Goal: Information Seeking & Learning: Learn about a topic

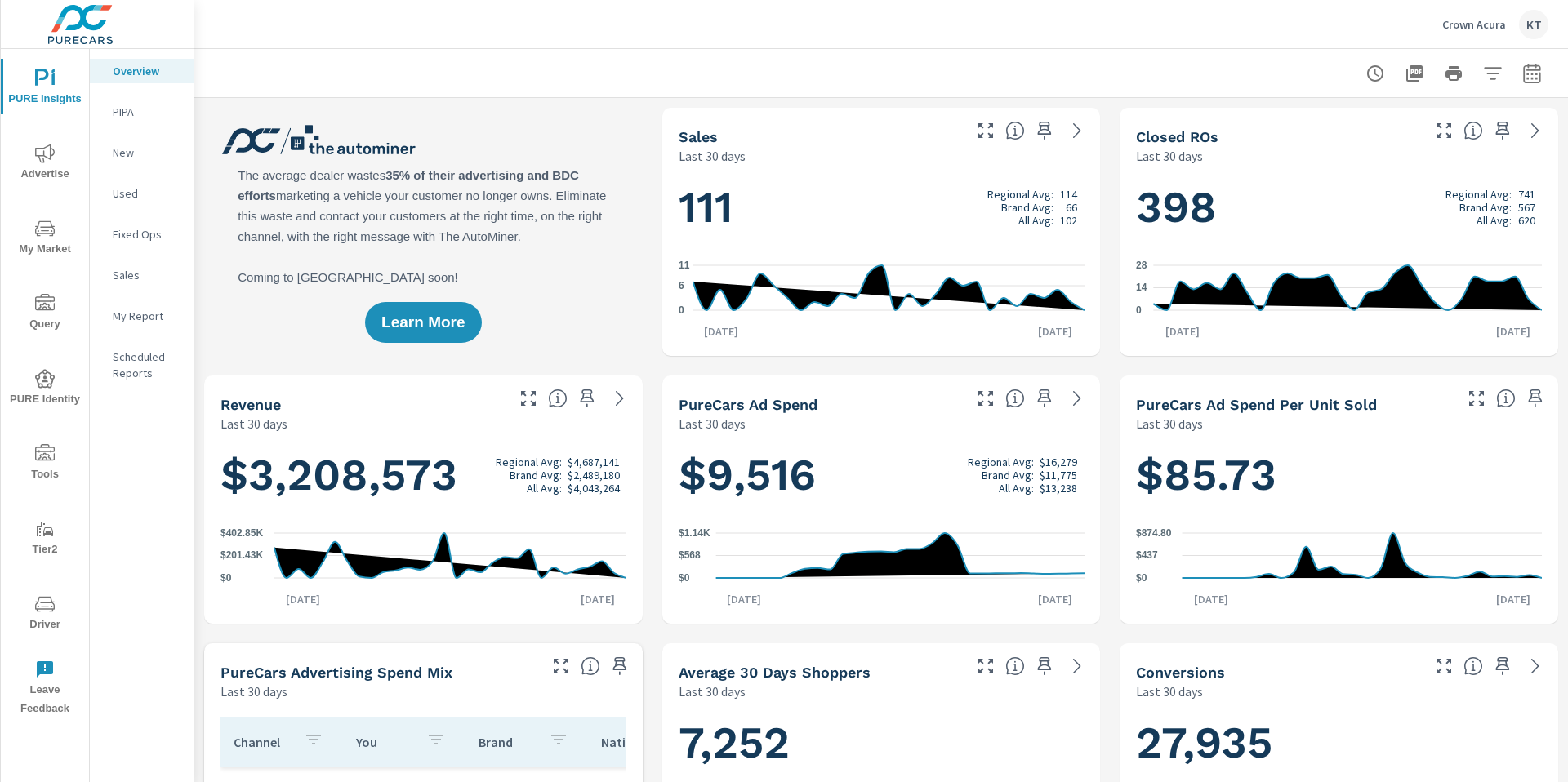
scroll to position [1, 0]
click at [1489, 22] on p "Crown Acura" at bounding box center [1474, 24] width 64 height 14
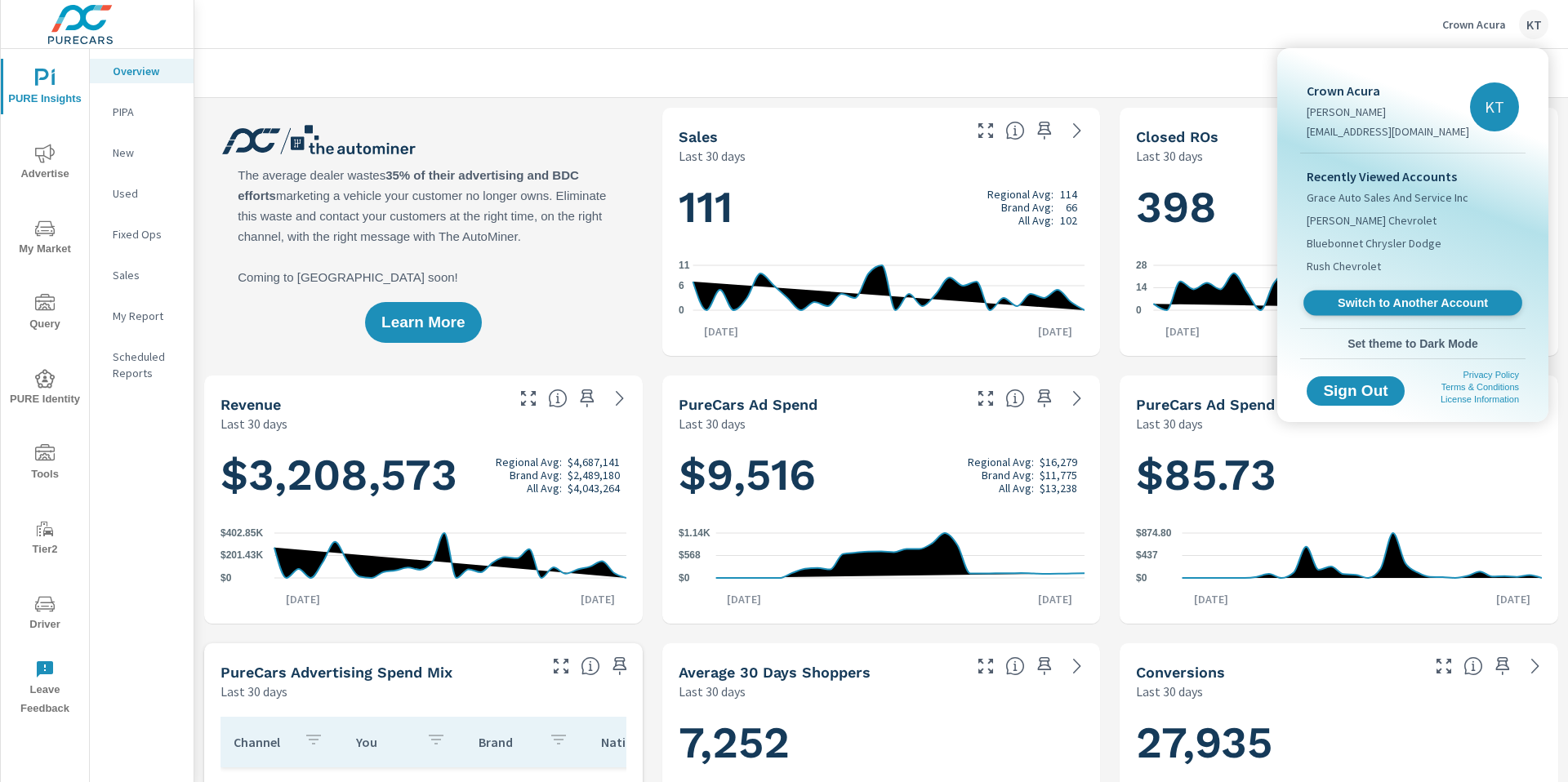
click at [1356, 303] on span "Switch to Another Account" at bounding box center [1413, 303] width 200 height 15
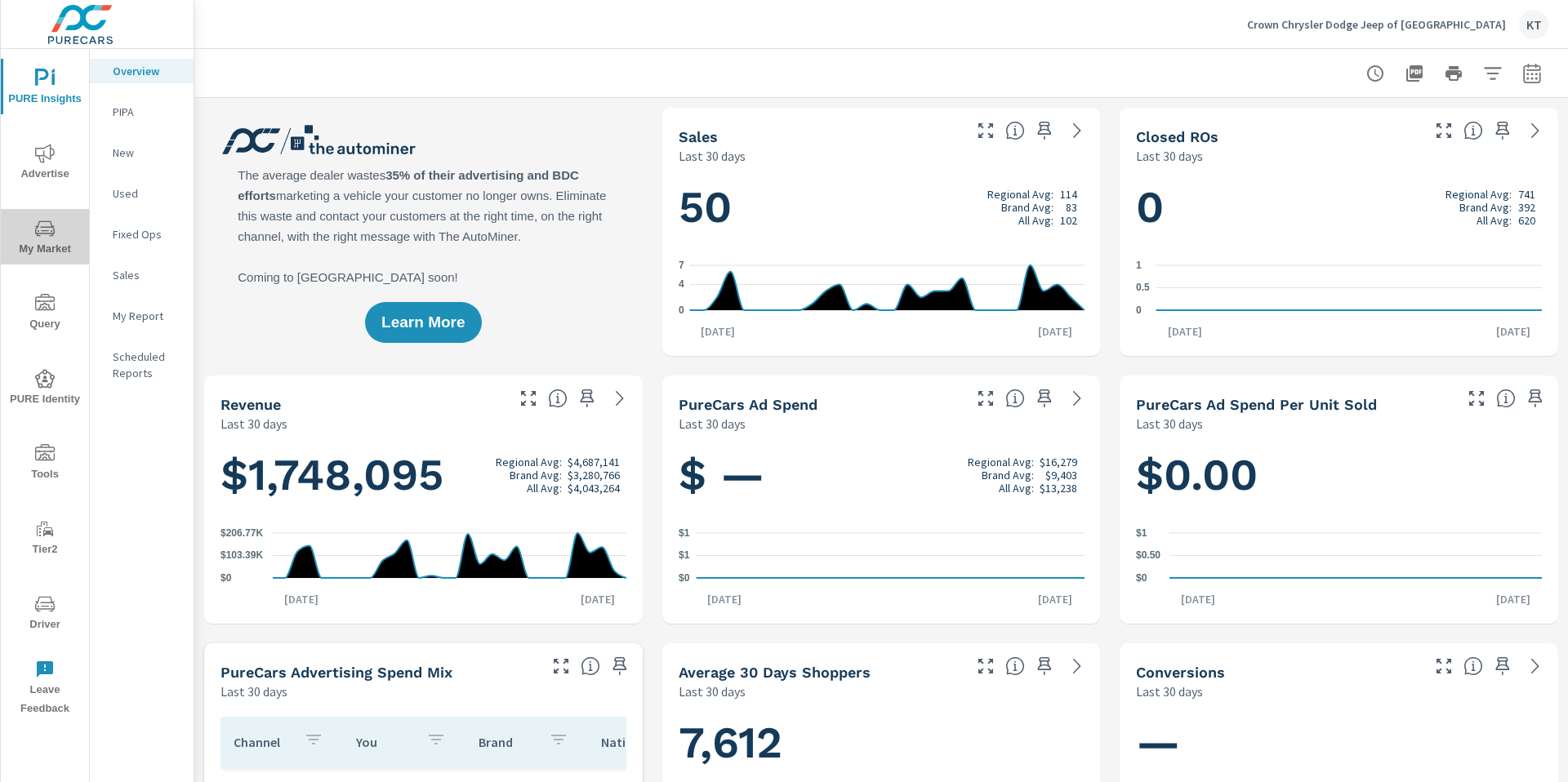
click at [40, 238] on icon "nav menu" at bounding box center [45, 229] width 20 height 20
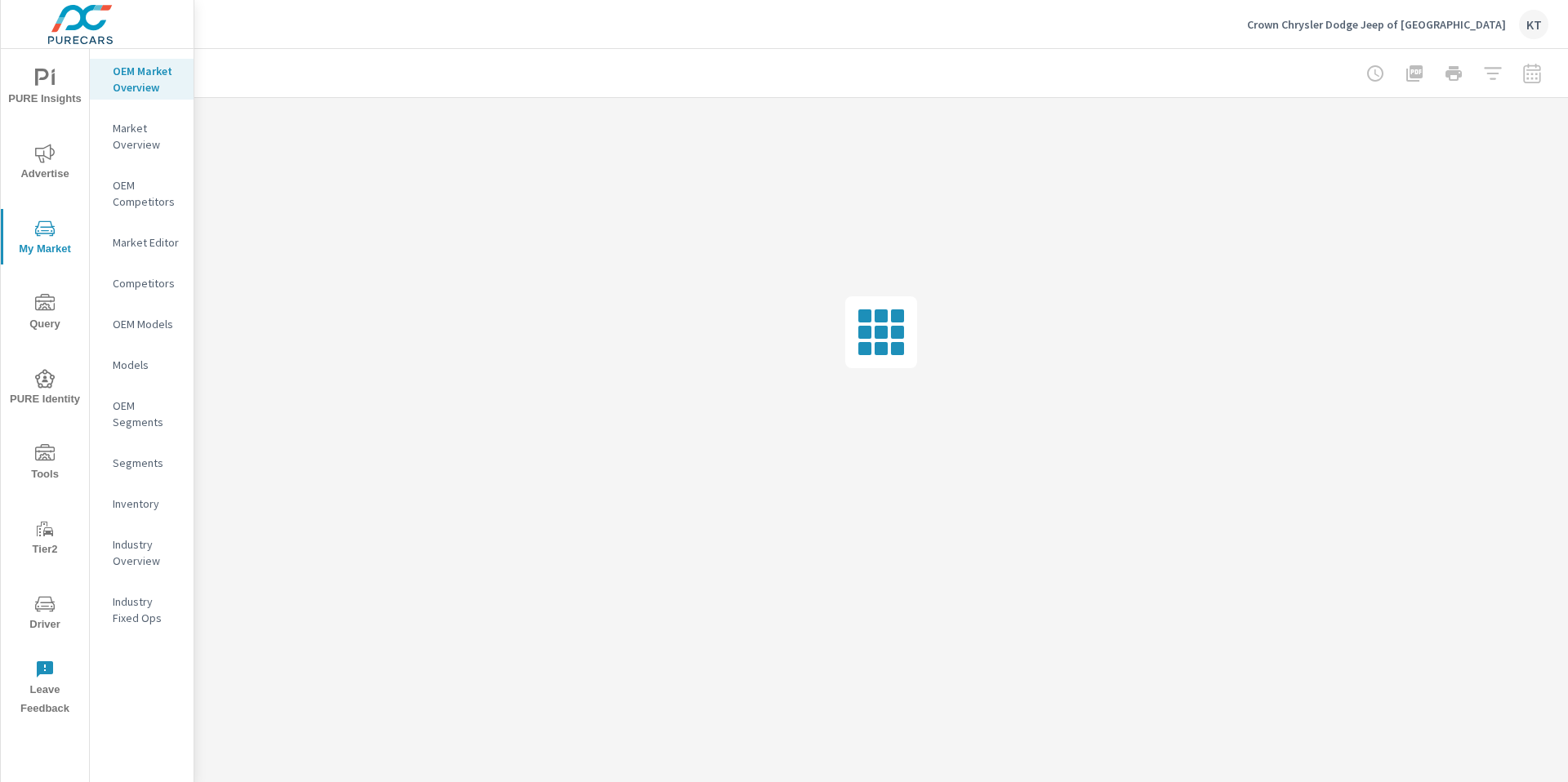
click at [130, 139] on p "Market Overview" at bounding box center [146, 136] width 67 height 32
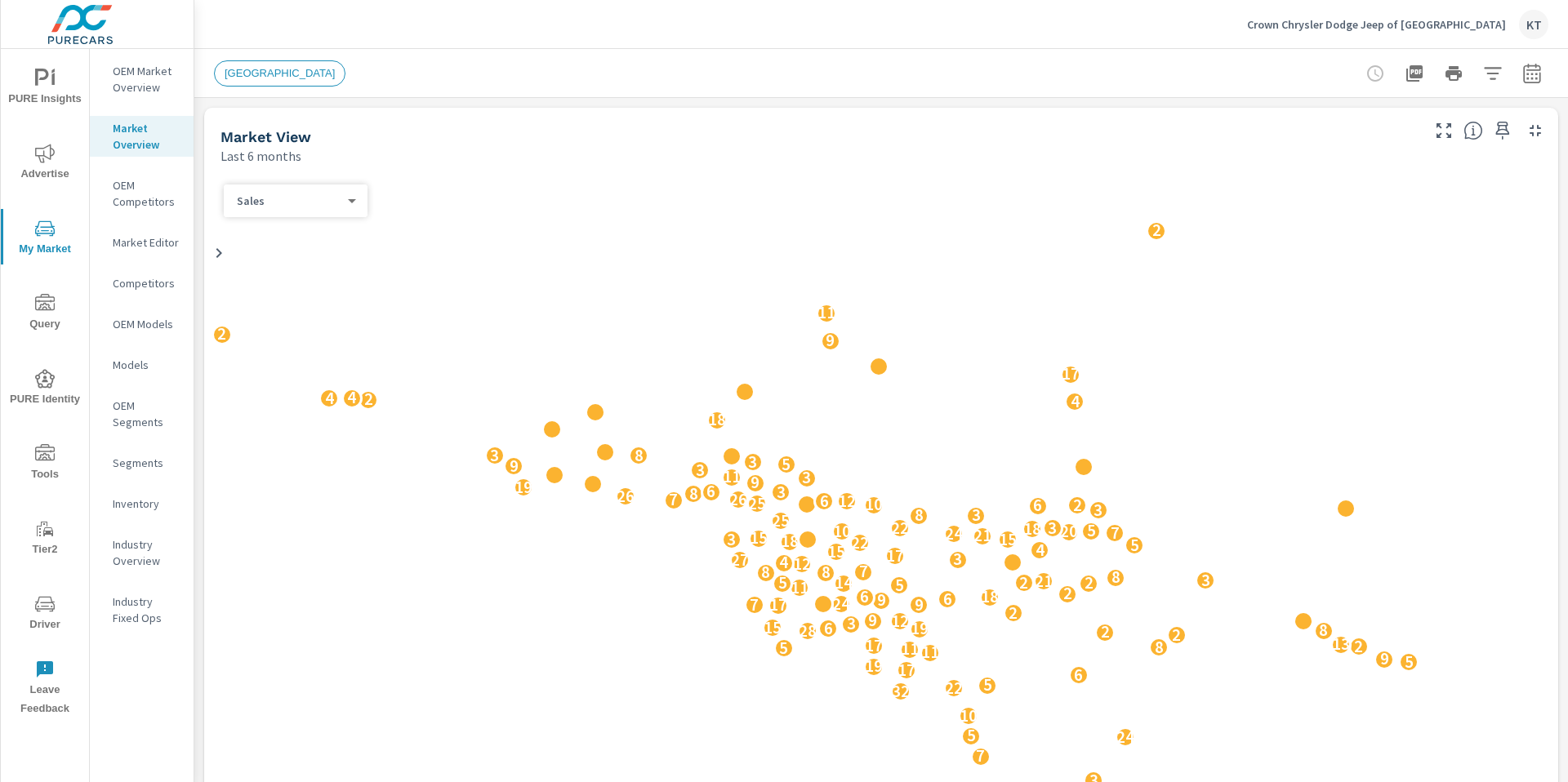
scroll to position [1, 0]
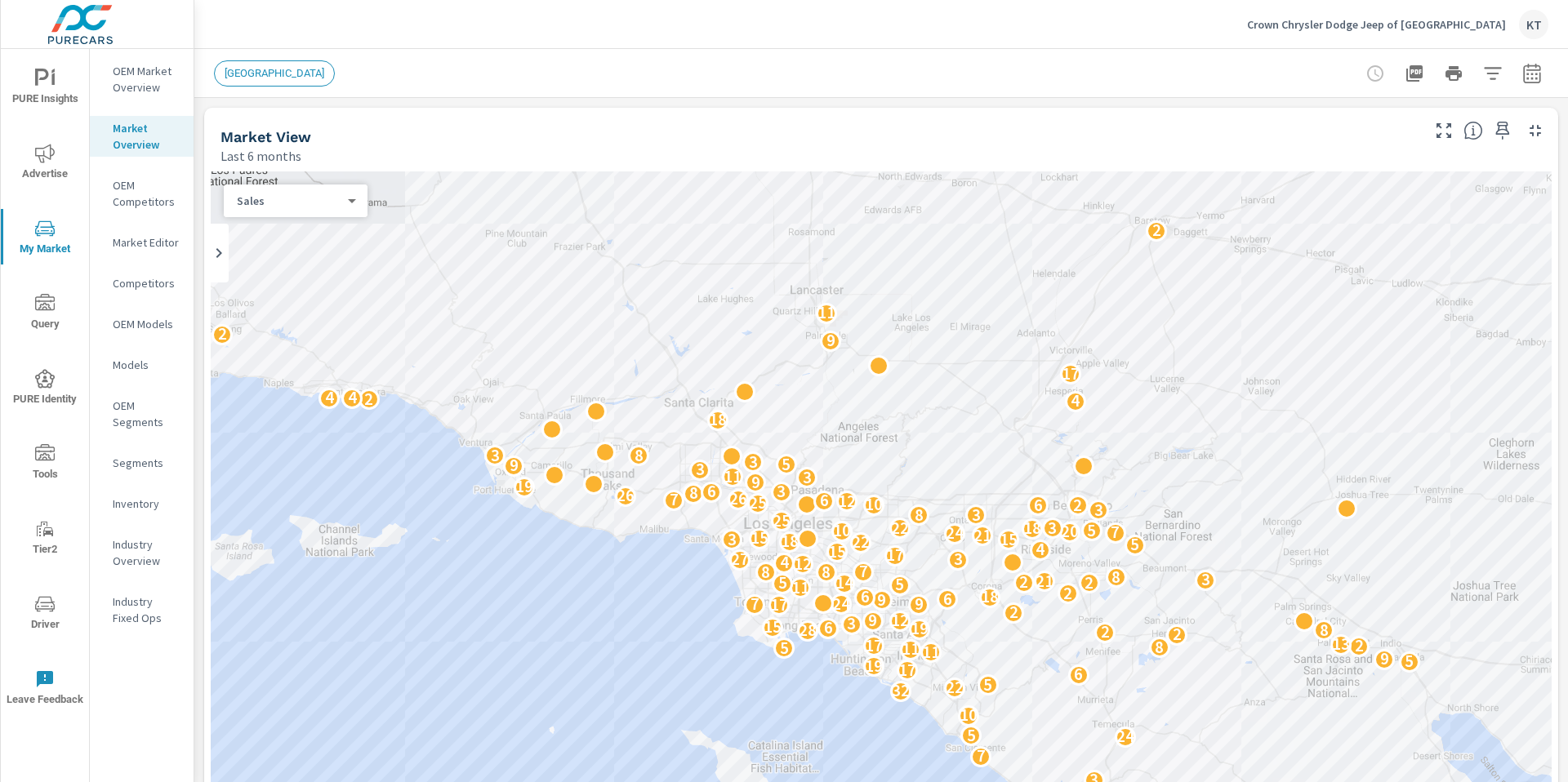
drag, startPoint x: 858, startPoint y: 547, endPoint x: 1136, endPoint y: 497, distance: 282.5
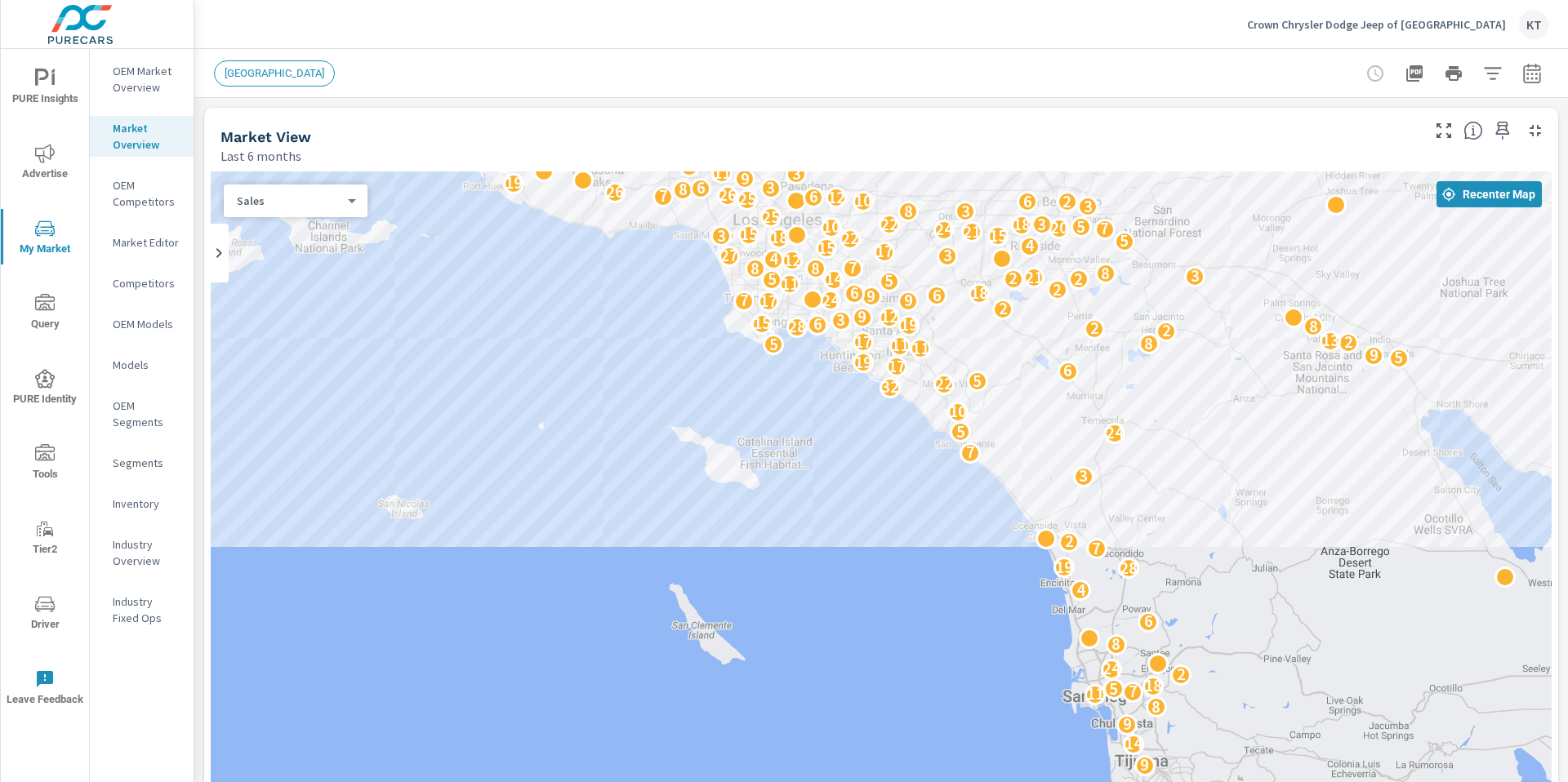
drag, startPoint x: 873, startPoint y: 496, endPoint x: 863, endPoint y: 189, distance: 307.2
click at [863, 189] on div "9 14 9 7 2 8 11 7 5 7 18 2 24 8 6 4 28 19 7 2 3 7 24 5 10 2 32 22 5 6 17 19 5 9…" at bounding box center [882, 503] width 1342 height 663
click at [349, 201] on body "PURE Insights Advertise My Market Query PURE Identity Tools Tier2 Driver Leave …" at bounding box center [784, 391] width 1568 height 782
click at [349, 201] on li "Sales" at bounding box center [289, 200] width 131 height 26
drag, startPoint x: 309, startPoint y: 71, endPoint x: 329, endPoint y: 71, distance: 20.0
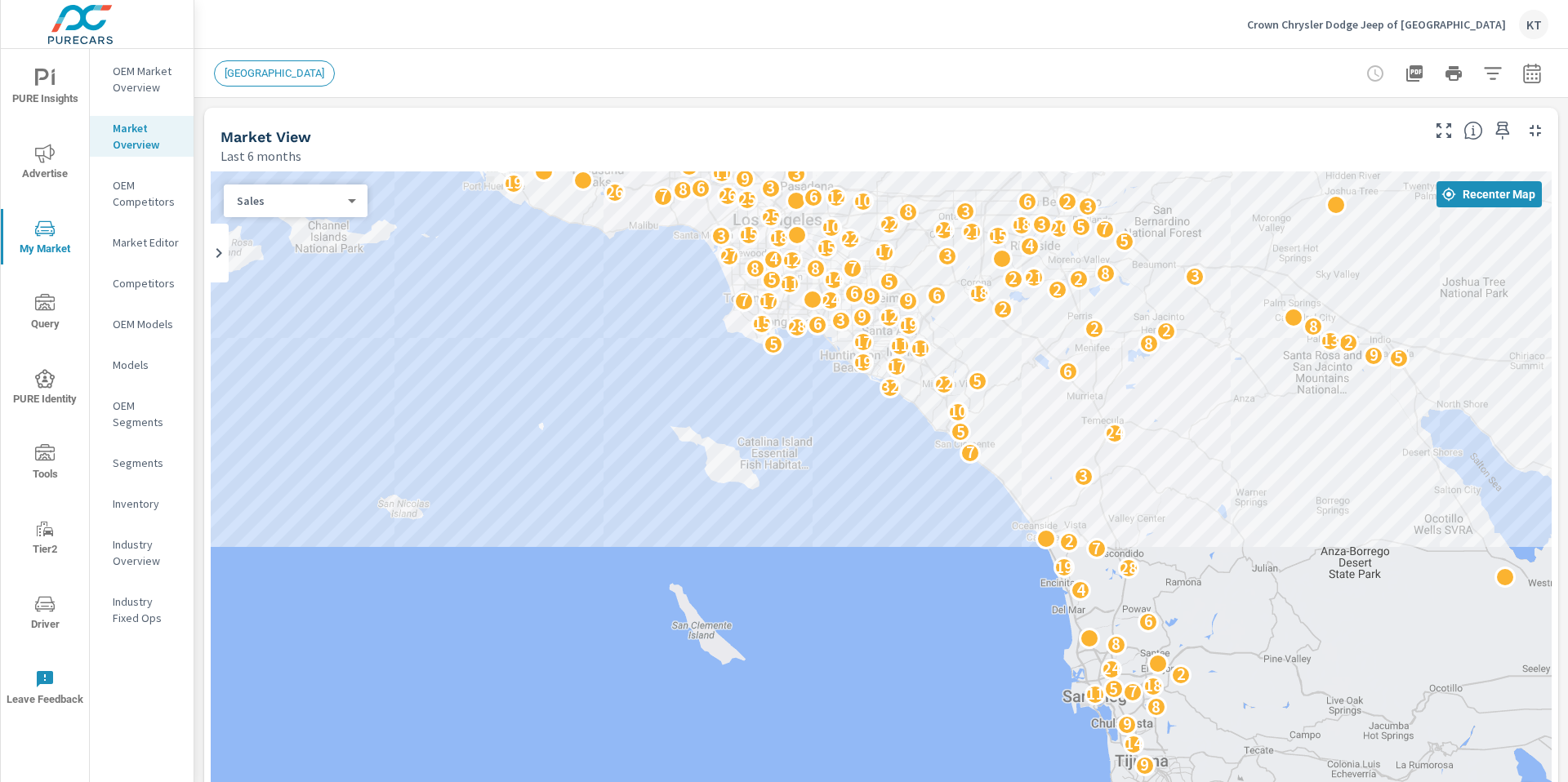
click at [318, 70] on div "LOS ANGELES" at bounding box center [280, 73] width 134 height 26
click at [1492, 75] on icon "button" at bounding box center [1493, 74] width 20 height 20
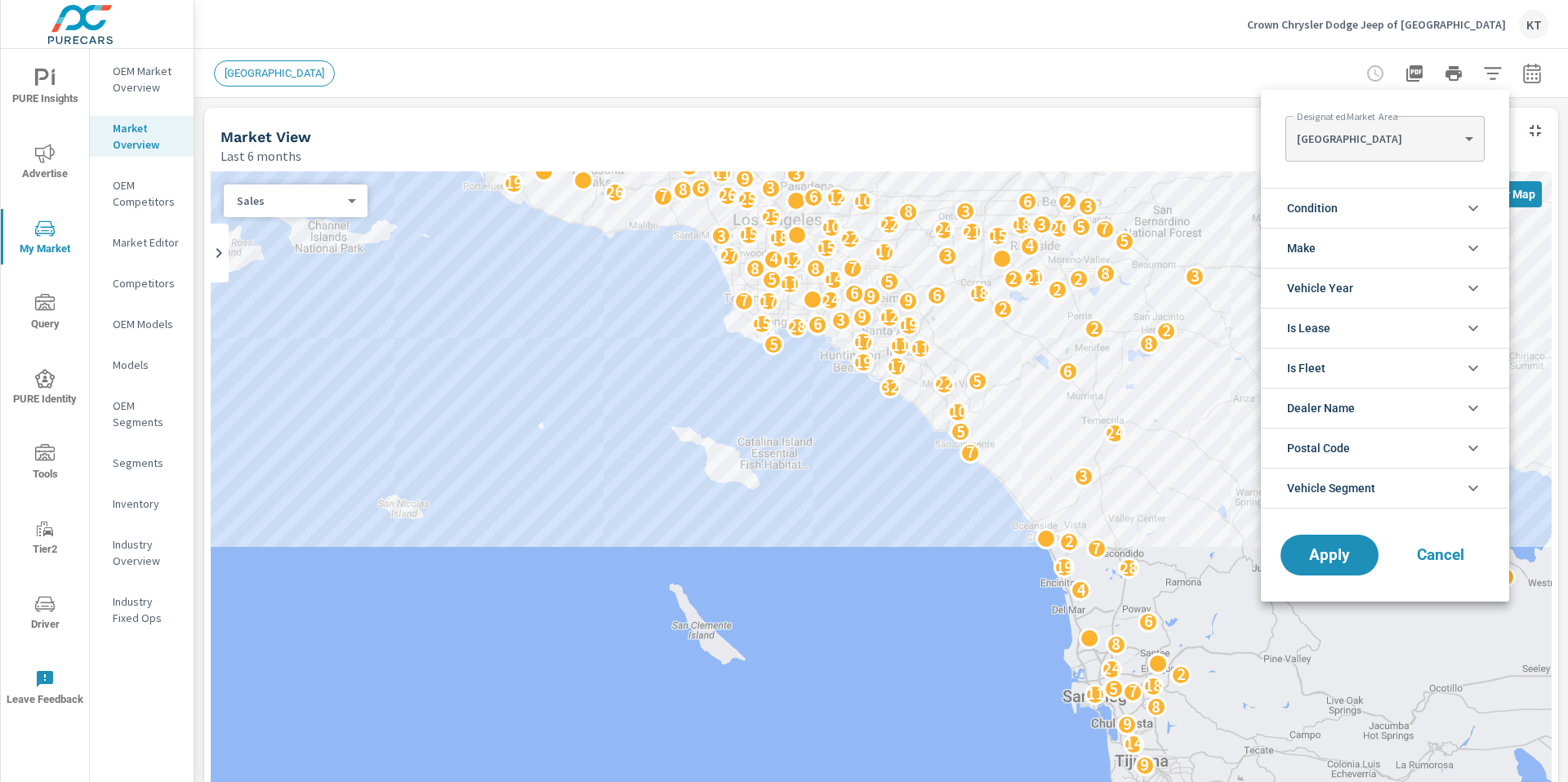
click at [1399, 145] on body "PURE Insights Advertise My Market Query PURE Identity Tools Tier2 Driver Leave …" at bounding box center [784, 391] width 1568 height 782
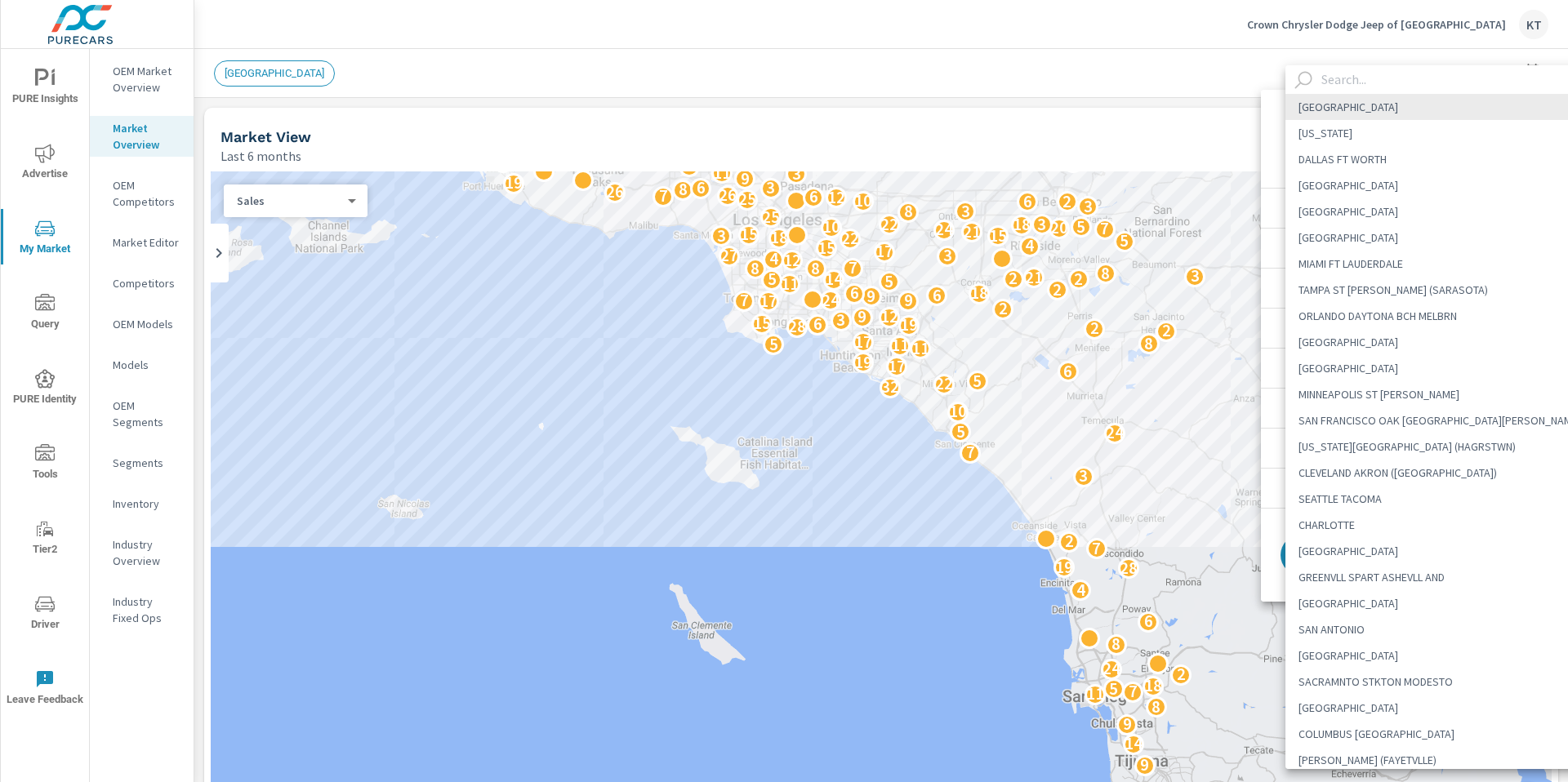
click at [1192, 117] on div at bounding box center [784, 391] width 1568 height 782
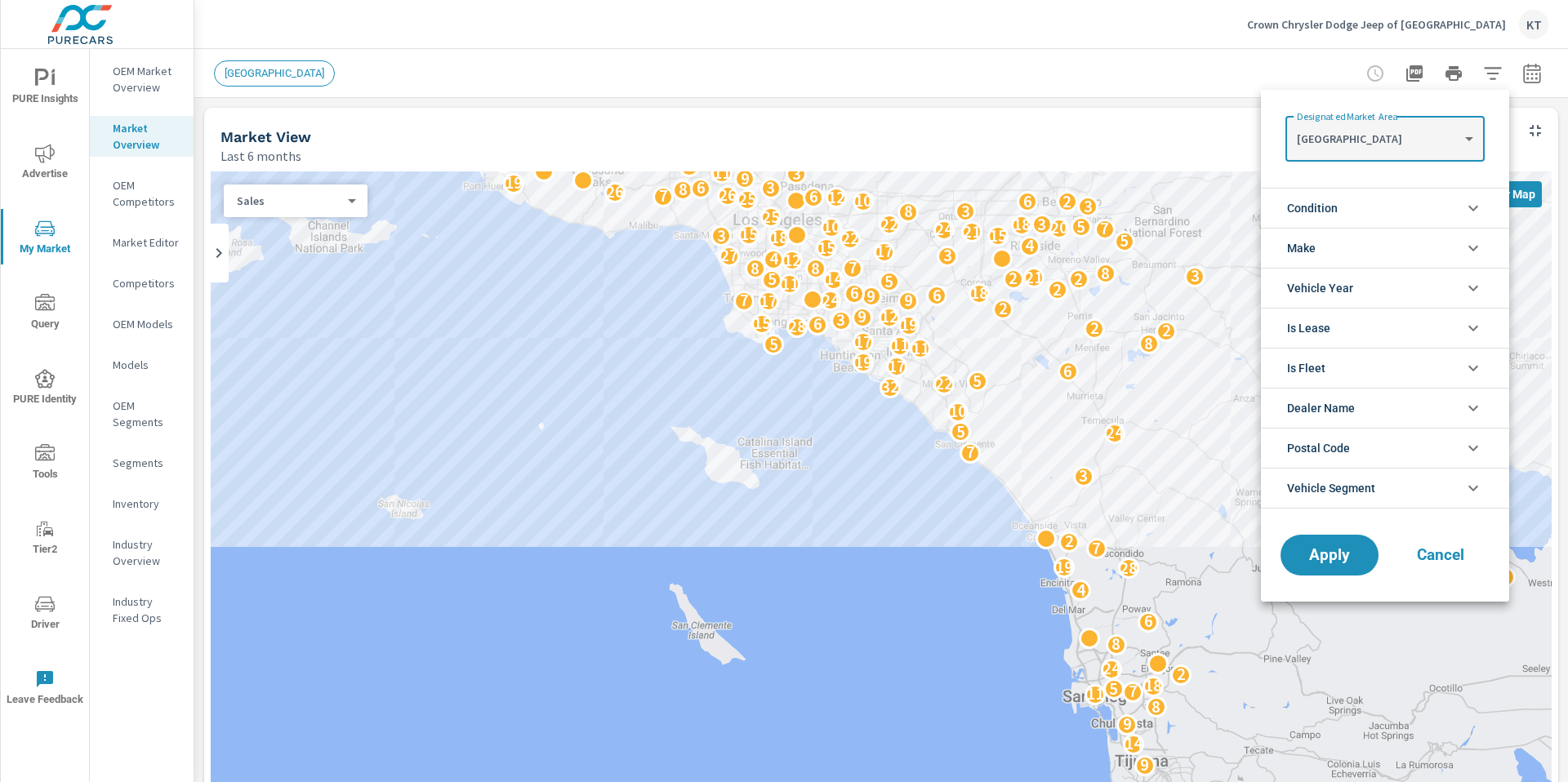
drag, startPoint x: 46, startPoint y: 18, endPoint x: 1559, endPoint y: 494, distance: 1586.1
drag, startPoint x: 1527, startPoint y: 427, endPoint x: 48, endPoint y: 619, distance: 1491.4
click at [1456, 782] on div at bounding box center [1456, 782] width 0 height 0
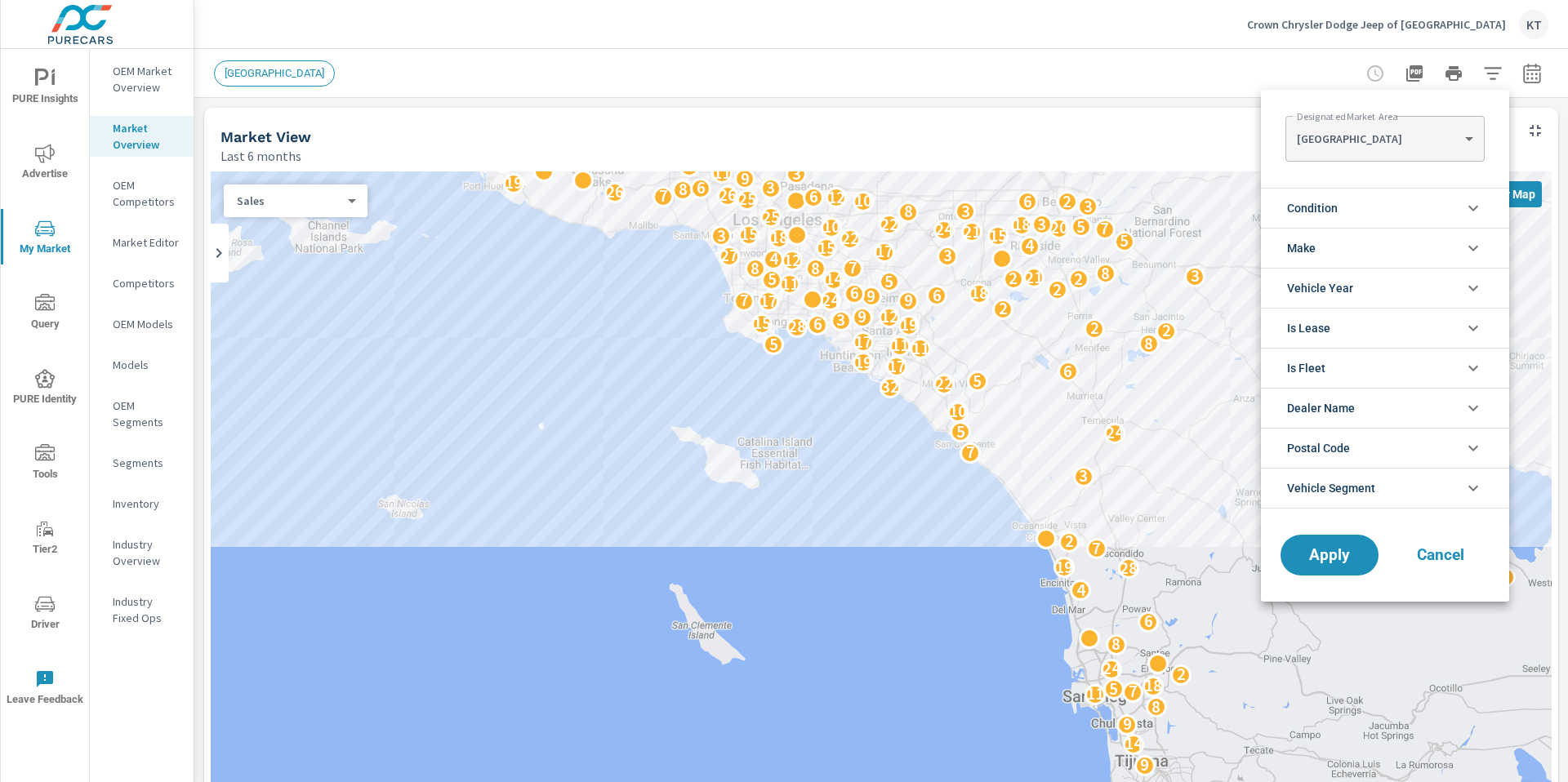
click at [138, 285] on div at bounding box center [784, 391] width 1568 height 782
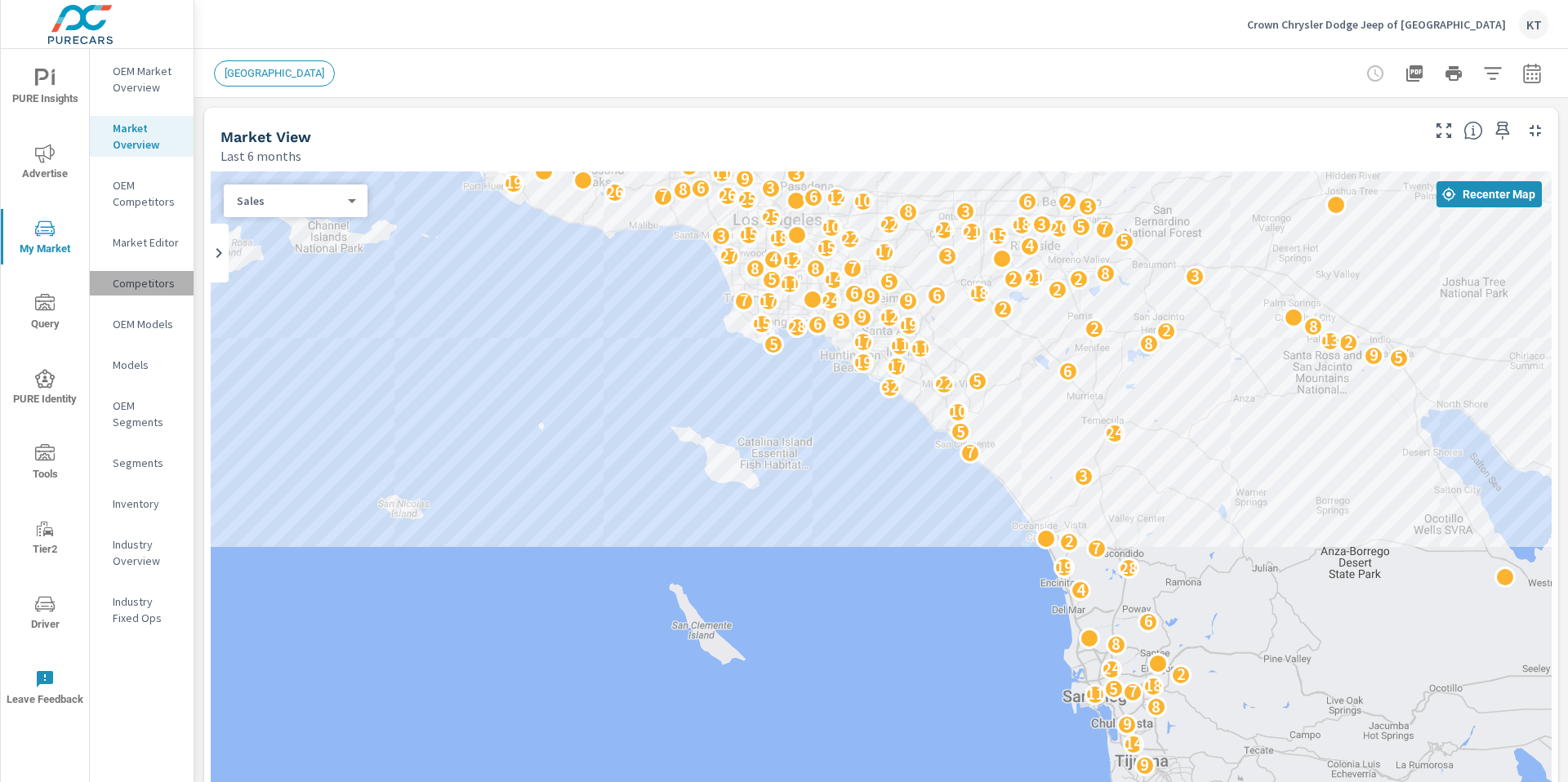
click at [135, 283] on p "Competitors" at bounding box center [146, 284] width 67 height 16
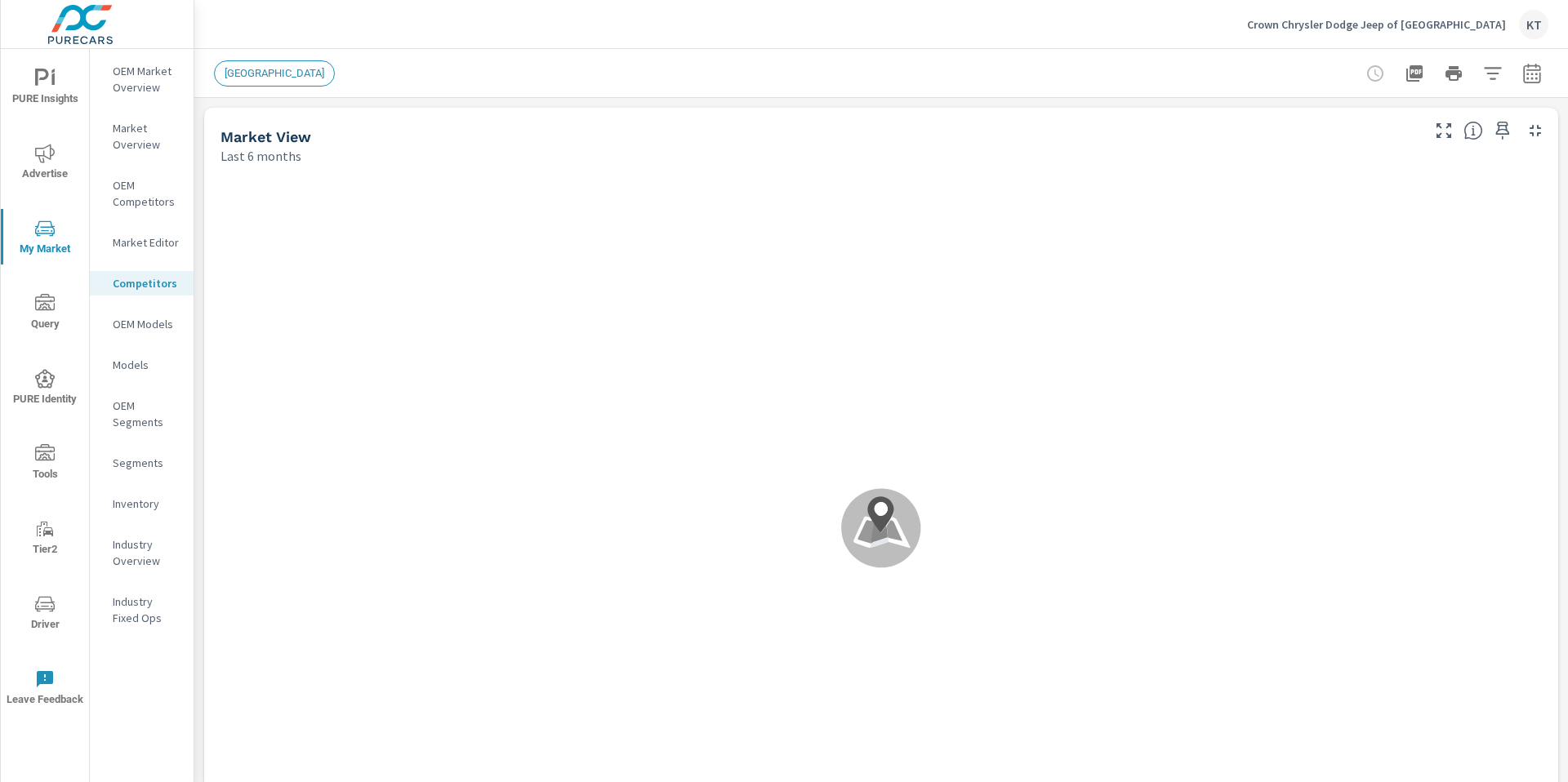
scroll to position [1, 0]
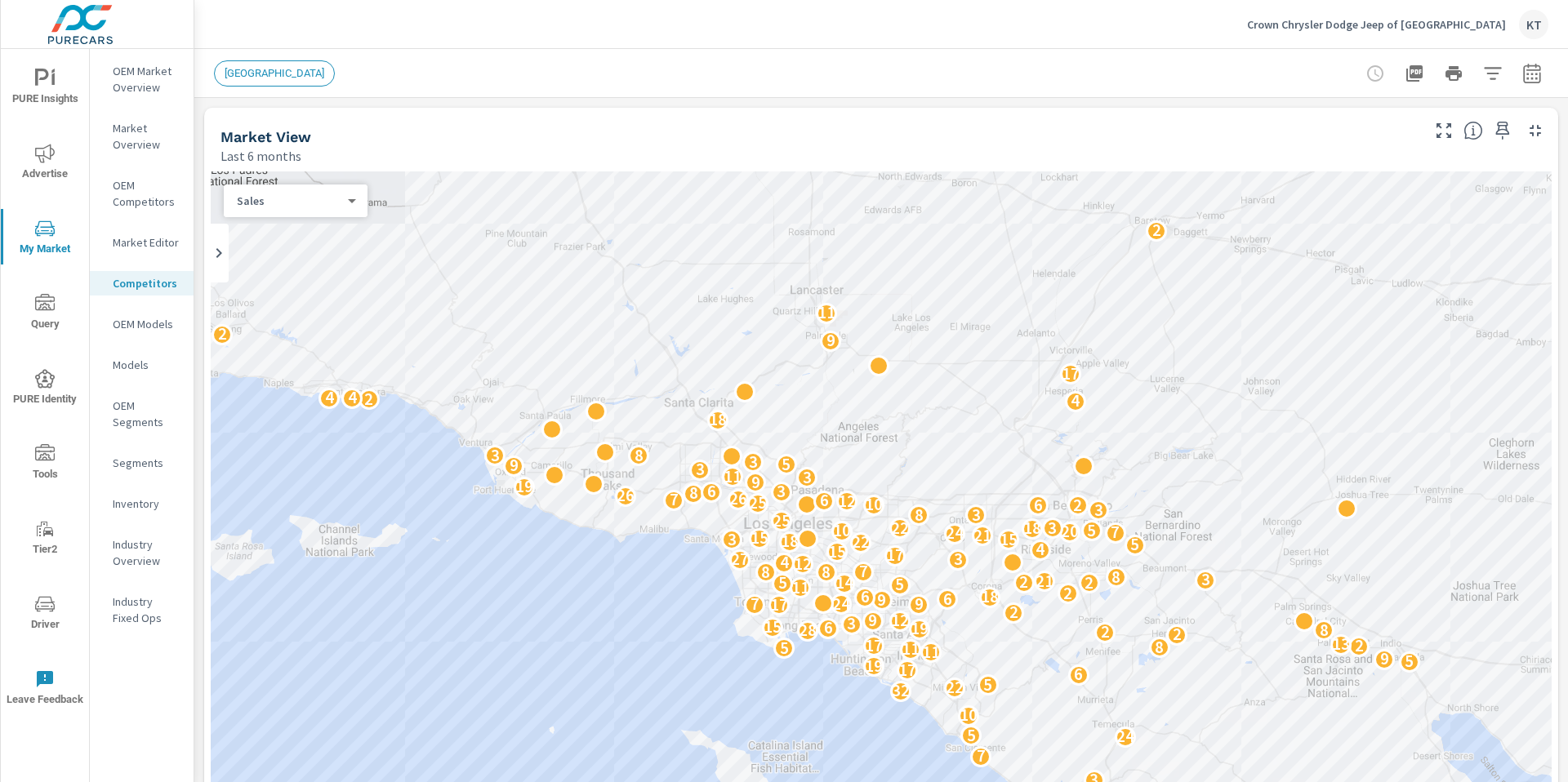
click at [1493, 78] on icon "button" at bounding box center [1493, 74] width 17 height 13
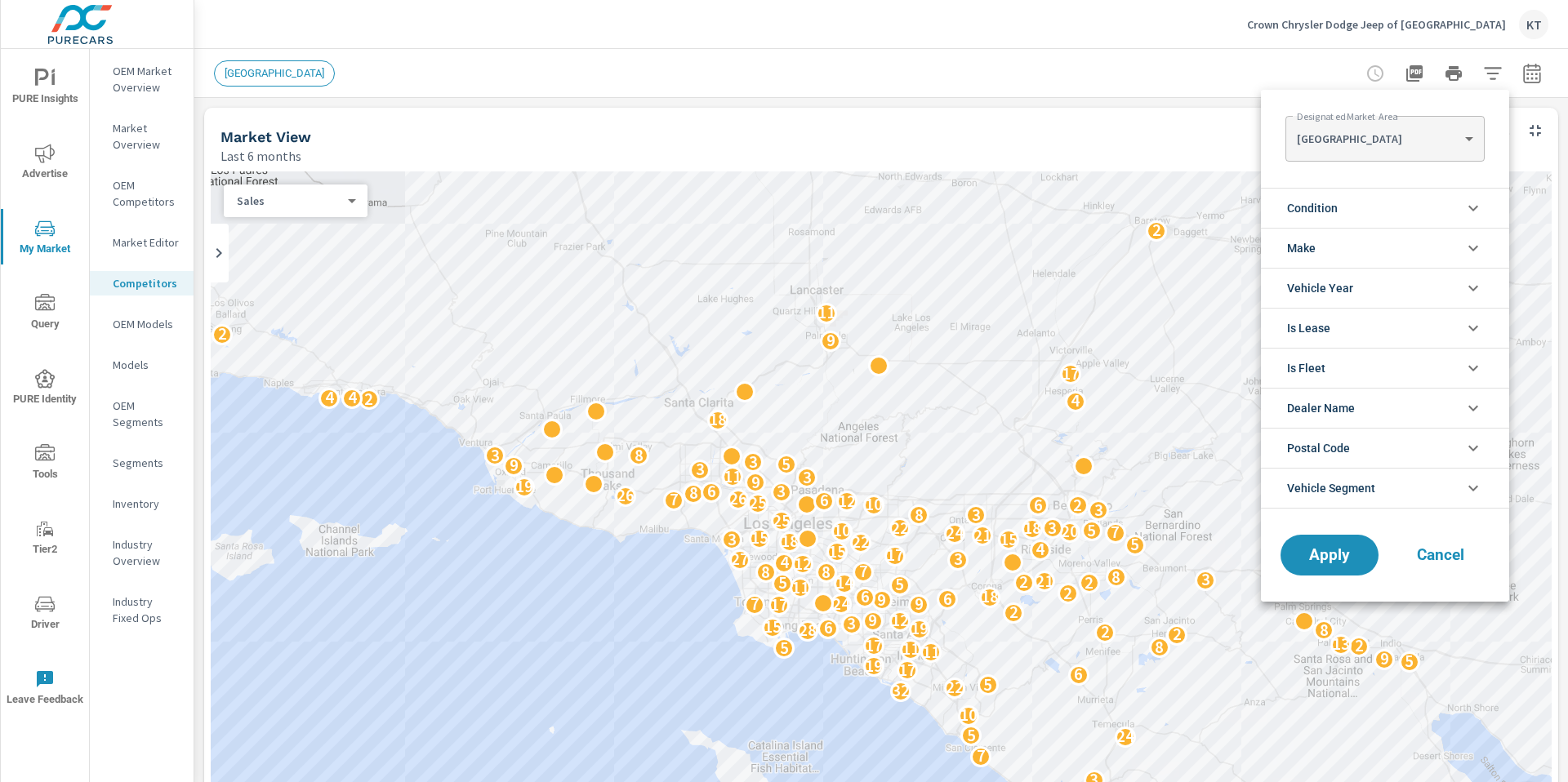
click at [430, 65] on div at bounding box center [784, 391] width 1568 height 782
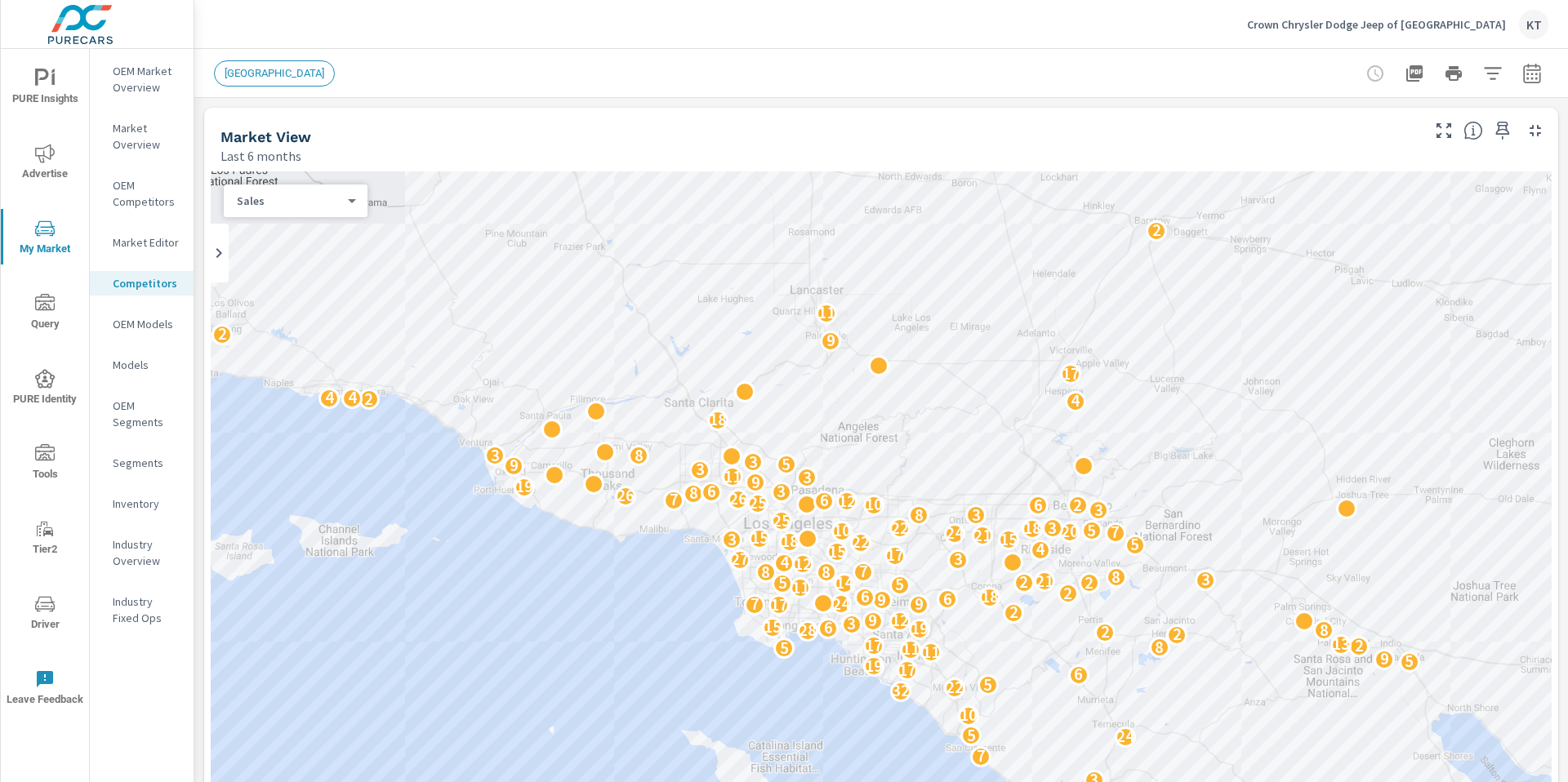
scroll to position [1, 0]
click at [145, 77] on p "OEM Market Overview" at bounding box center [146, 79] width 67 height 32
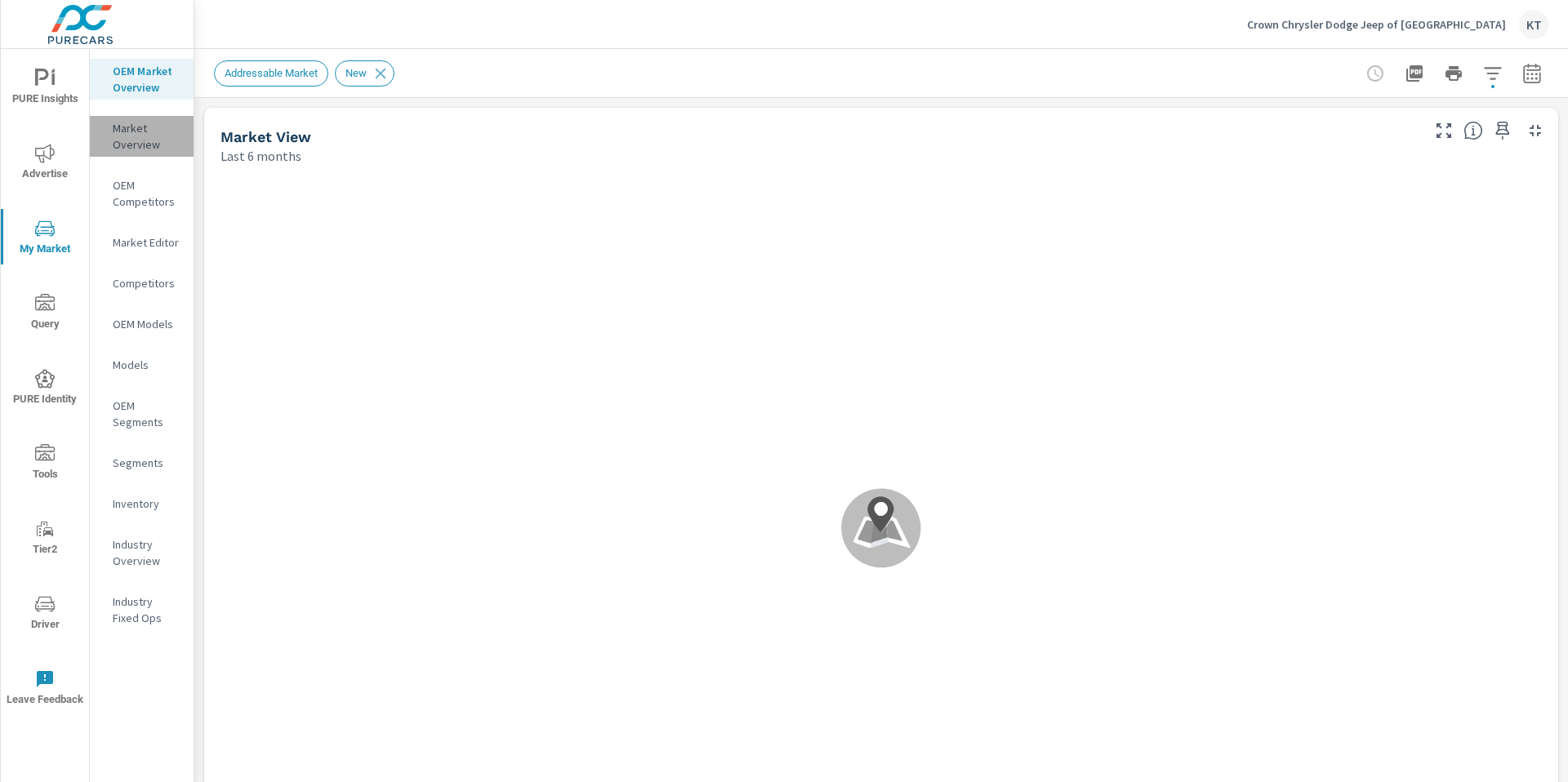
click at [137, 145] on p "Market Overview" at bounding box center [146, 136] width 67 height 32
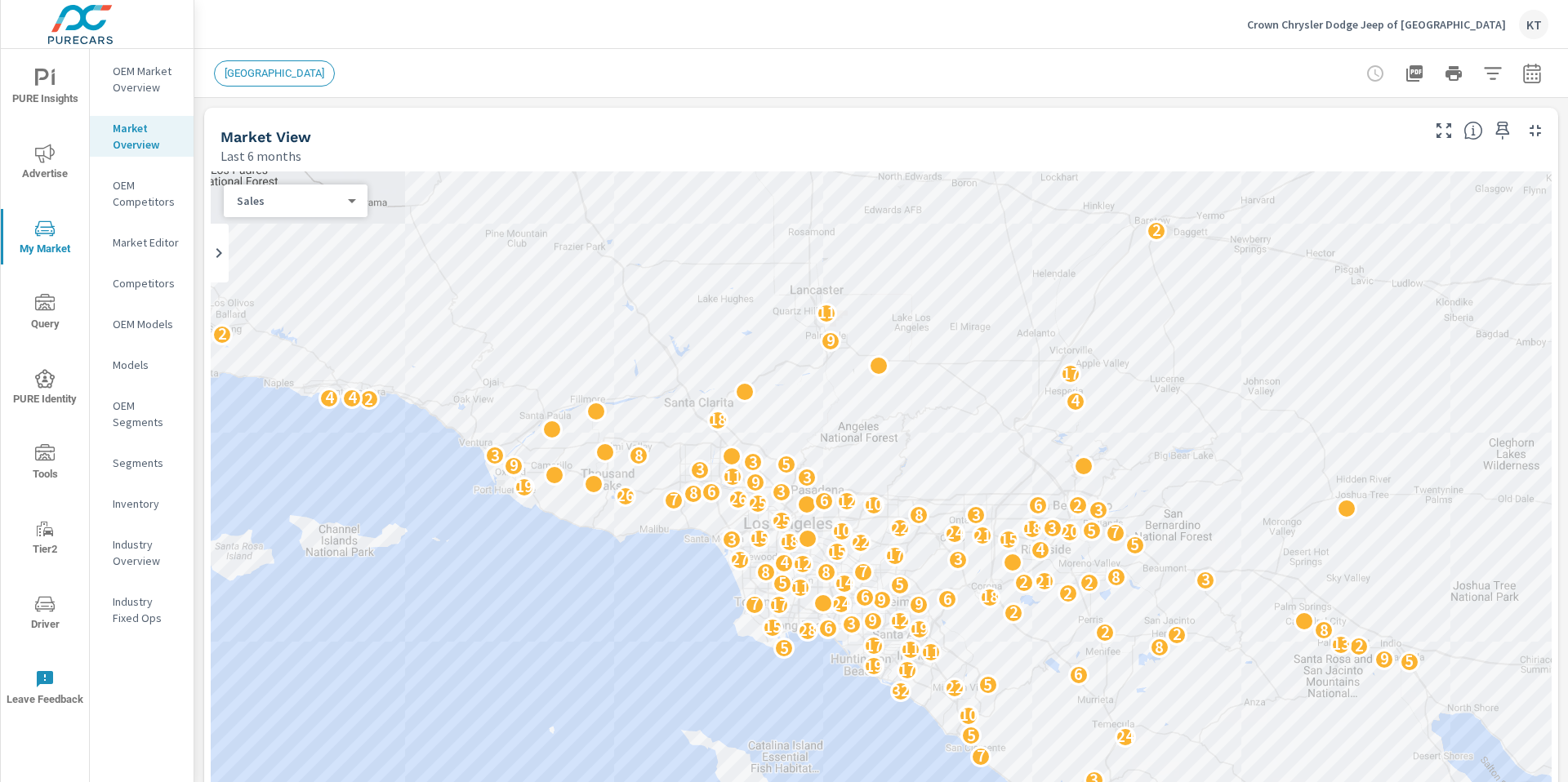
click at [1494, 67] on icon "button" at bounding box center [1493, 74] width 17 height 13
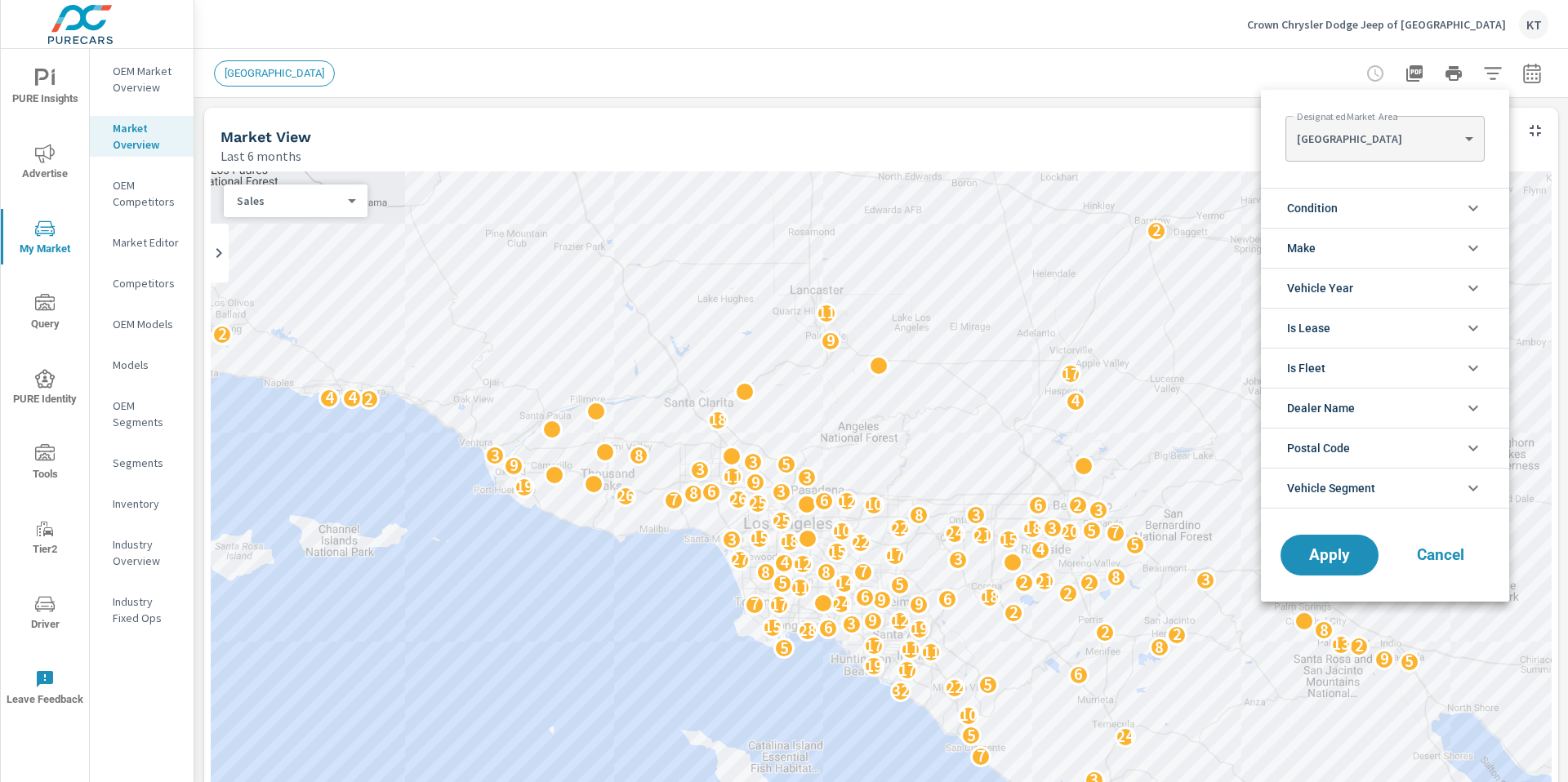
click at [1466, 145] on body "PURE Insights Advertise My Market Query PURE Identity Tools Tier2 Driver Leave …" at bounding box center [784, 391] width 1568 height 782
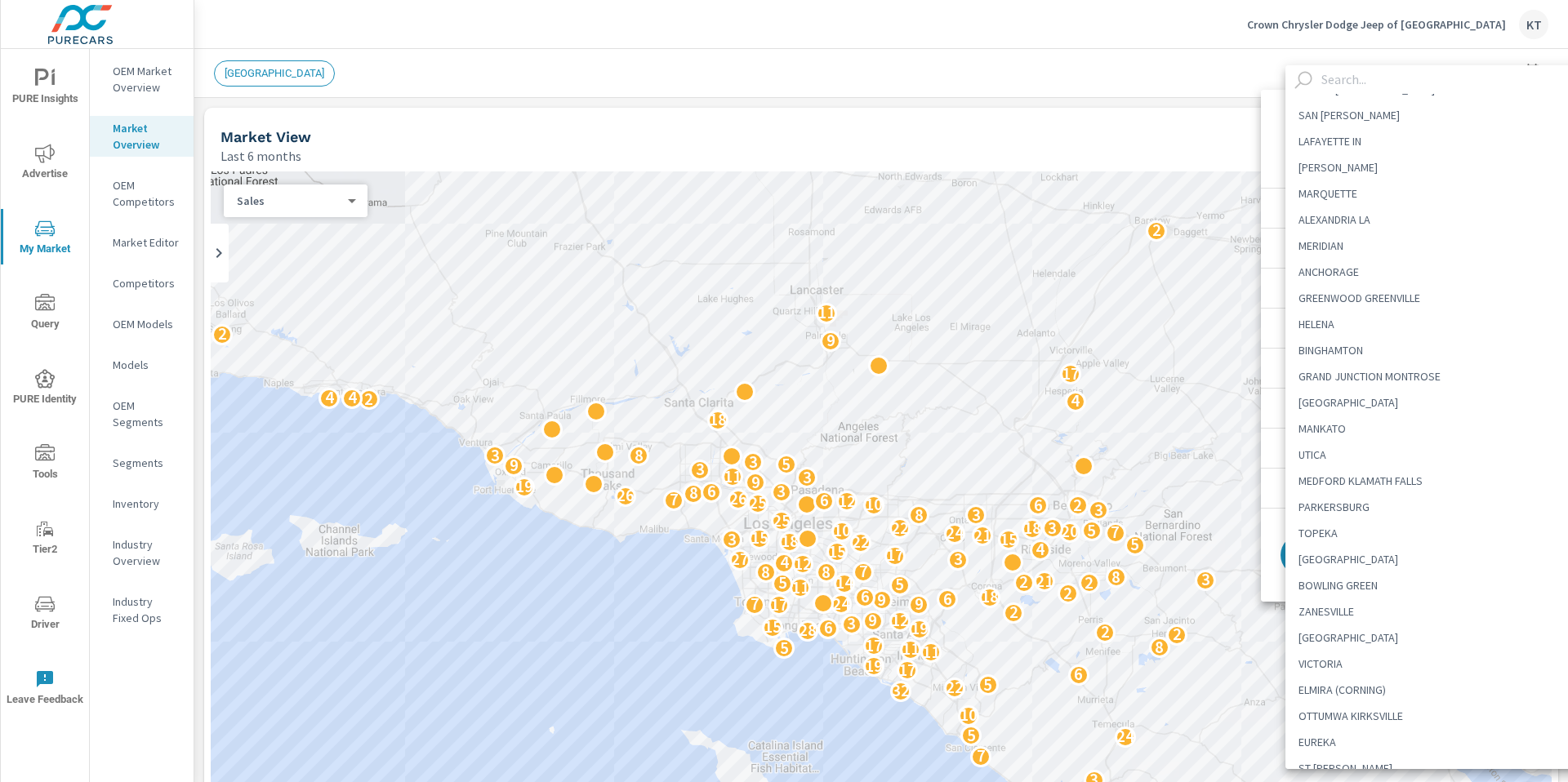
scroll to position [4531, 0]
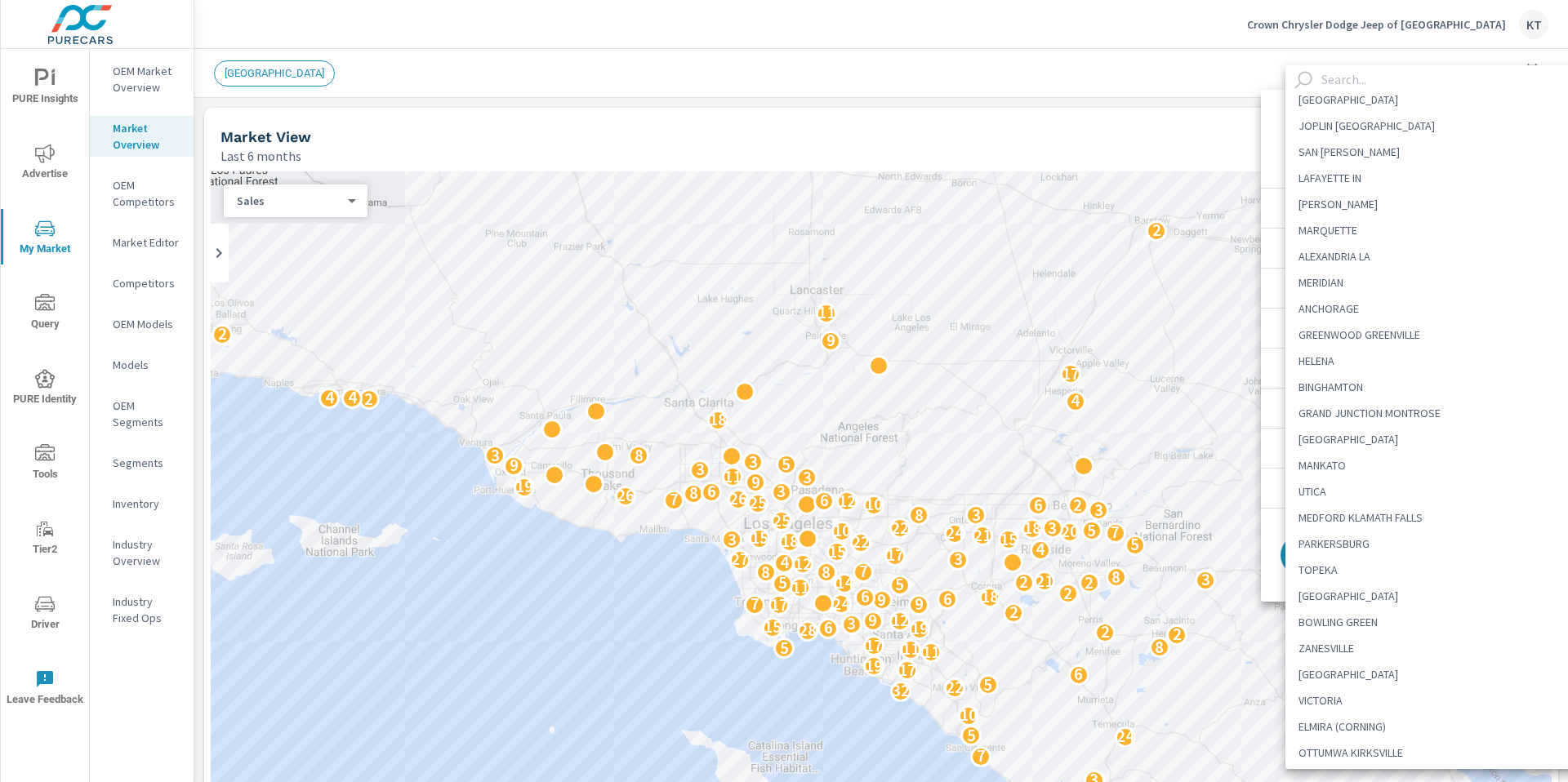
click at [1272, 112] on div at bounding box center [784, 391] width 1568 height 782
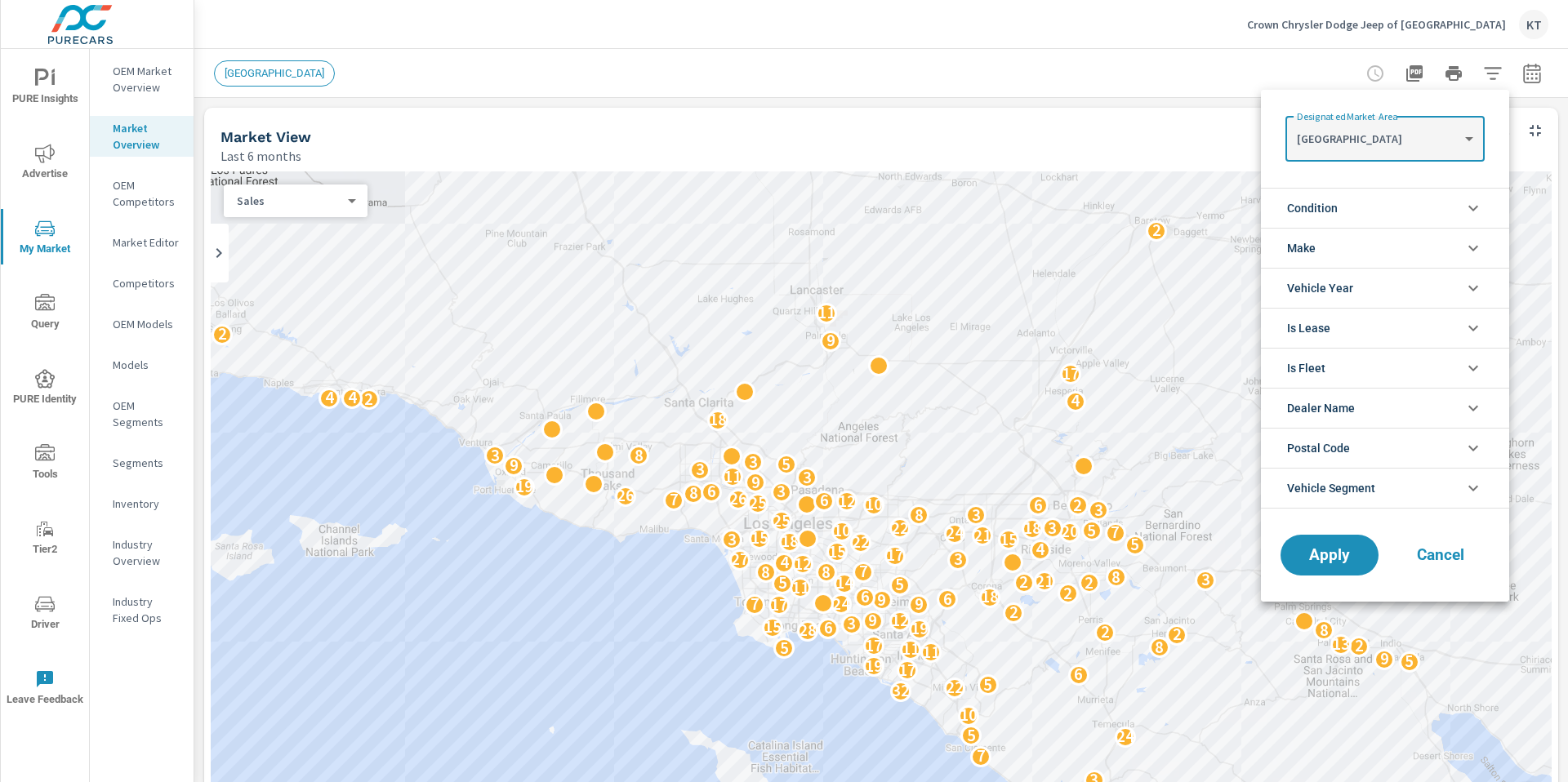
click at [1431, 148] on body "PURE Insights Advertise My Market Query PURE Identity Tools Tier2 Driver Leave …" at bounding box center [784, 391] width 1568 height 782
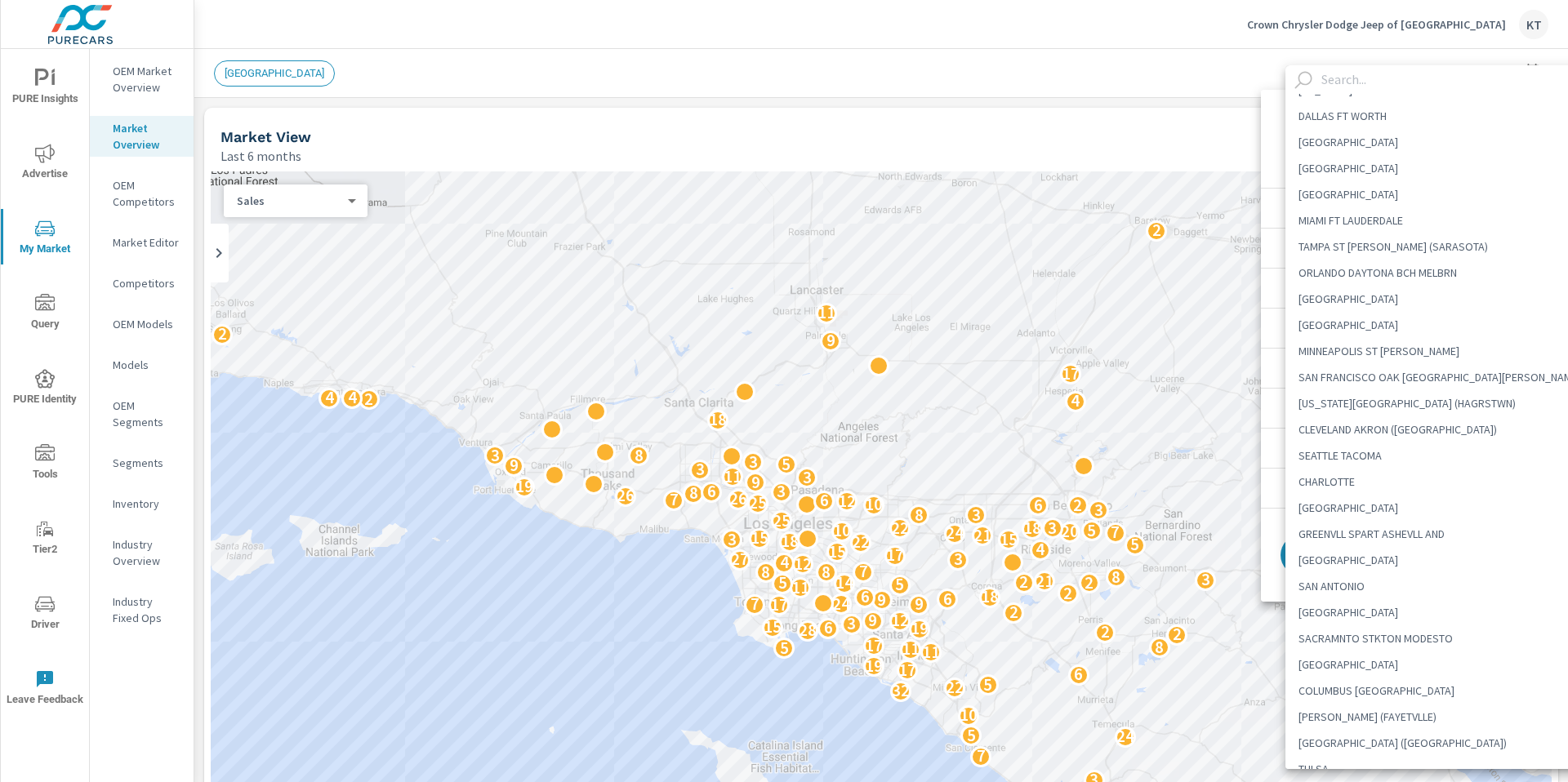
scroll to position [46, 0]
click at [1328, 662] on li "NASHVILLE" at bounding box center [1440, 662] width 309 height 26
type Area "NASHVILLE"
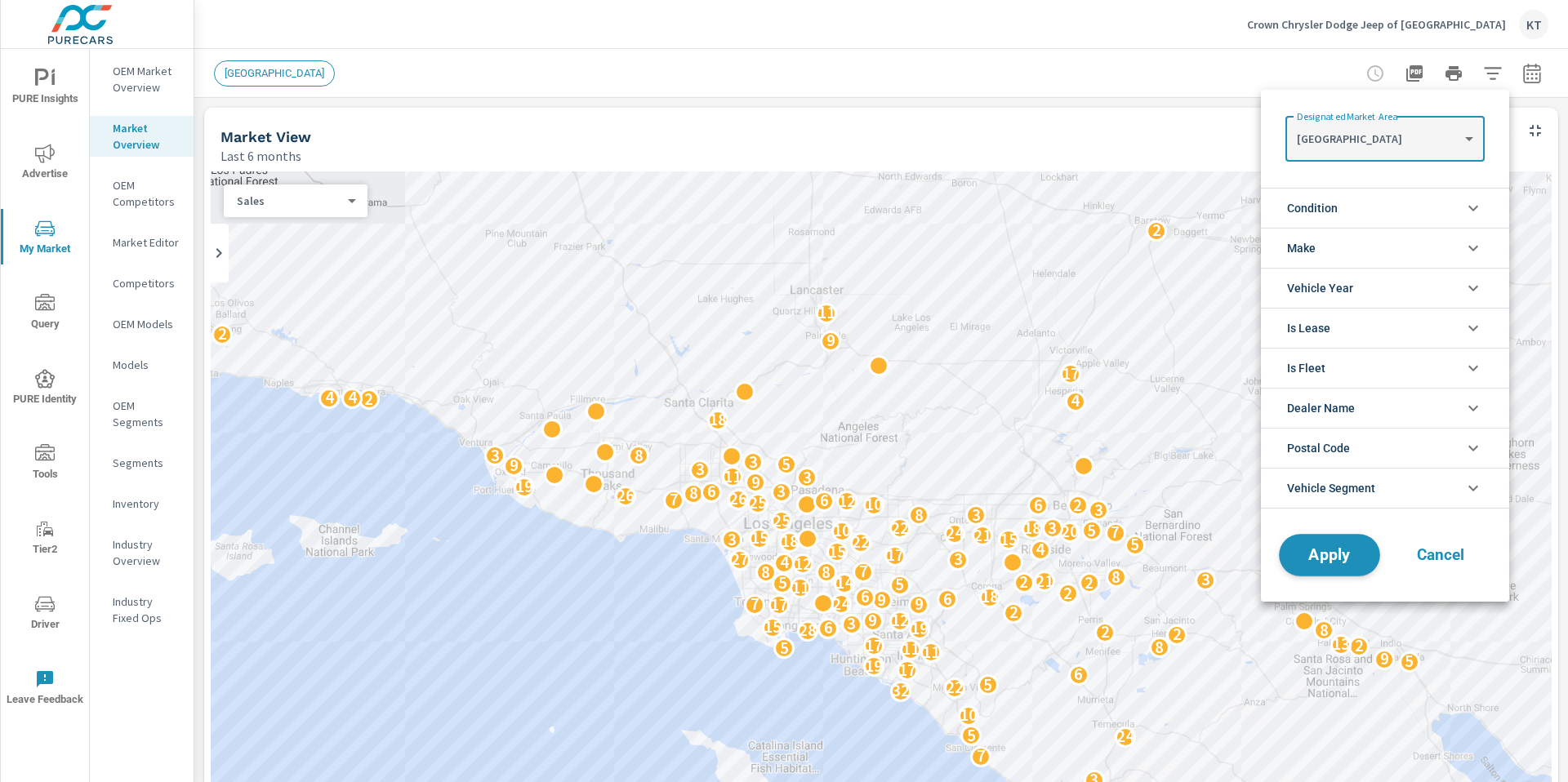
click at [1330, 560] on span "Apply" at bounding box center [1330, 555] width 67 height 15
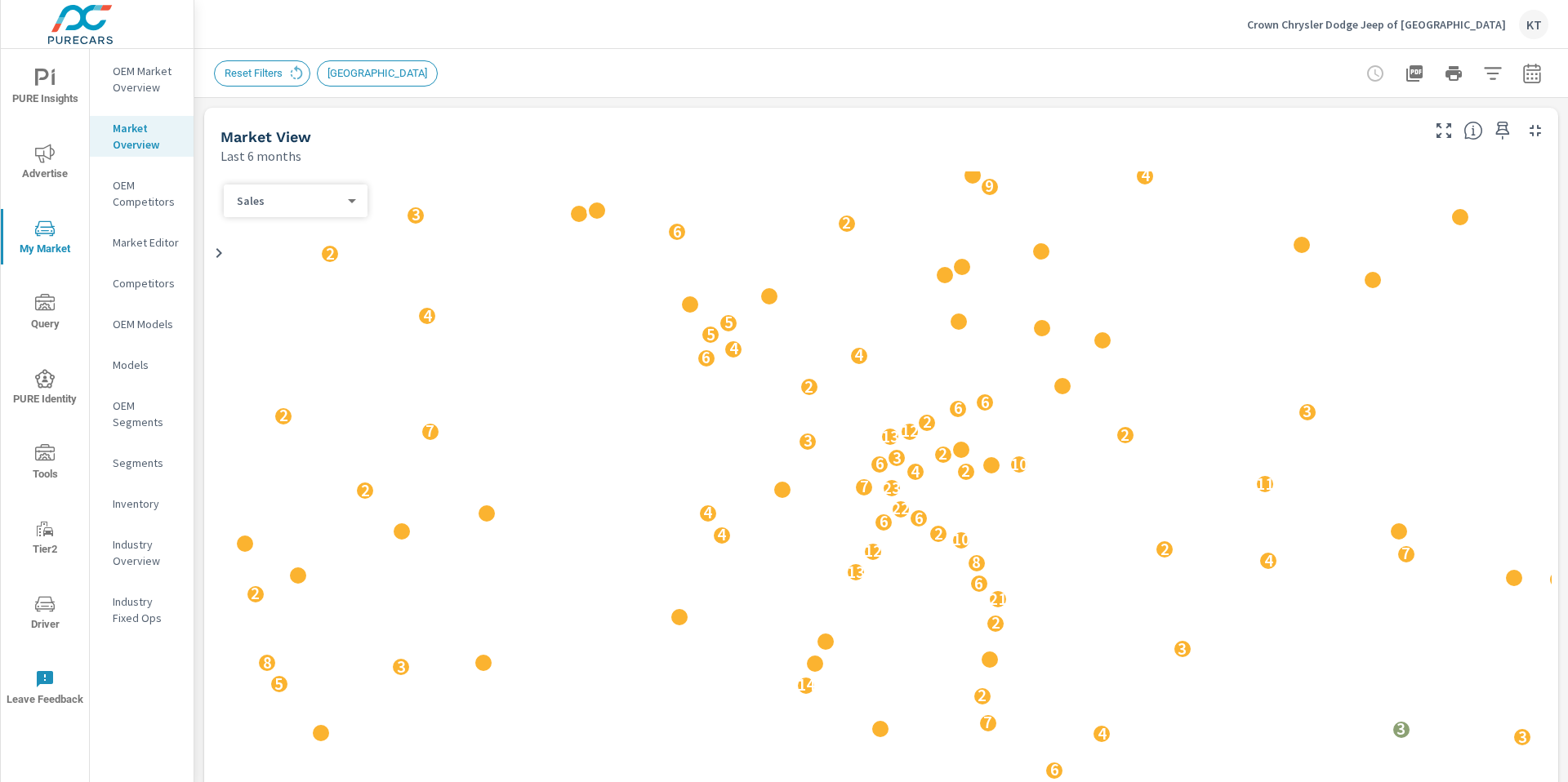
scroll to position [1, 0]
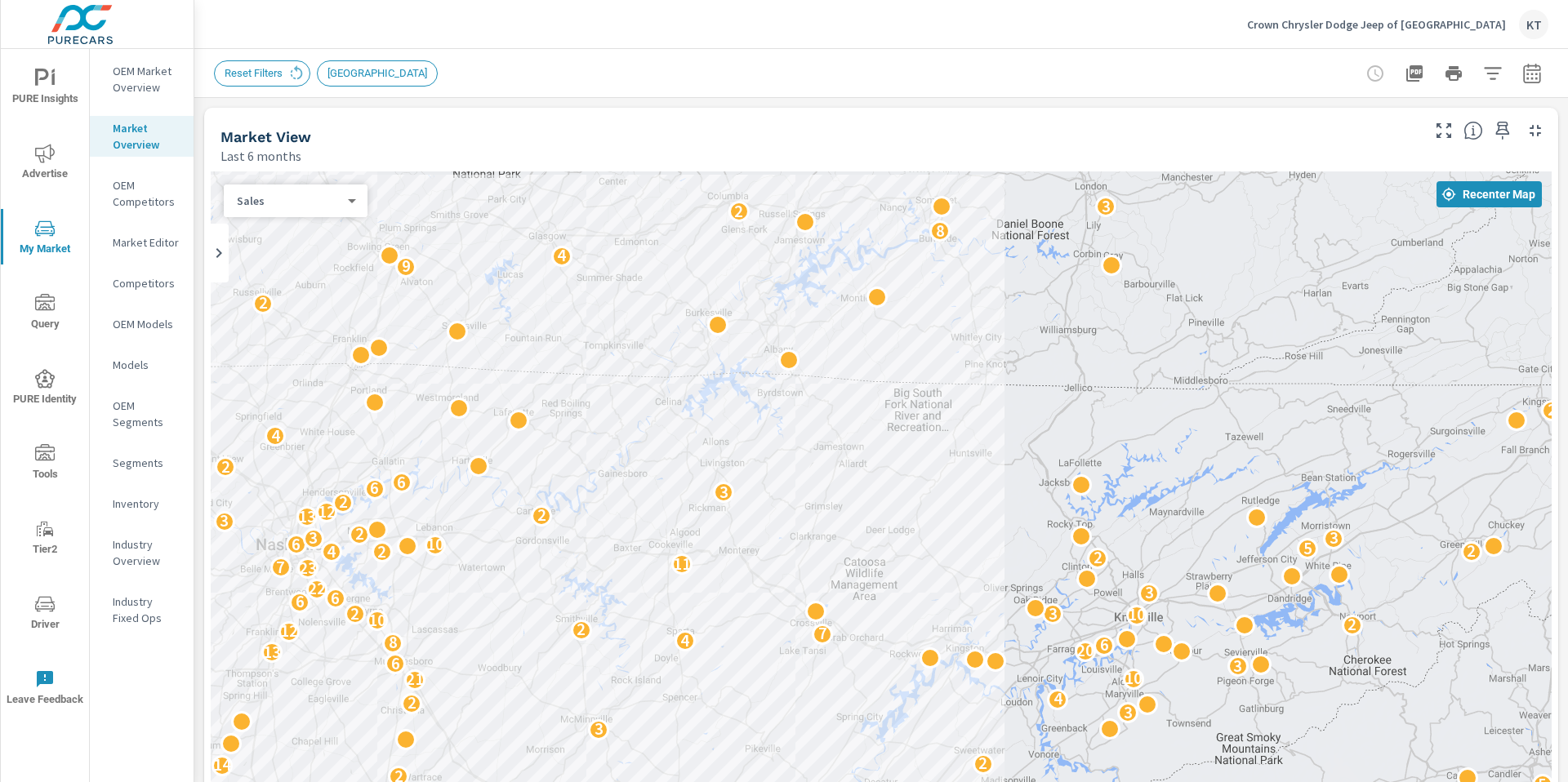
drag, startPoint x: 1376, startPoint y: 700, endPoint x: 846, endPoint y: 775, distance: 535.3
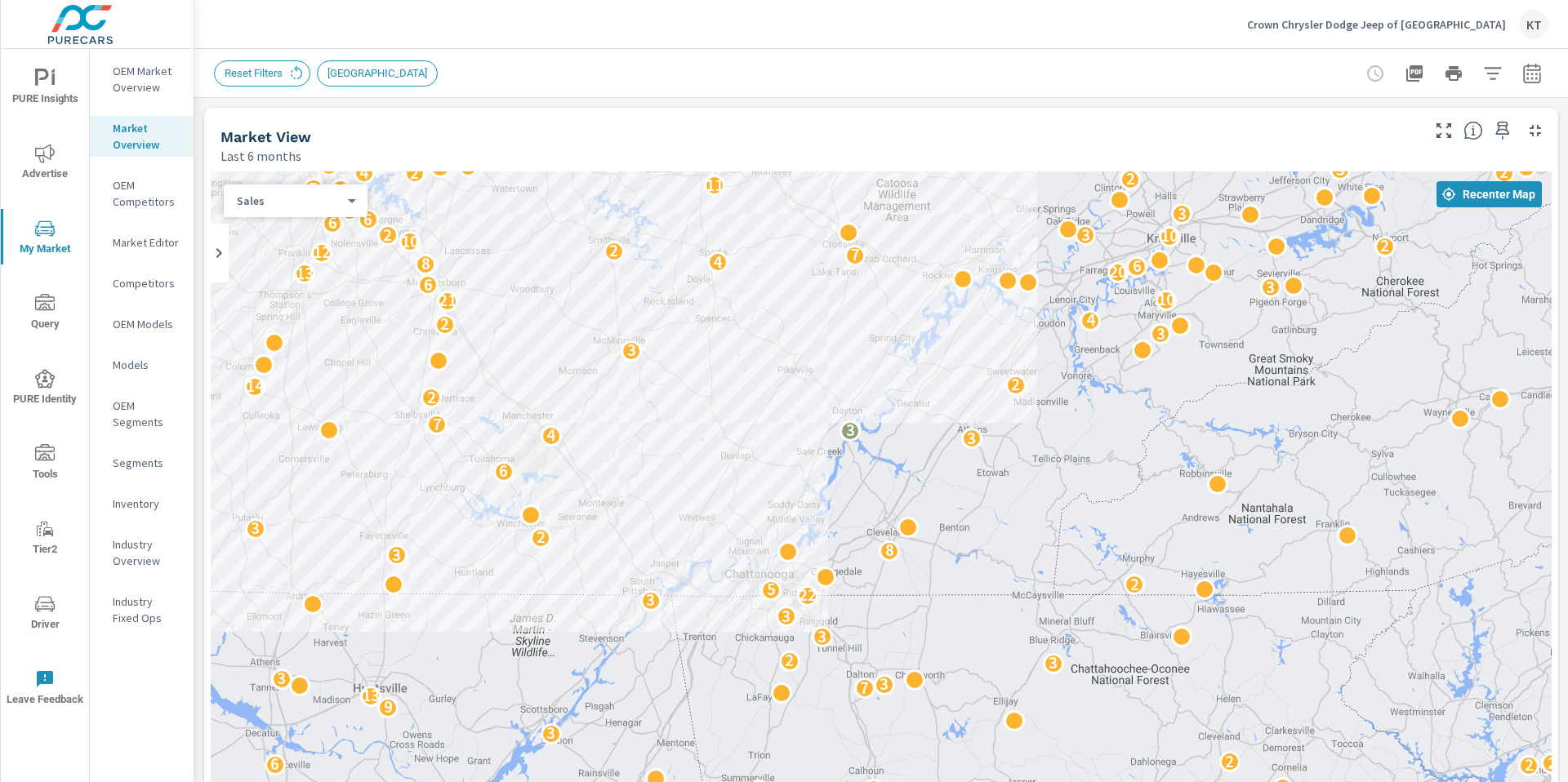
drag, startPoint x: 926, startPoint y: 415, endPoint x: 936, endPoint y: 51, distance: 364.1
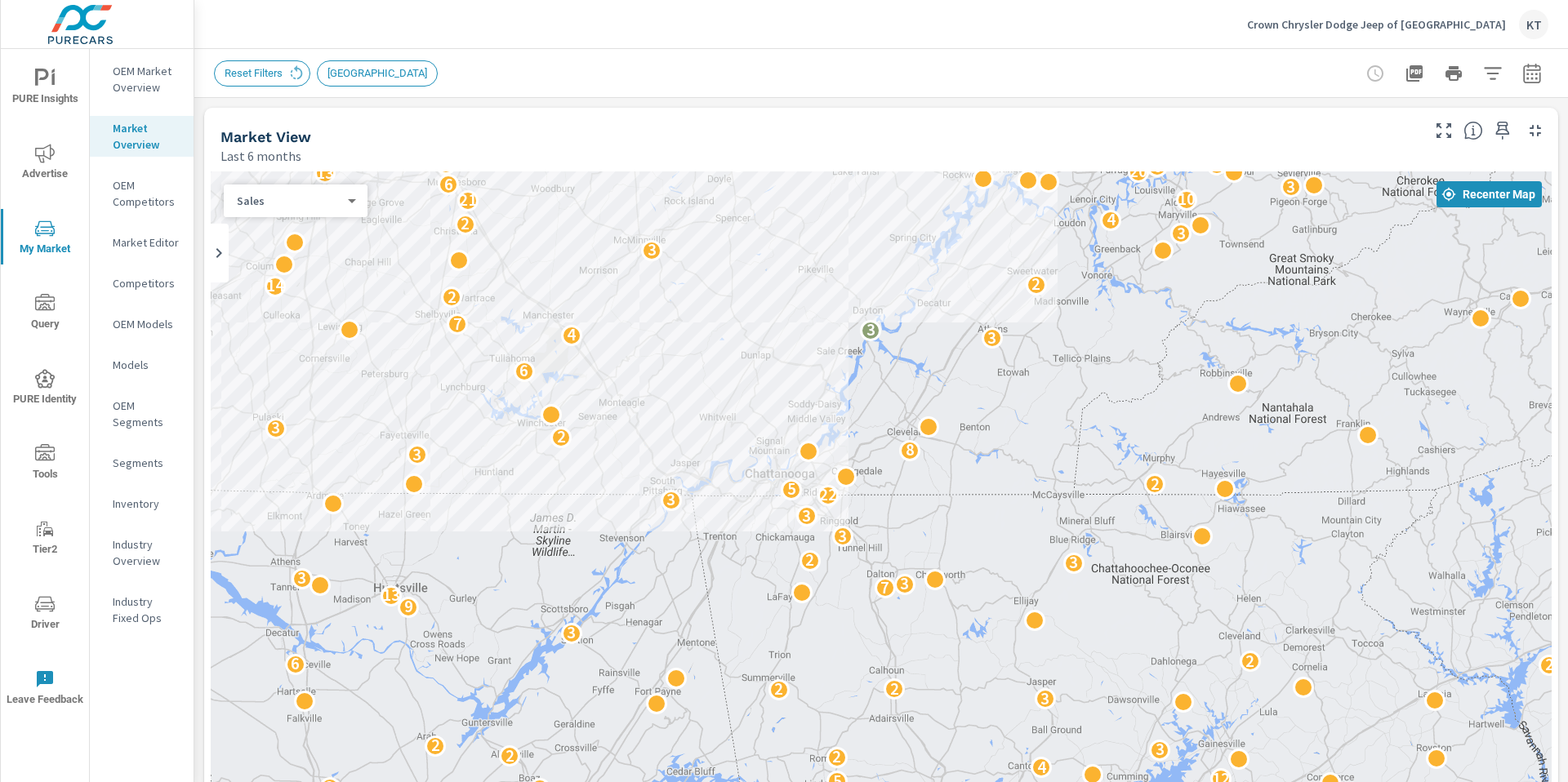
drag, startPoint x: 927, startPoint y: 618, endPoint x: 947, endPoint y: 529, distance: 91.2
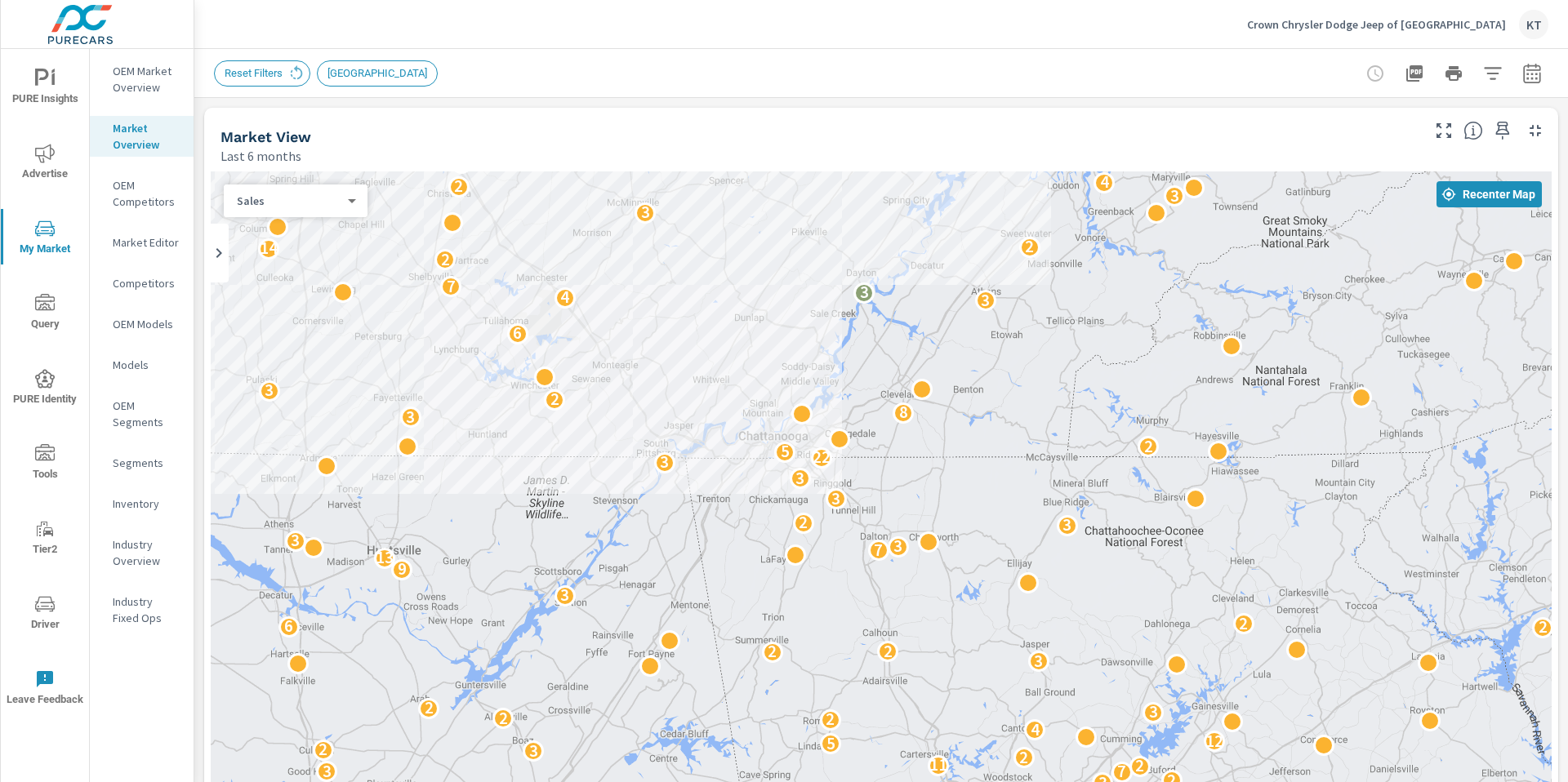
drag, startPoint x: 868, startPoint y: 522, endPoint x: 861, endPoint y: 480, distance: 42.6
click at [861, 480] on div "2 3 6 2 5 3 11 7 7 2 2 6 2 4 10 3 4 9 2 14 8 7 4 8 2 5 4 3 10 3 3 2 3 3 7 2 24 …" at bounding box center [882, 503] width 1342 height 663
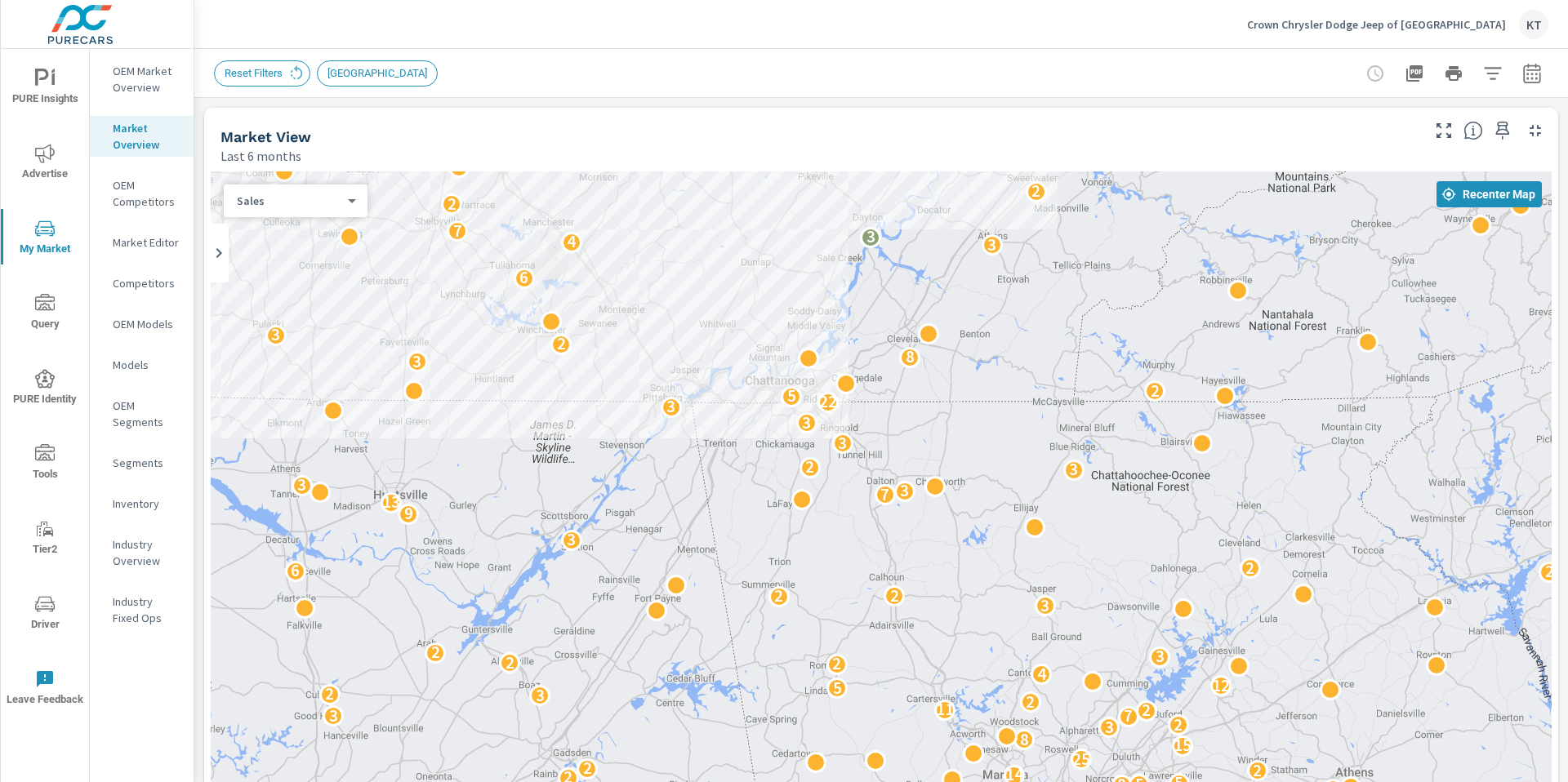
drag, startPoint x: 1013, startPoint y: 505, endPoint x: 1017, endPoint y: 475, distance: 30.3
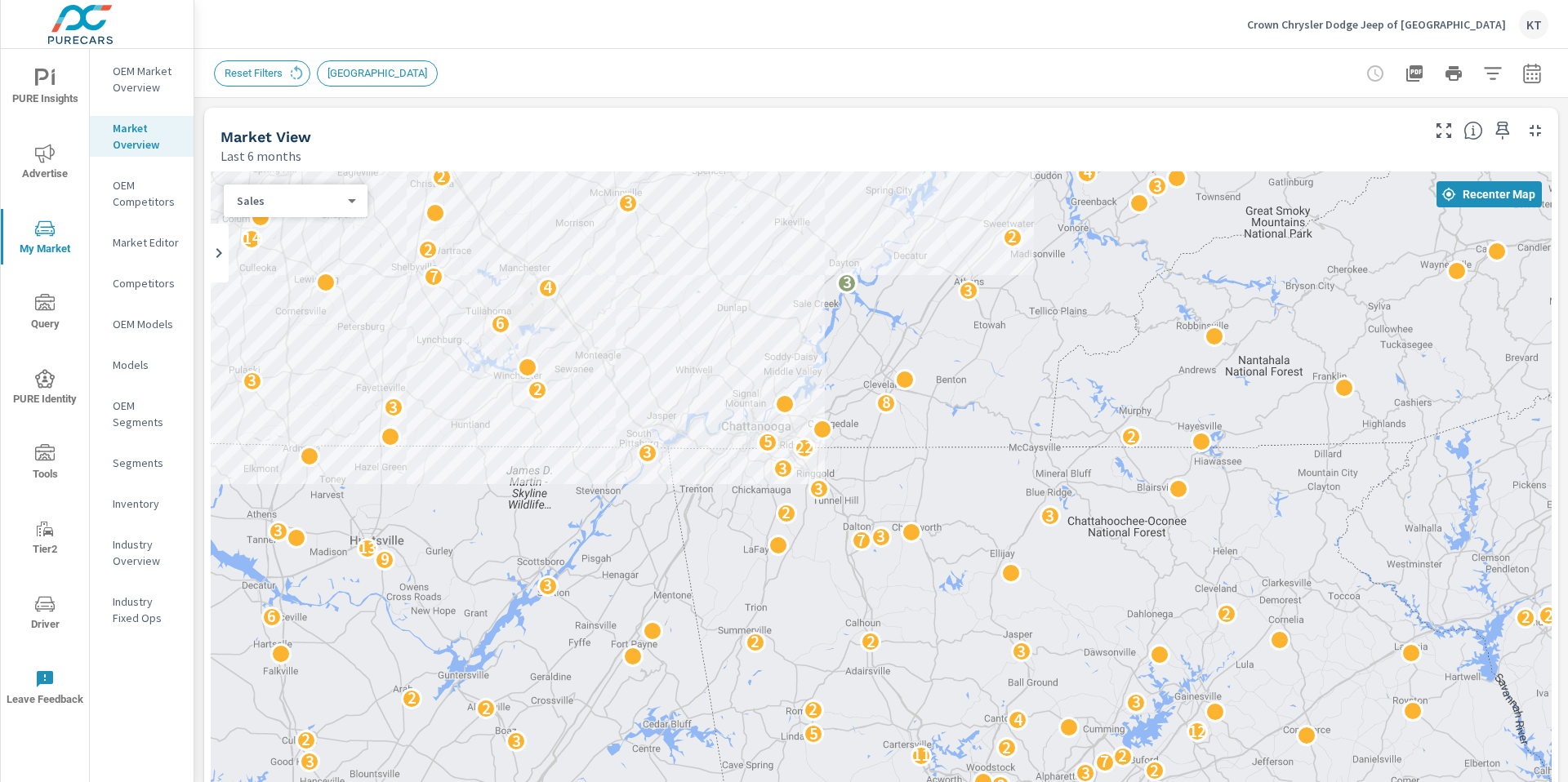
drag, startPoint x: 938, startPoint y: 366, endPoint x: 907, endPoint y: 402, distance: 47.5
click at [915, 415] on div "7 2 4 3 6 2 5 3 11 7 7 2 2 6 2 4 10 3 4 9 2 14 8 7 4 8 2 5 4 3 10 3 3 2 3 3 7 2…" at bounding box center [882, 503] width 1342 height 663
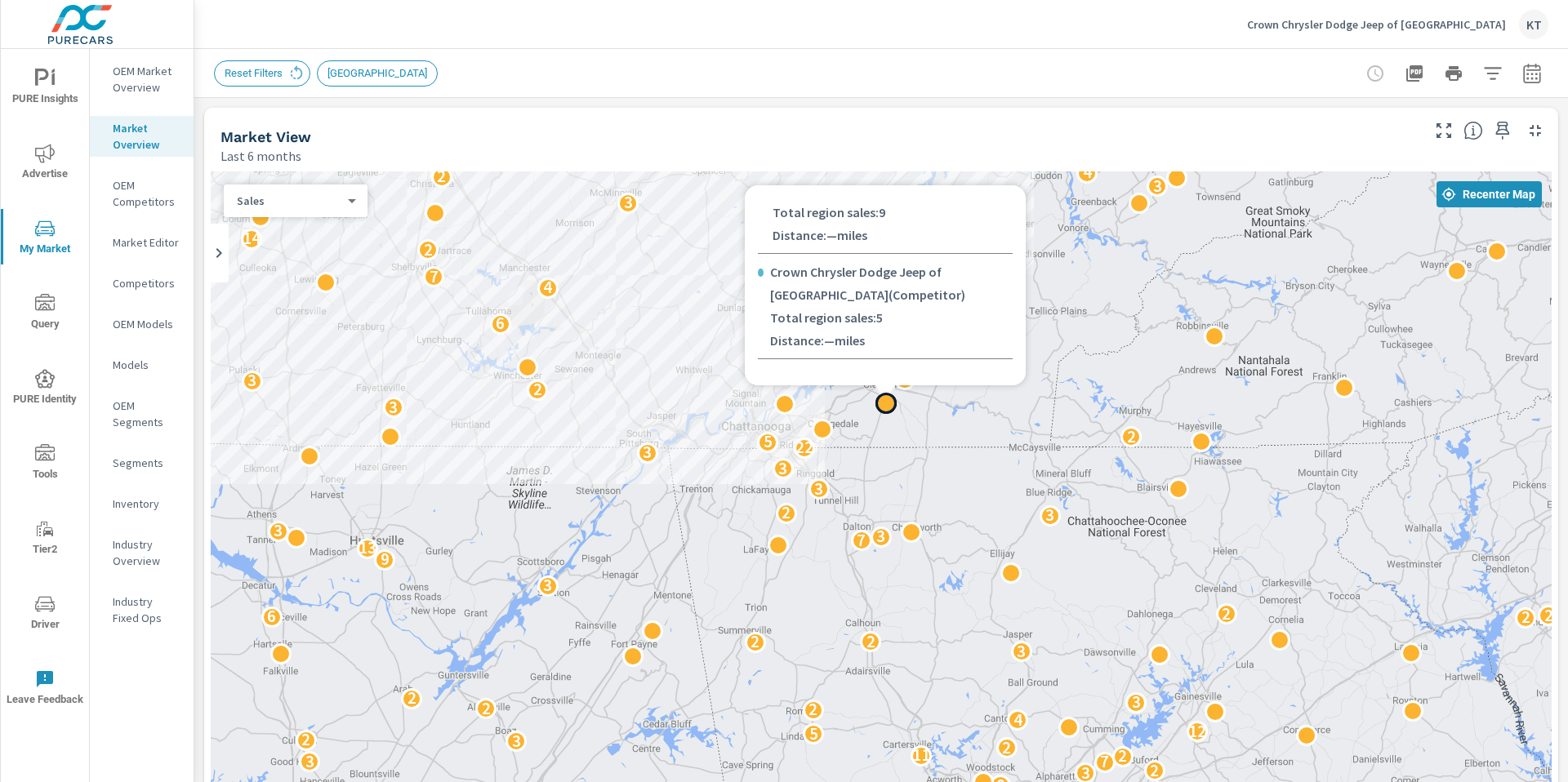
scroll to position [322, 0]
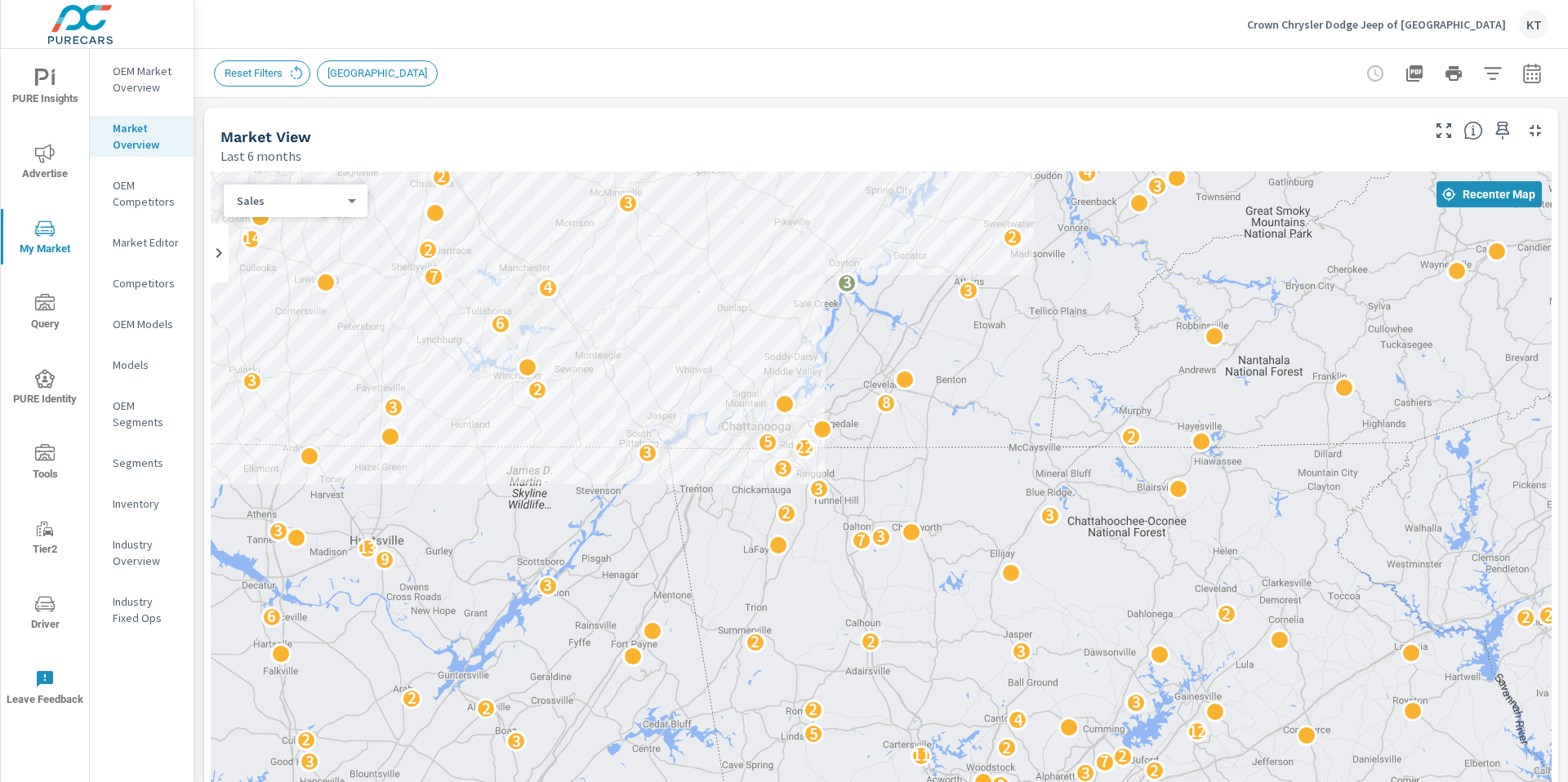
click at [130, 82] on p "OEM Market Overview" at bounding box center [146, 79] width 67 height 32
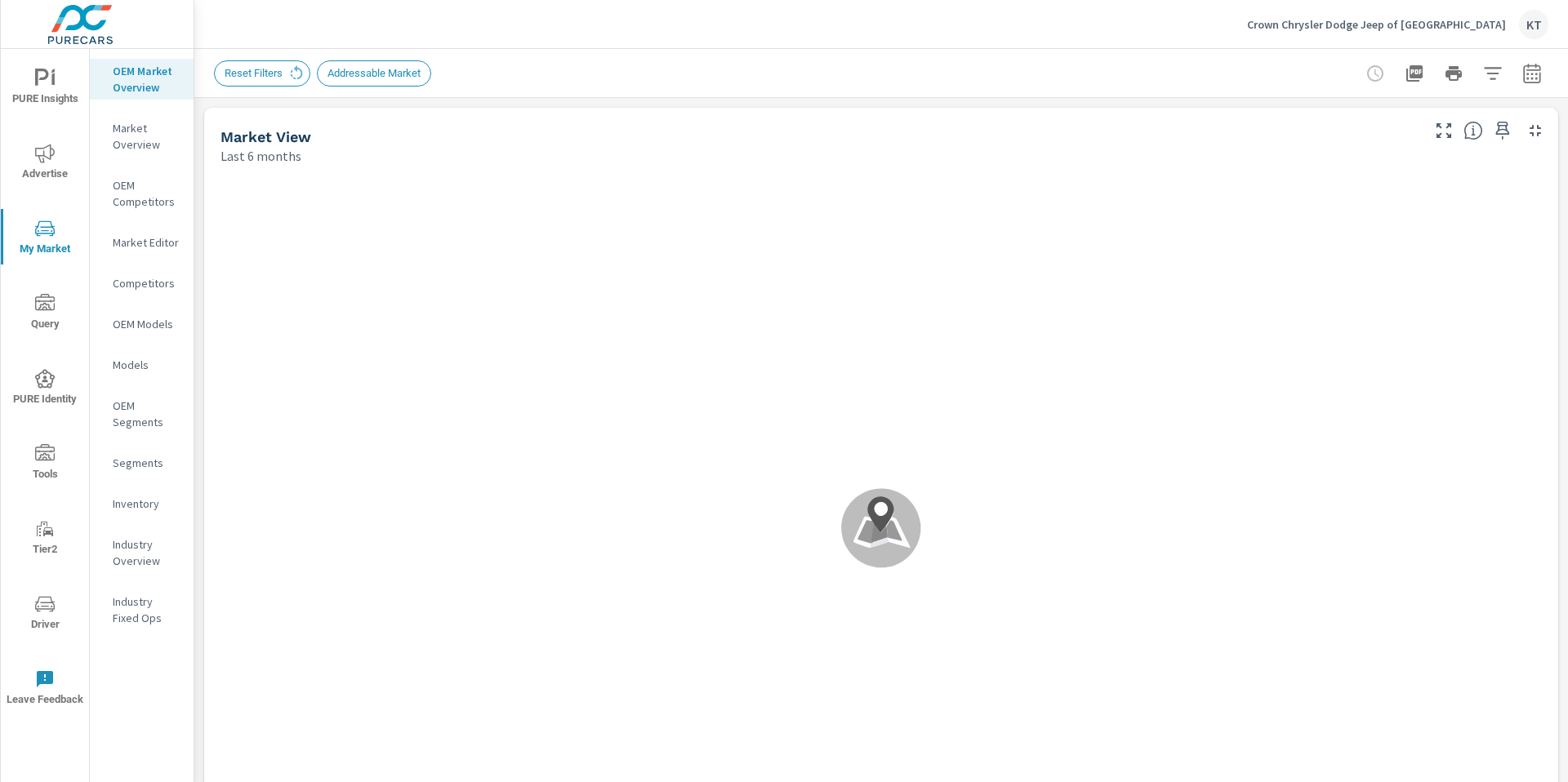
scroll to position [1, 0]
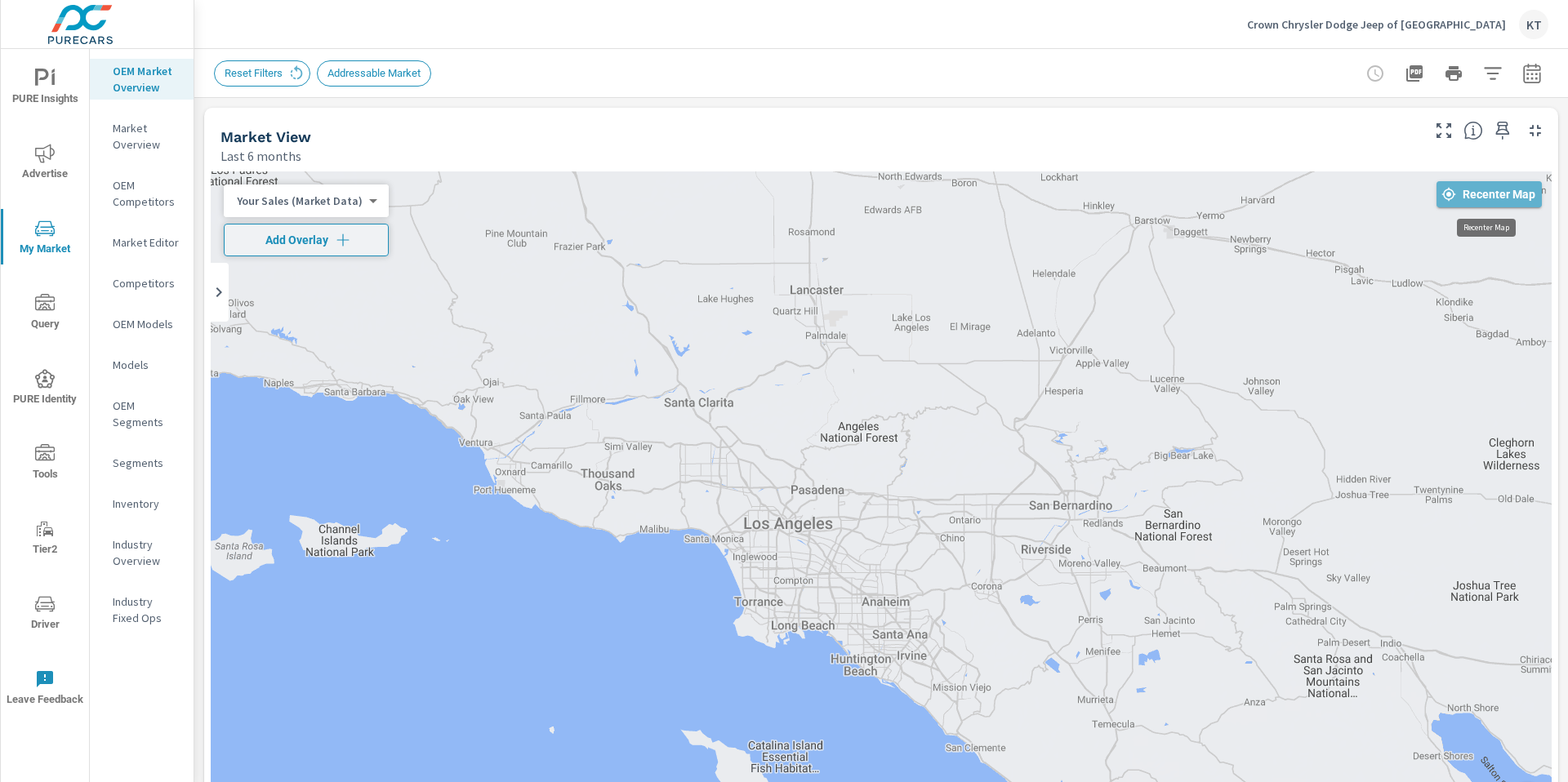
click at [1485, 195] on span "Recenter Map" at bounding box center [1489, 194] width 92 height 14
click at [282, 75] on span "Reset Filters" at bounding box center [253, 74] width 77 height 13
drag, startPoint x: 265, startPoint y: 76, endPoint x: 282, endPoint y: 73, distance: 17.3
click at [275, 75] on span "Reset Filters" at bounding box center [253, 74] width 77 height 13
click at [300, 72] on icon at bounding box center [296, 74] width 18 height 18
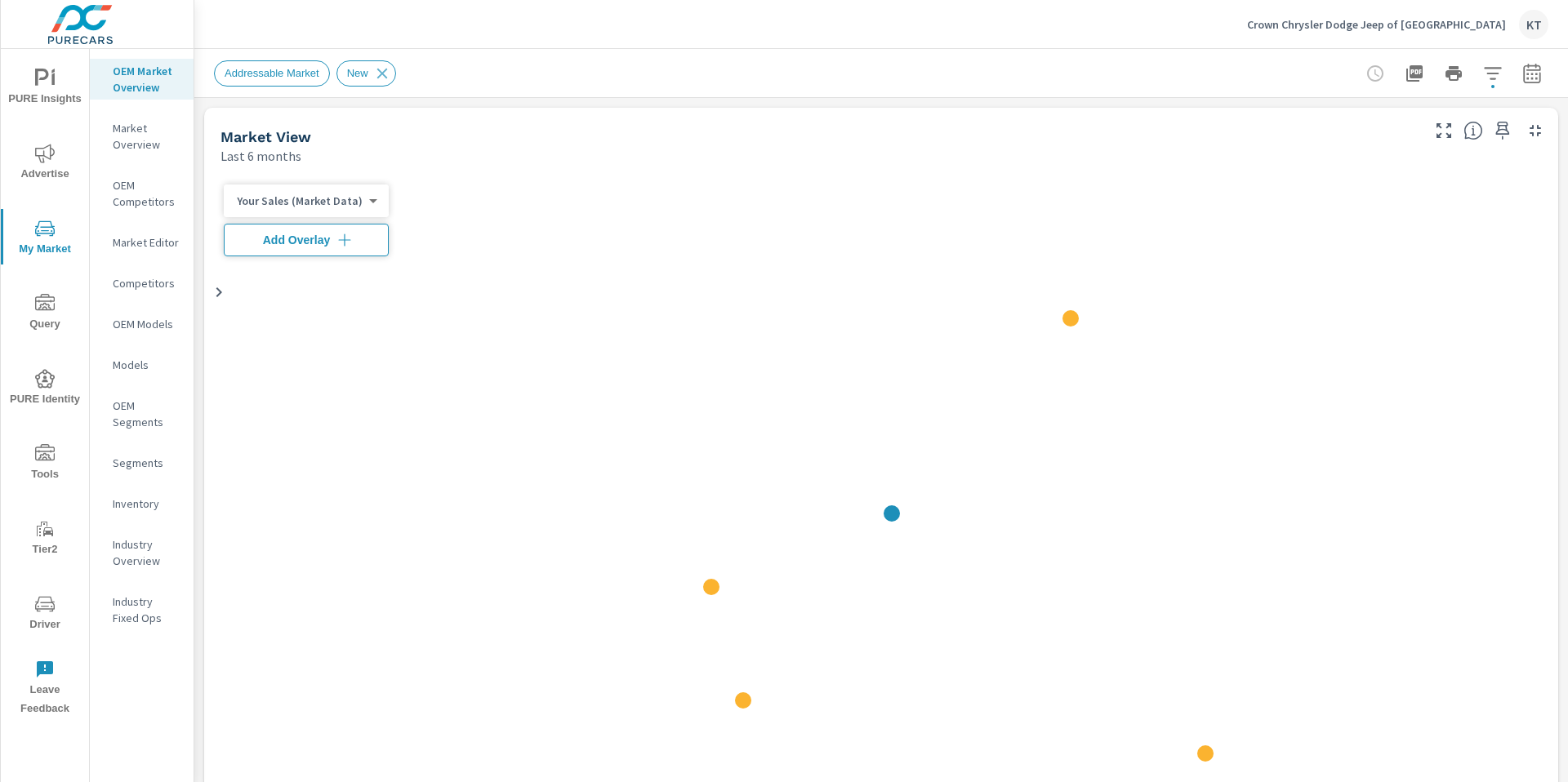
scroll to position [1, 0]
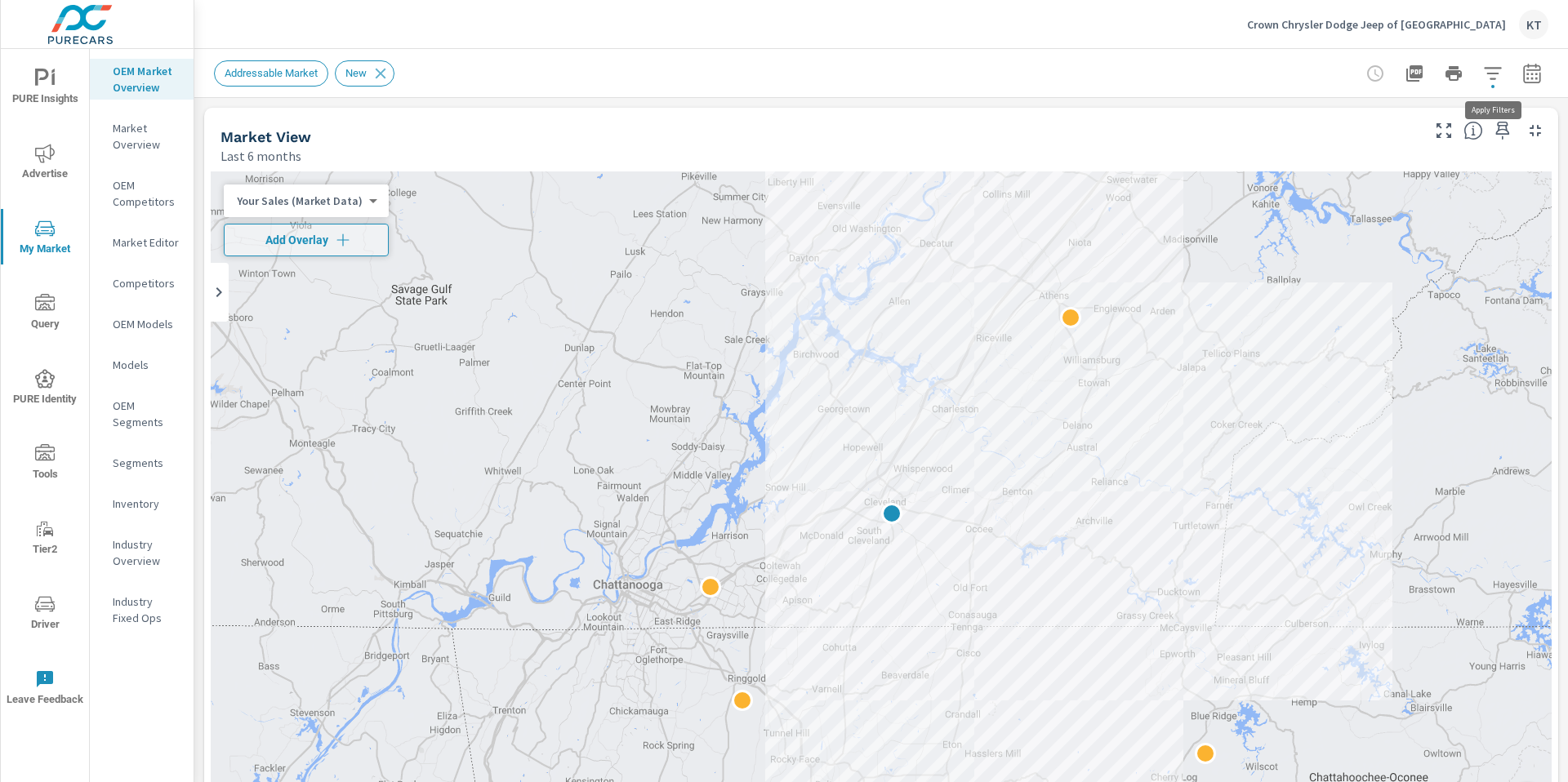
click at [1489, 68] on icon "button" at bounding box center [1493, 74] width 20 height 20
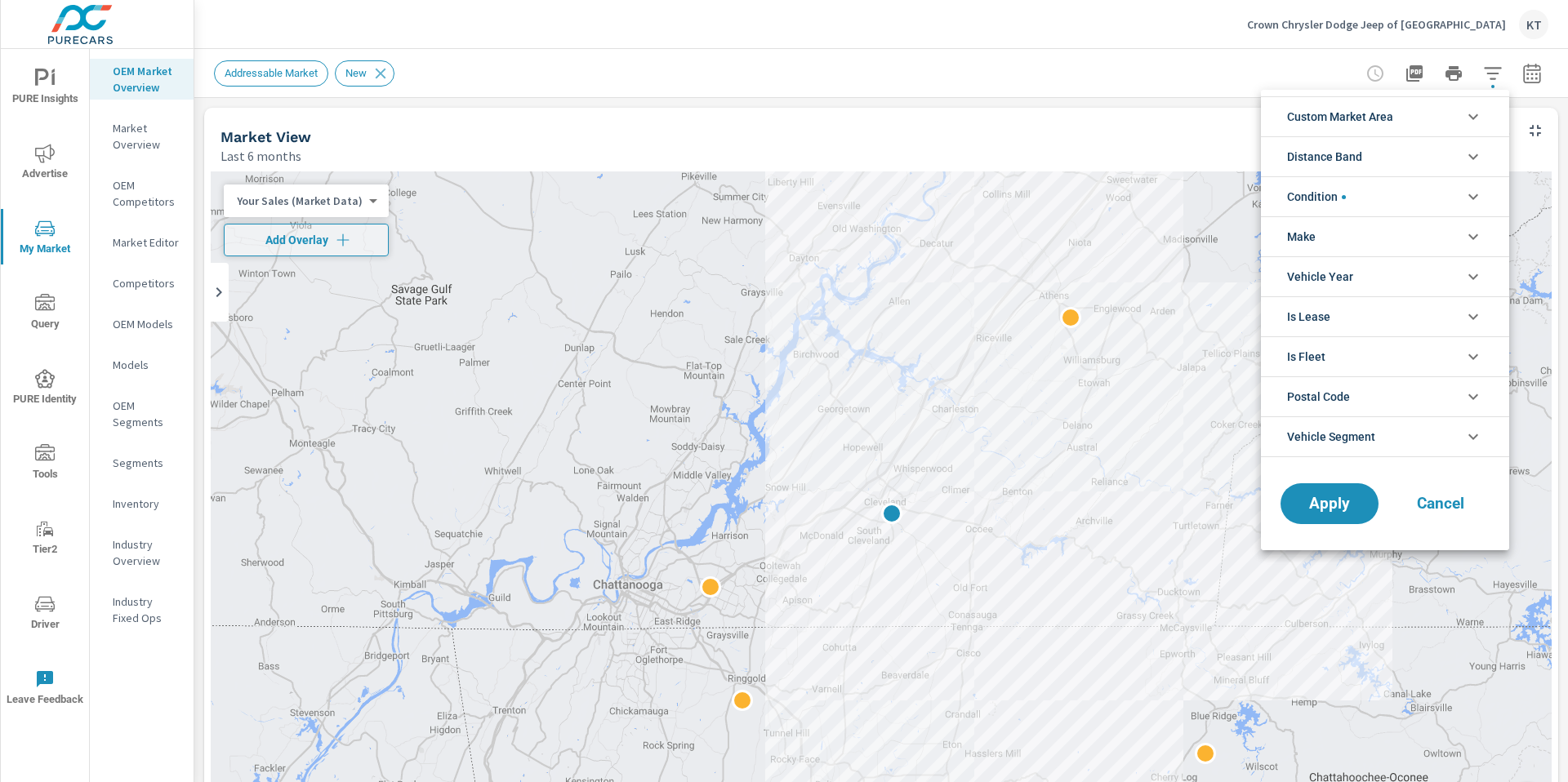
click at [1391, 191] on li "Condition" at bounding box center [1385, 196] width 249 height 40
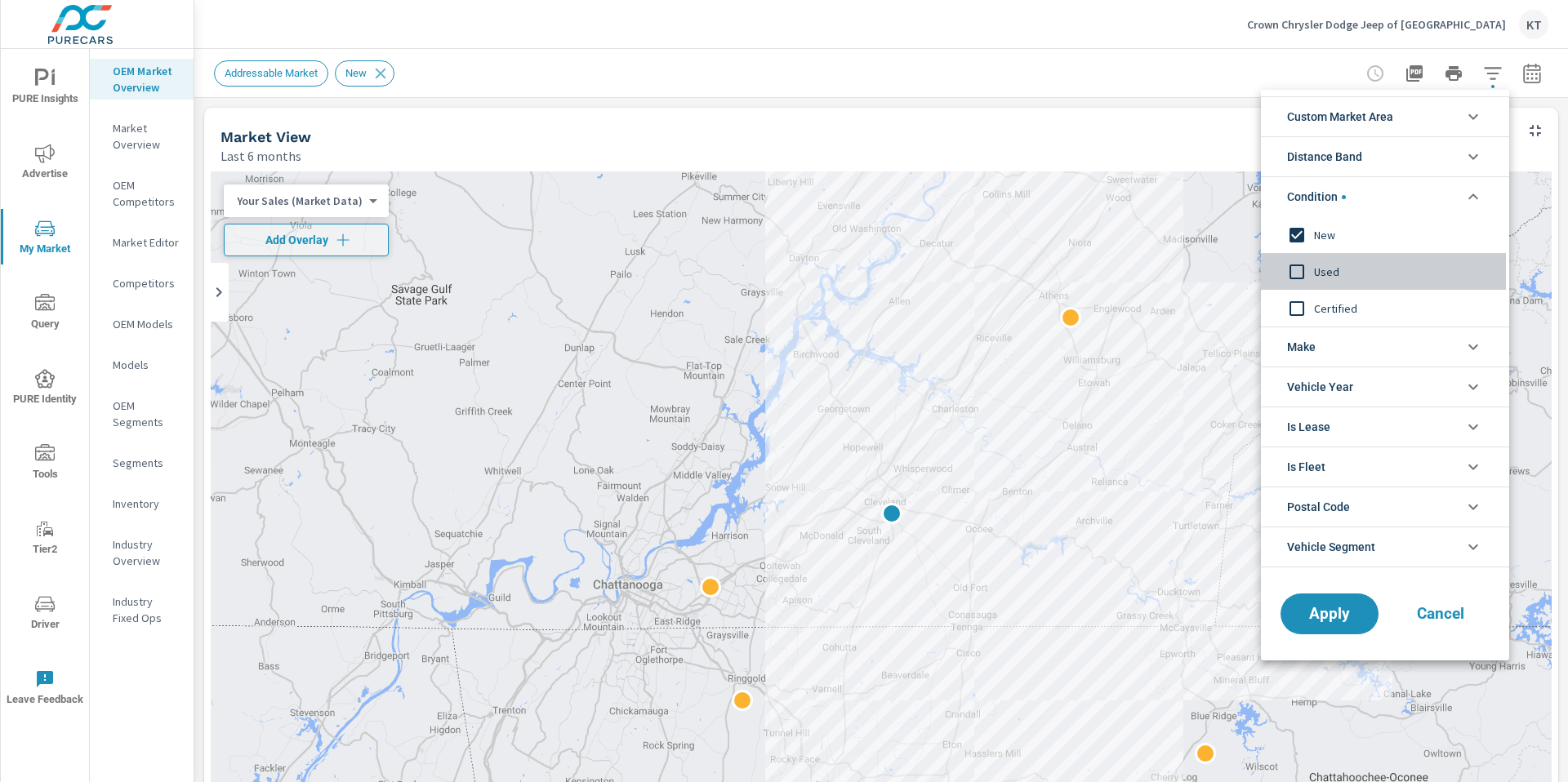
click at [1293, 272] on input "filter options" at bounding box center [1297, 272] width 34 height 34
click at [1304, 238] on input "filter options" at bounding box center [1297, 235] width 34 height 34
click at [1294, 310] on input "filter options" at bounding box center [1297, 309] width 34 height 34
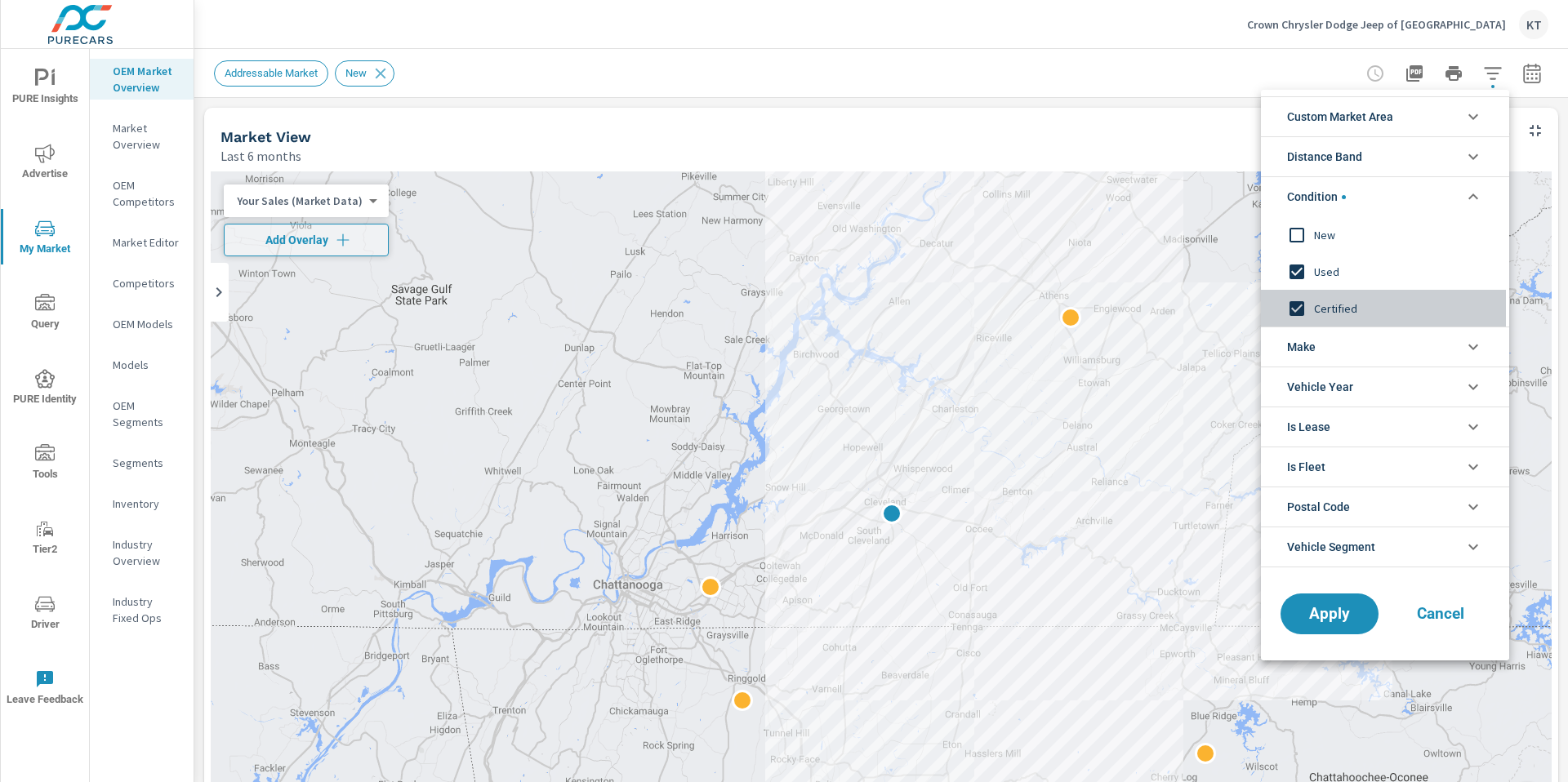
click at [1301, 308] on input "filter options" at bounding box center [1297, 309] width 34 height 34
click at [1352, 618] on span "Apply" at bounding box center [1330, 614] width 67 height 15
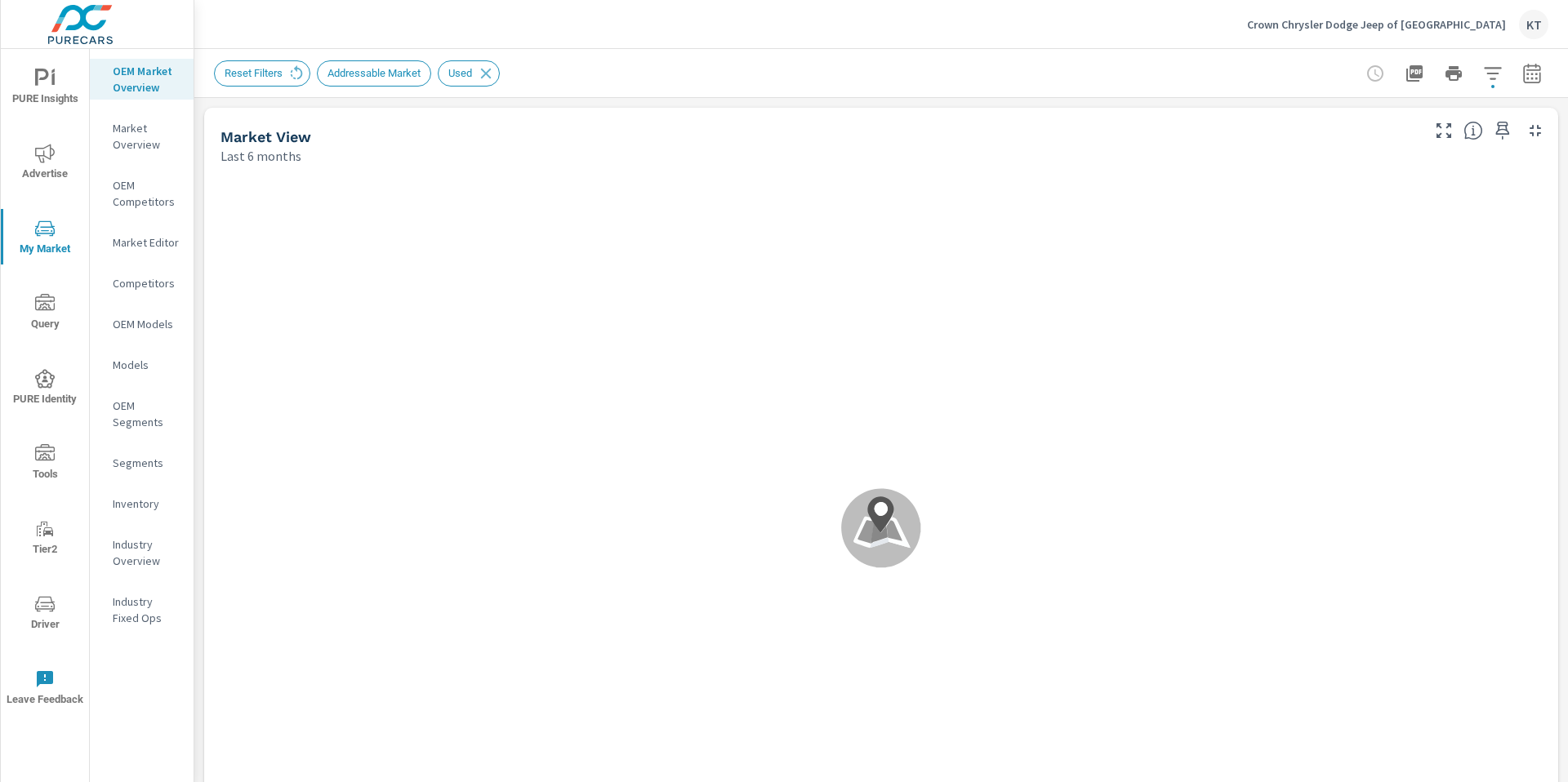
scroll to position [1, 0]
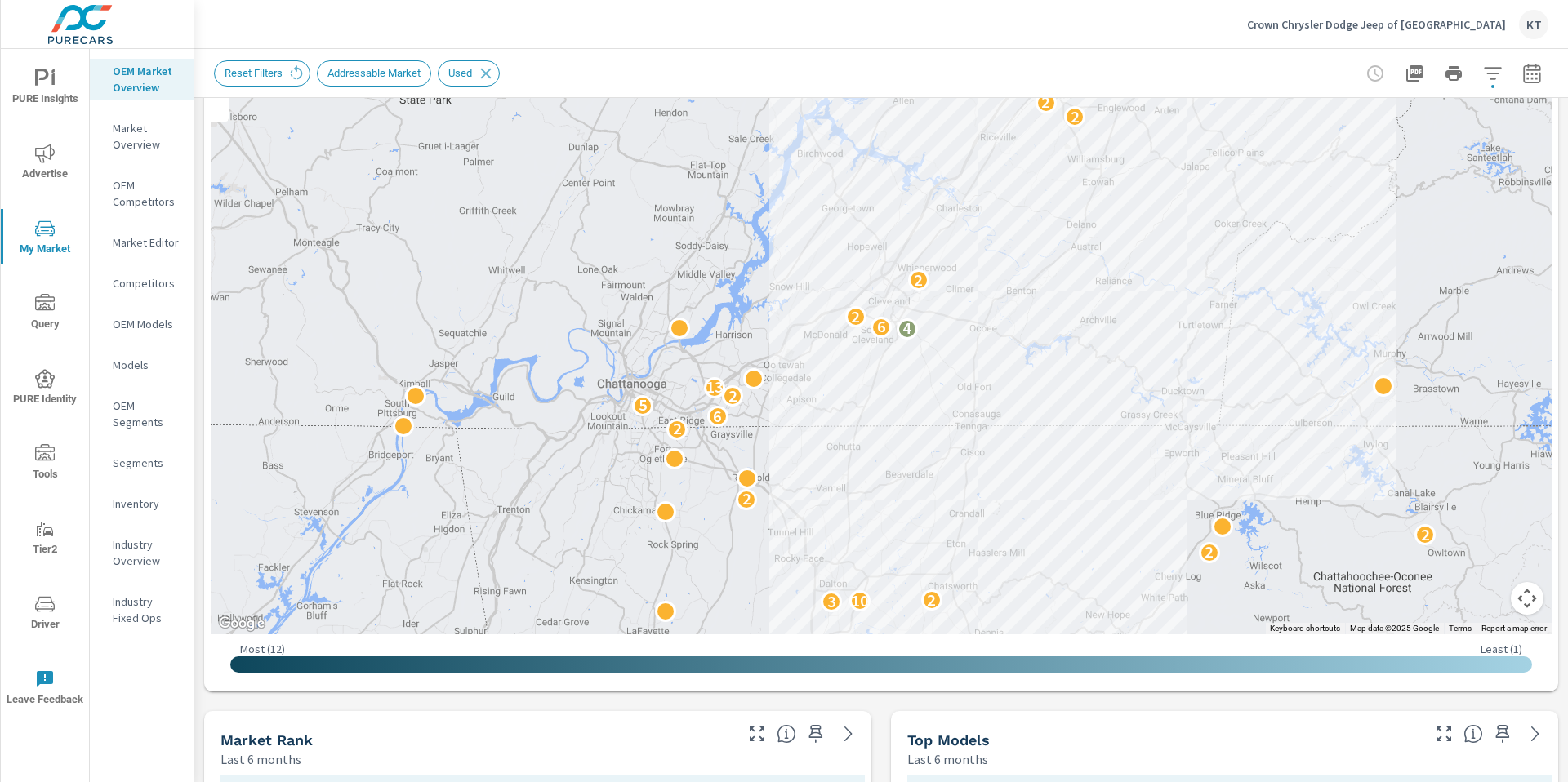
scroll to position [267, 0]
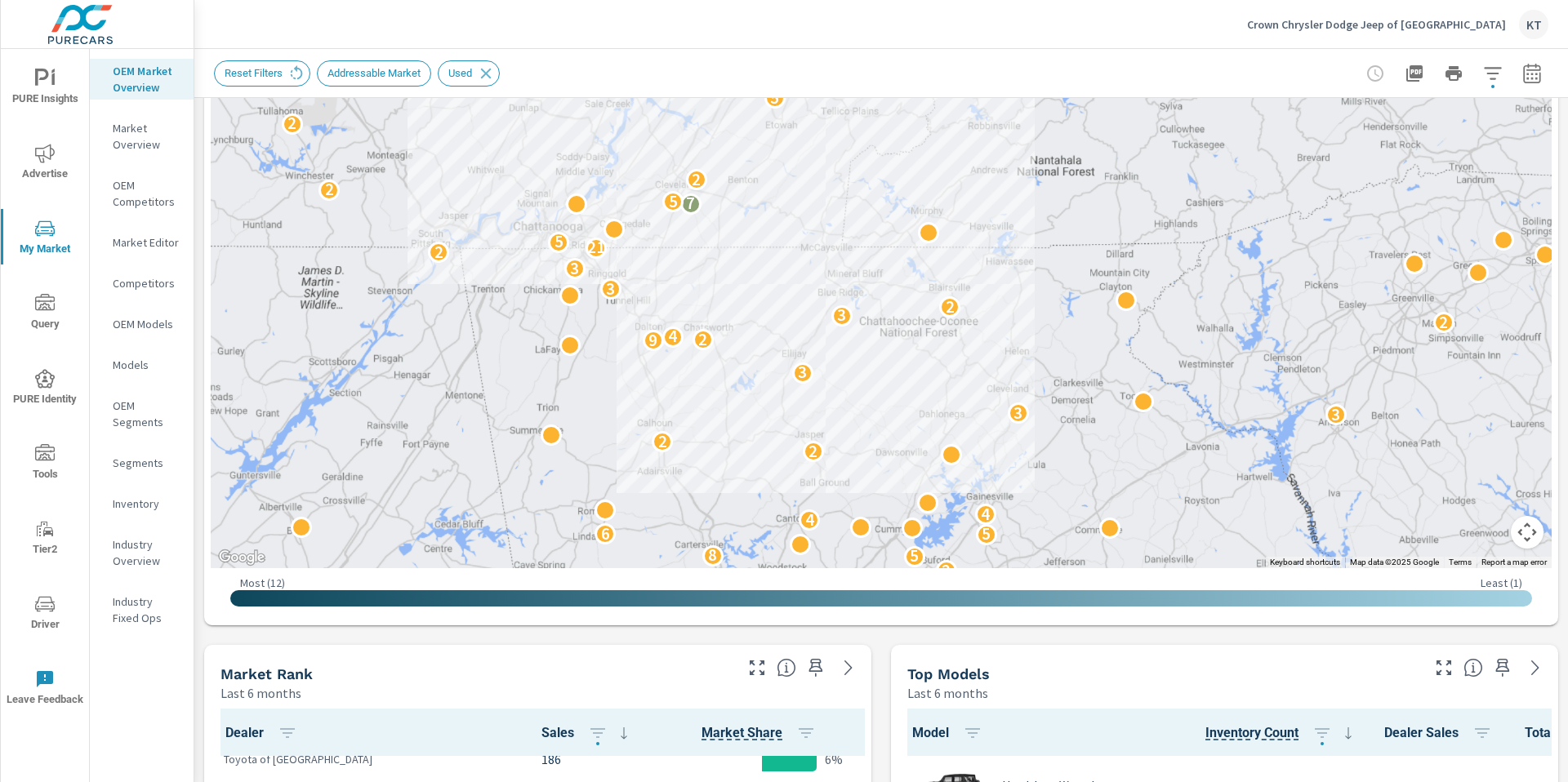
scroll to position [93, 0]
drag, startPoint x: 390, startPoint y: 731, endPoint x: 396, endPoint y: 686, distance: 45.4
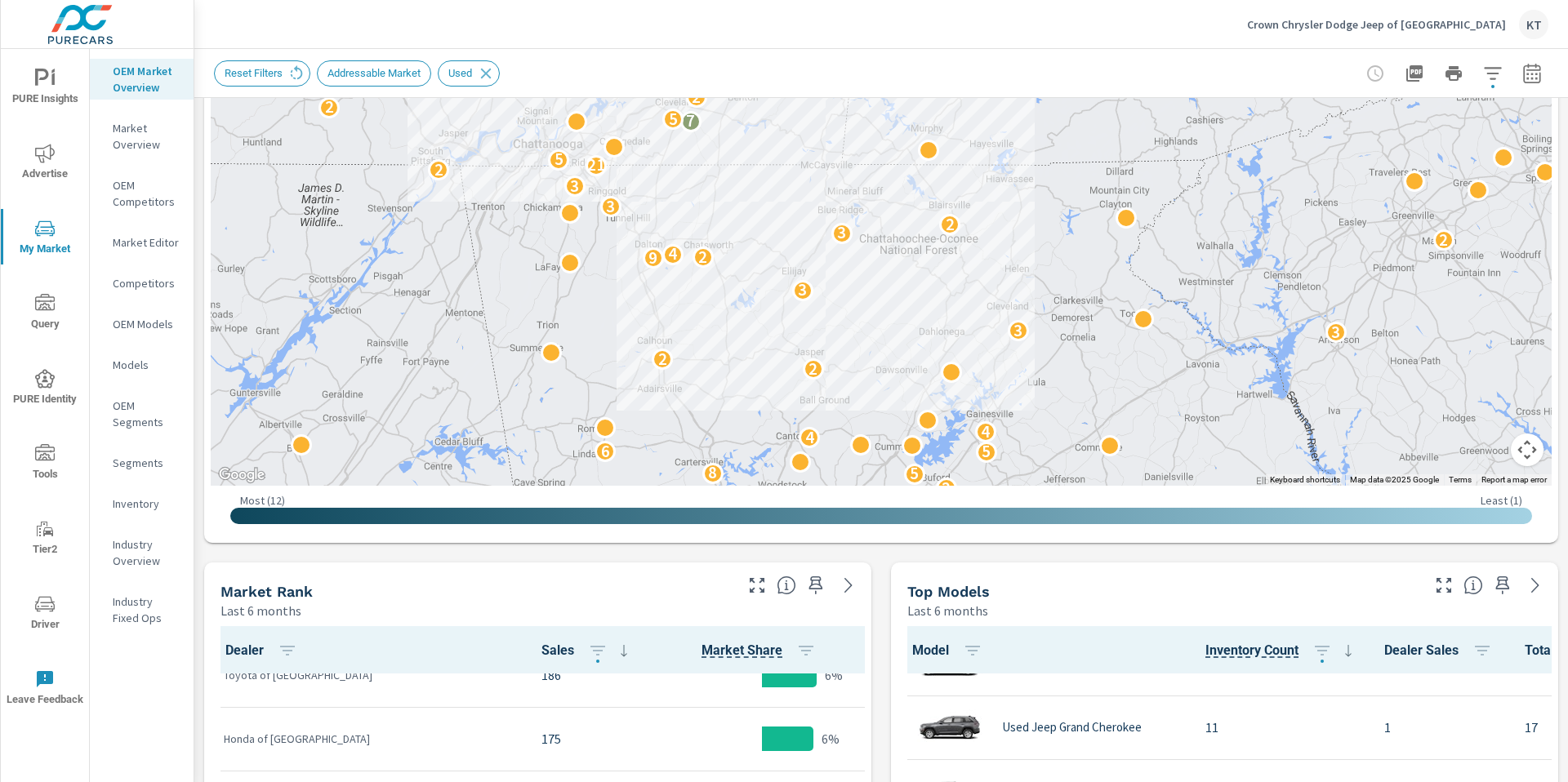
scroll to position [380, 0]
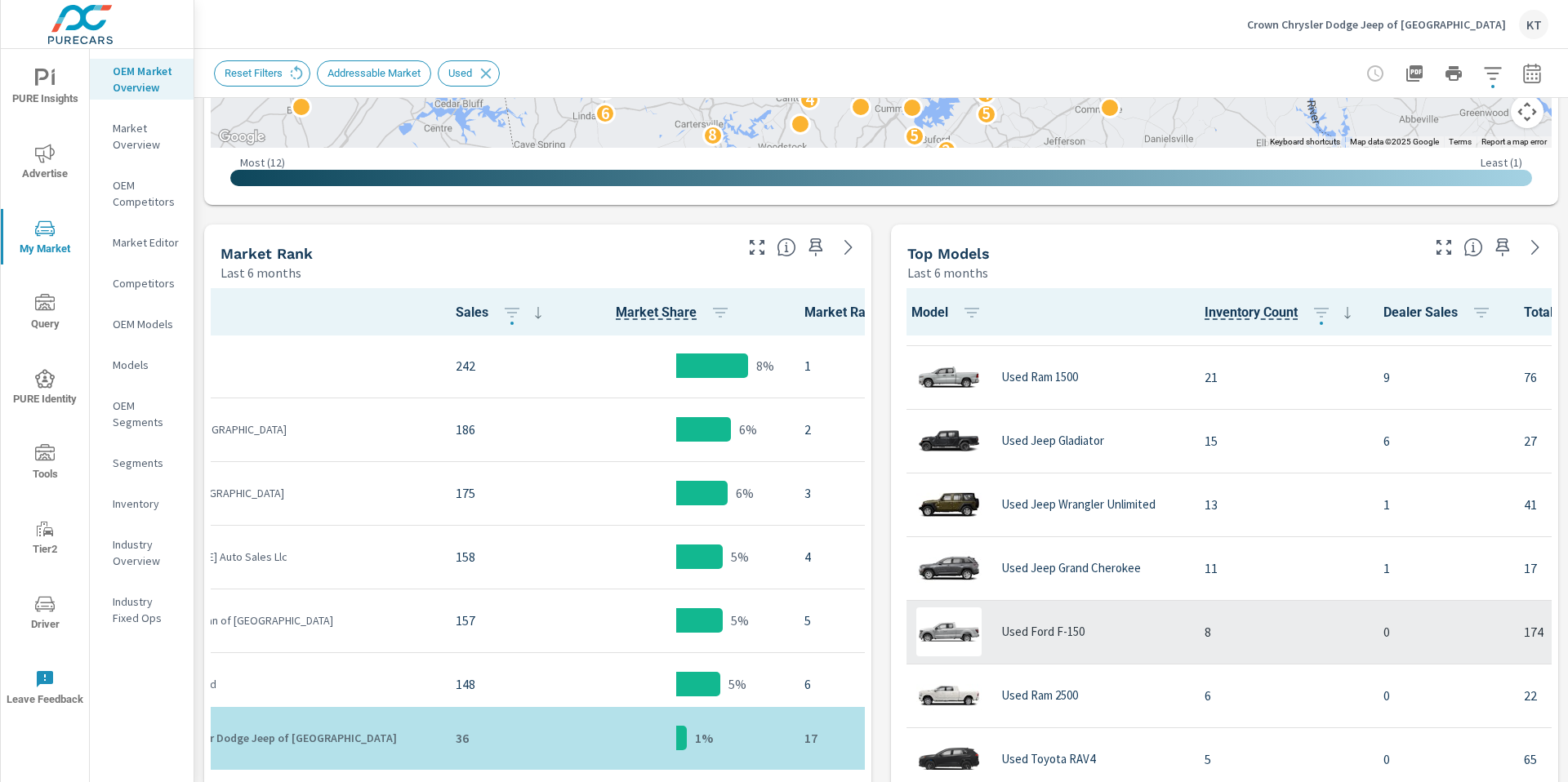
scroll to position [77, 1]
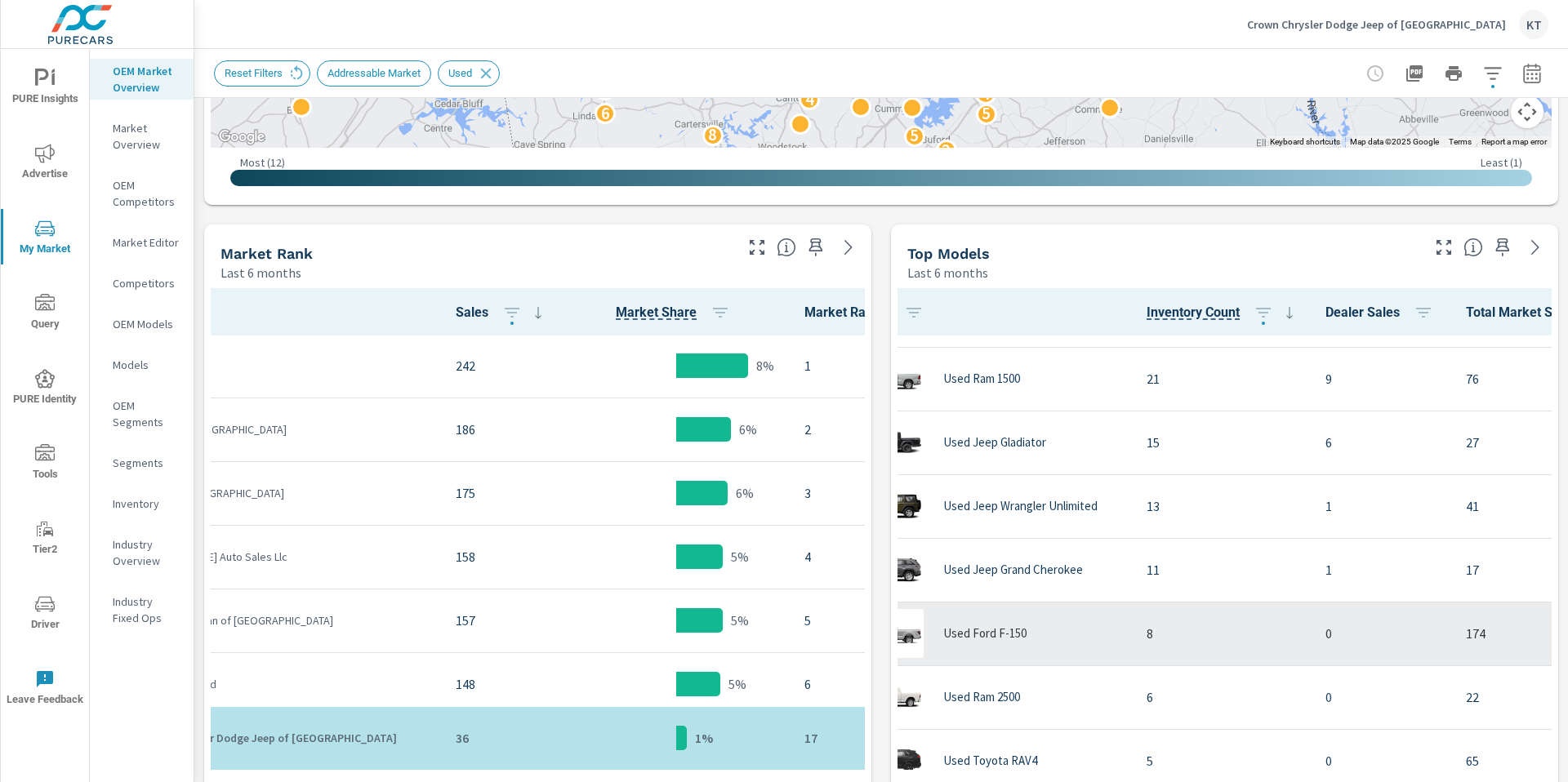
scroll to position [51, 62]
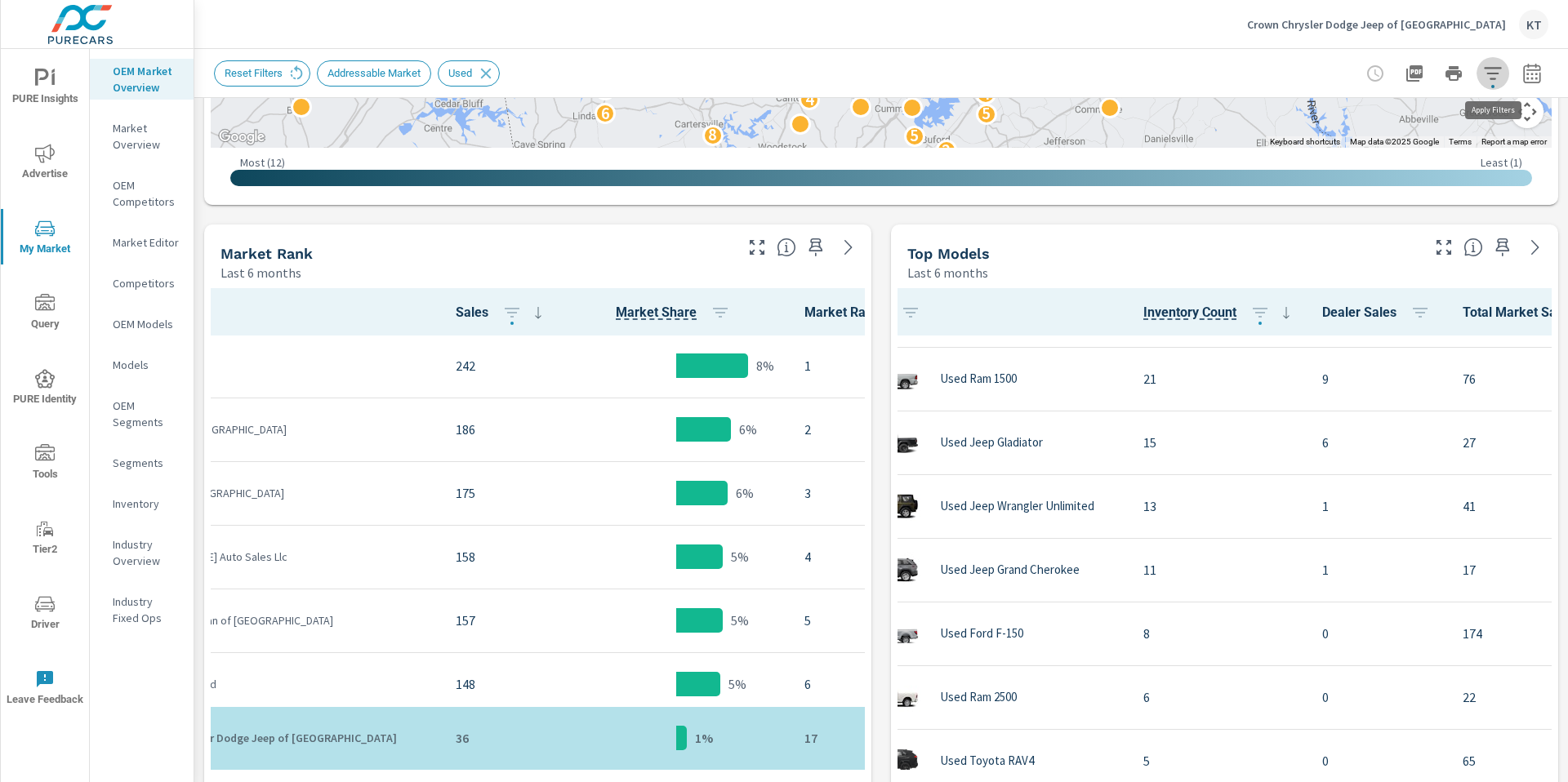
click at [1494, 76] on icon "button" at bounding box center [1493, 74] width 20 height 20
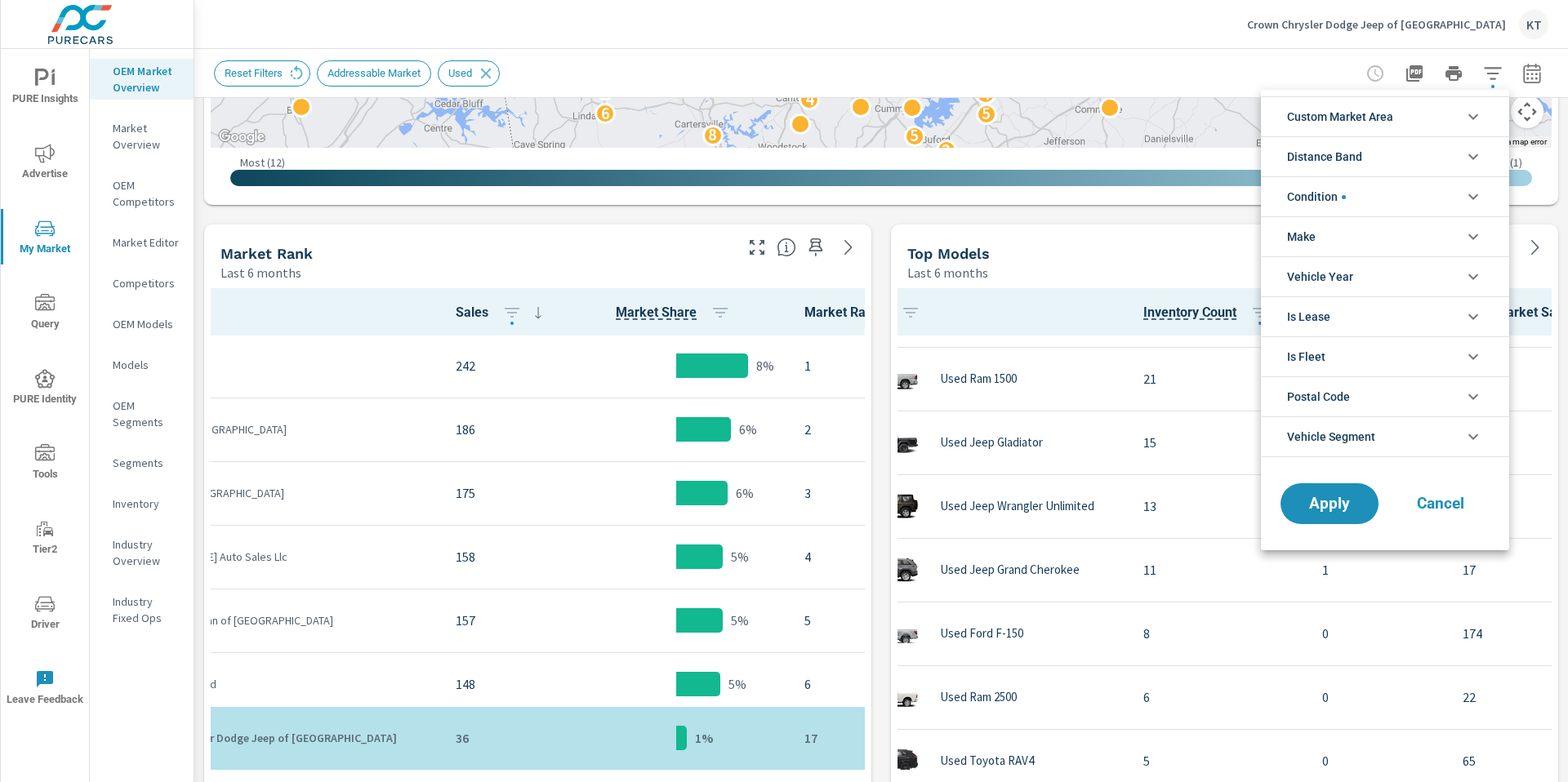
scroll to position [37, 0]
click at [1491, 77] on div at bounding box center [784, 391] width 1568 height 782
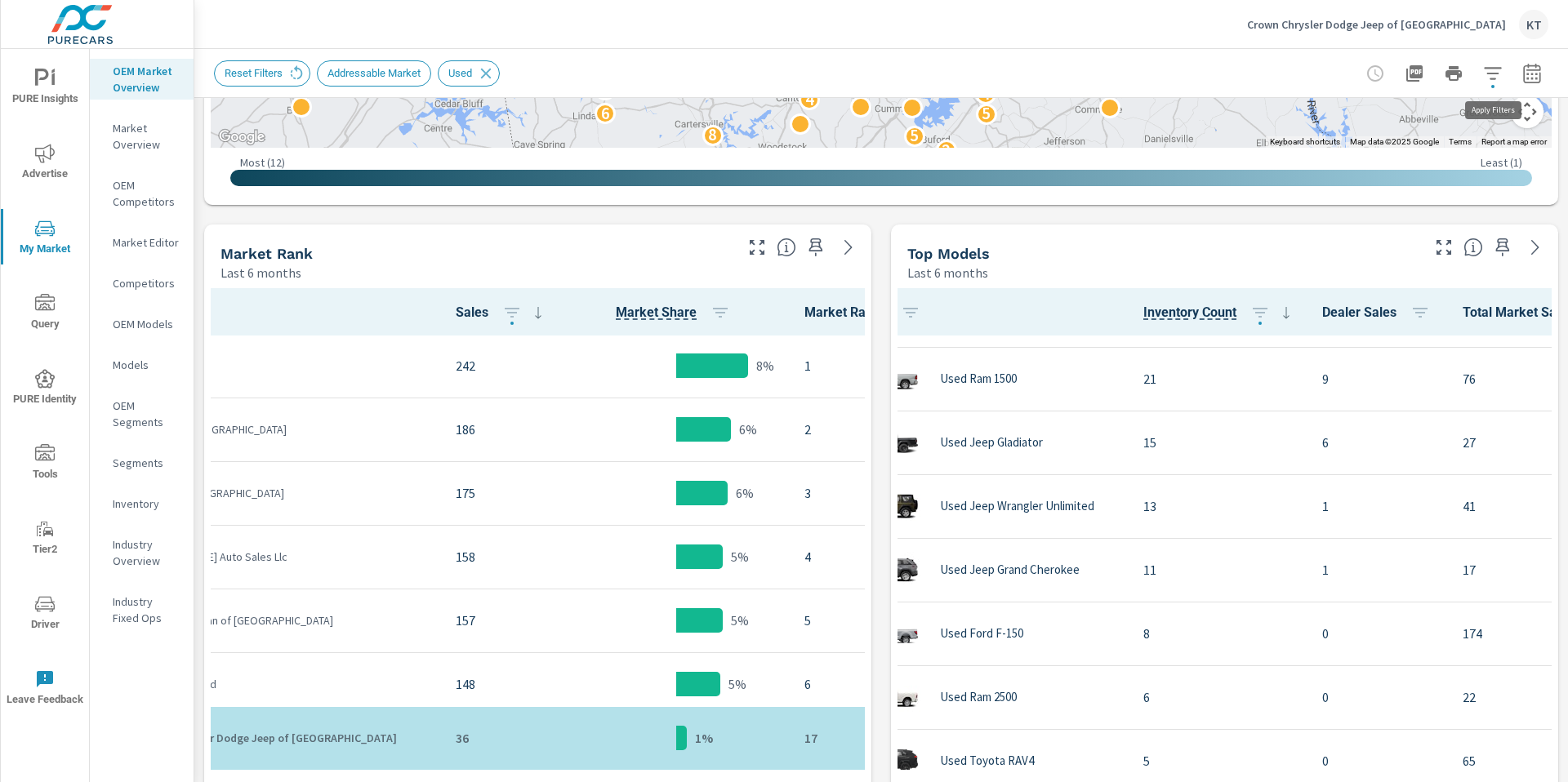
click at [1491, 77] on icon "button" at bounding box center [1493, 74] width 17 height 13
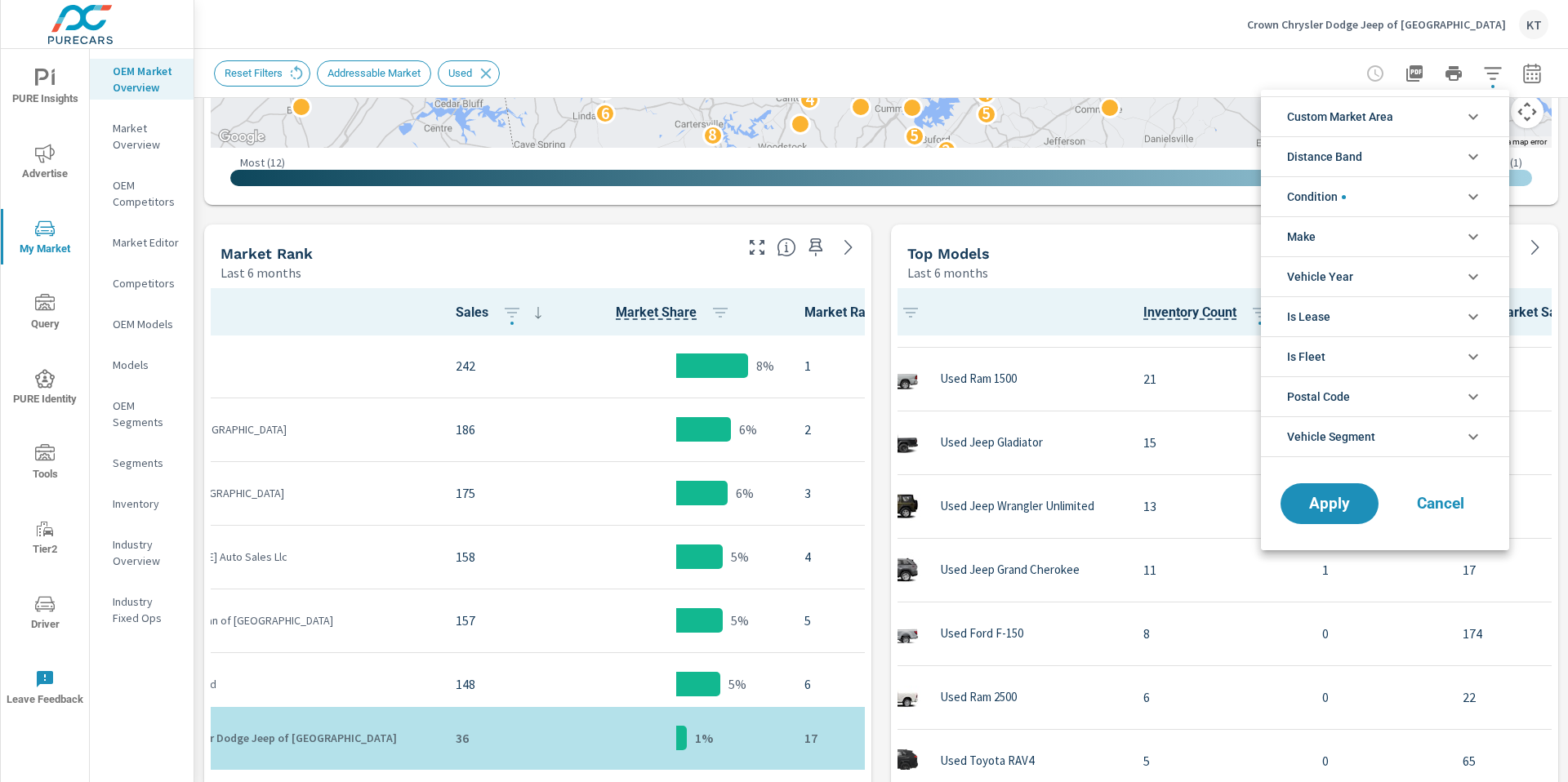
click at [1383, 116] on span "Custom Market Area" at bounding box center [1341, 117] width 106 height 40
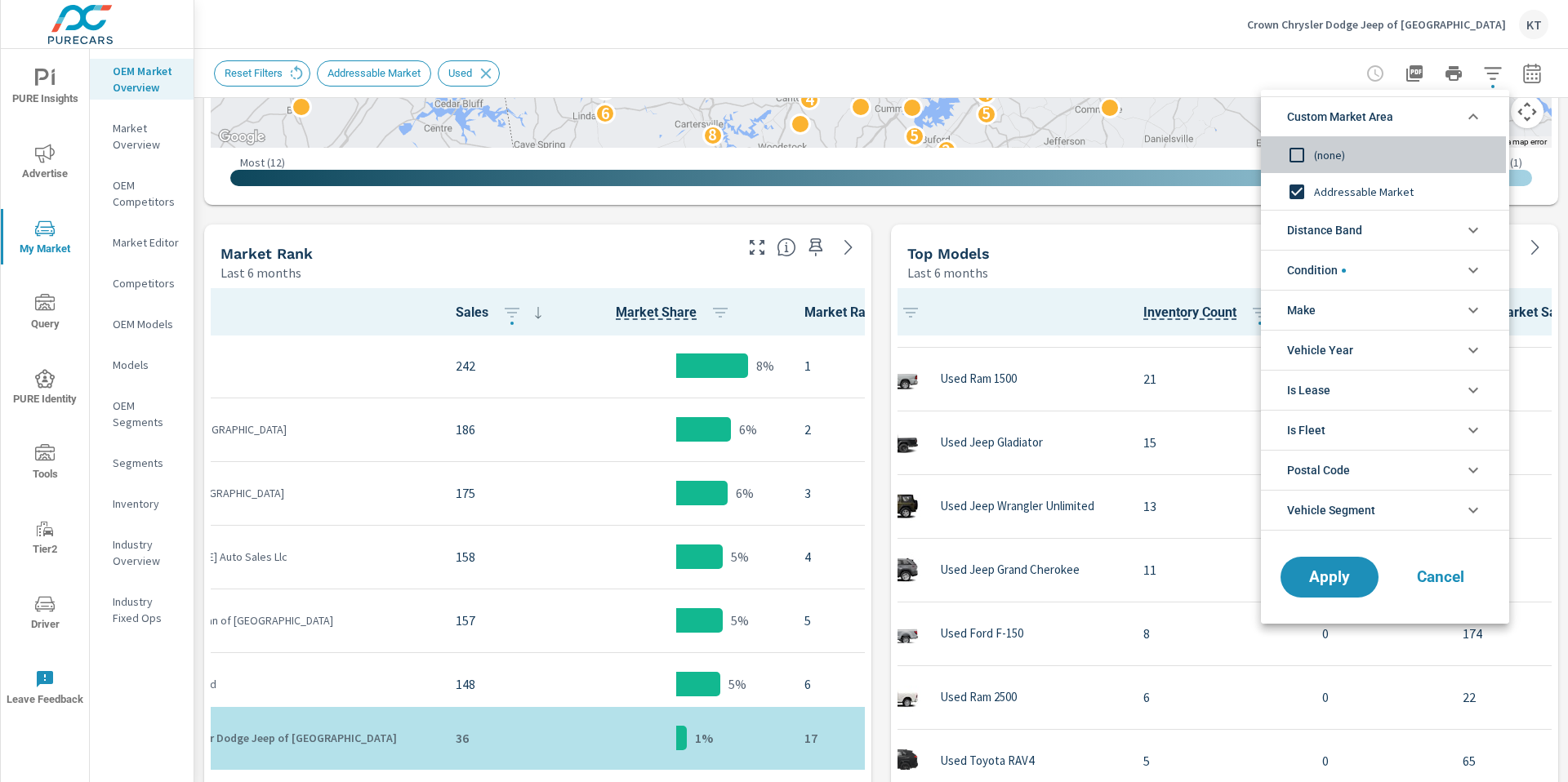
click at [1302, 153] on input "filter options" at bounding box center [1297, 155] width 34 height 34
click at [1335, 580] on span "Apply" at bounding box center [1330, 577] width 67 height 15
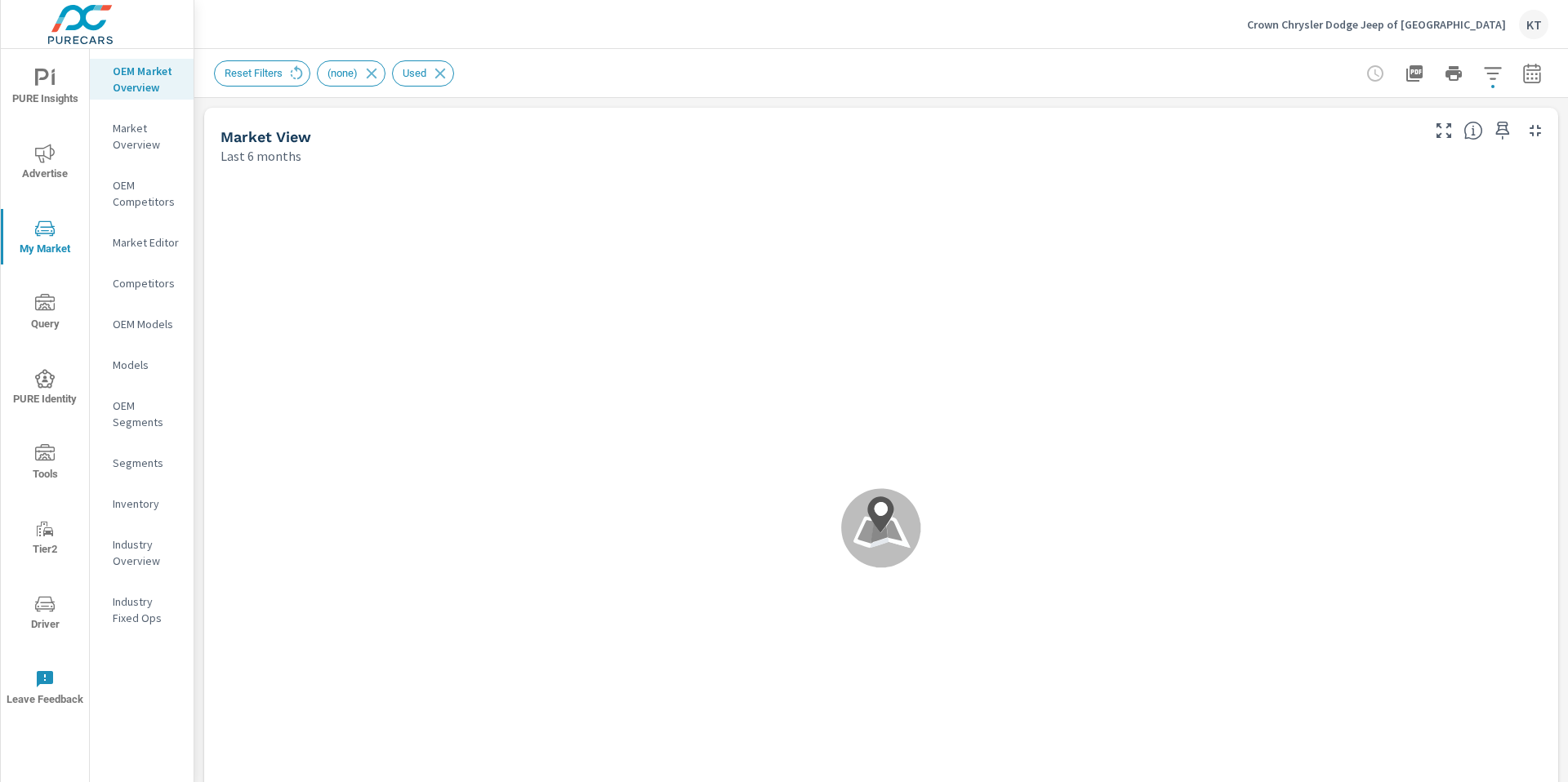
scroll to position [1, 0]
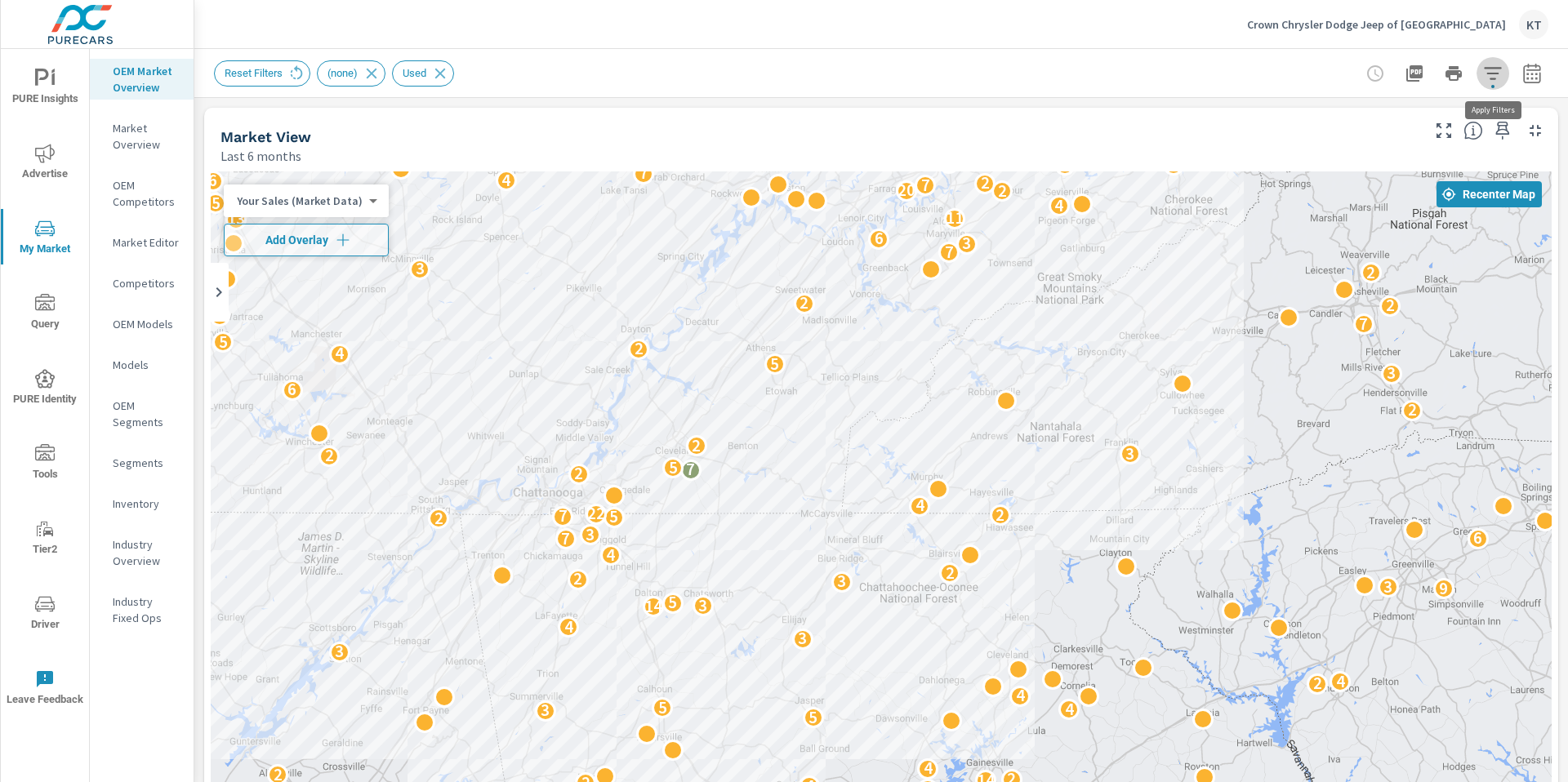
click at [1495, 82] on icon "button" at bounding box center [1493, 74] width 20 height 20
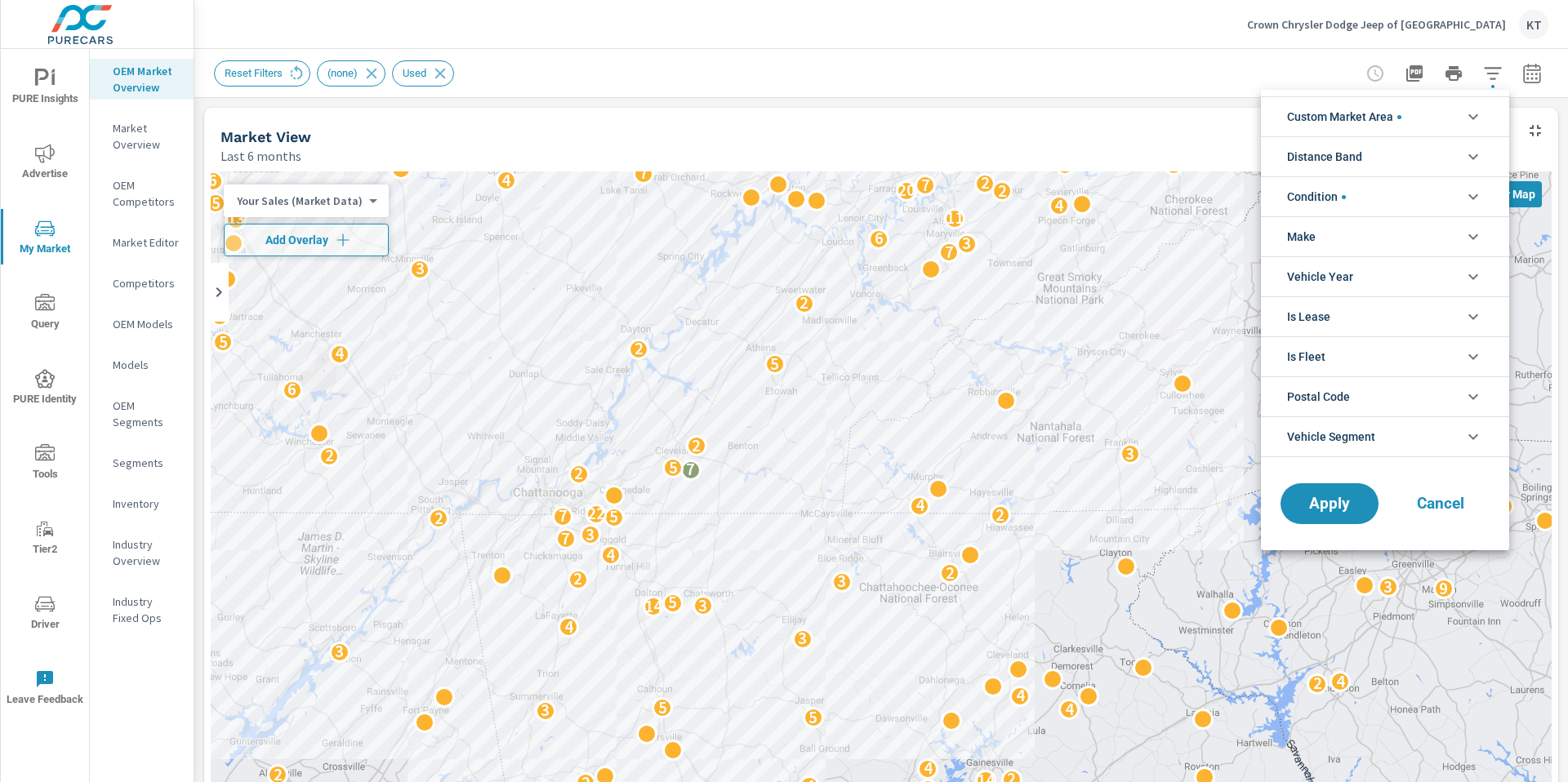
scroll to position [37, 0]
click at [1358, 156] on span "Distance Band" at bounding box center [1326, 157] width 75 height 40
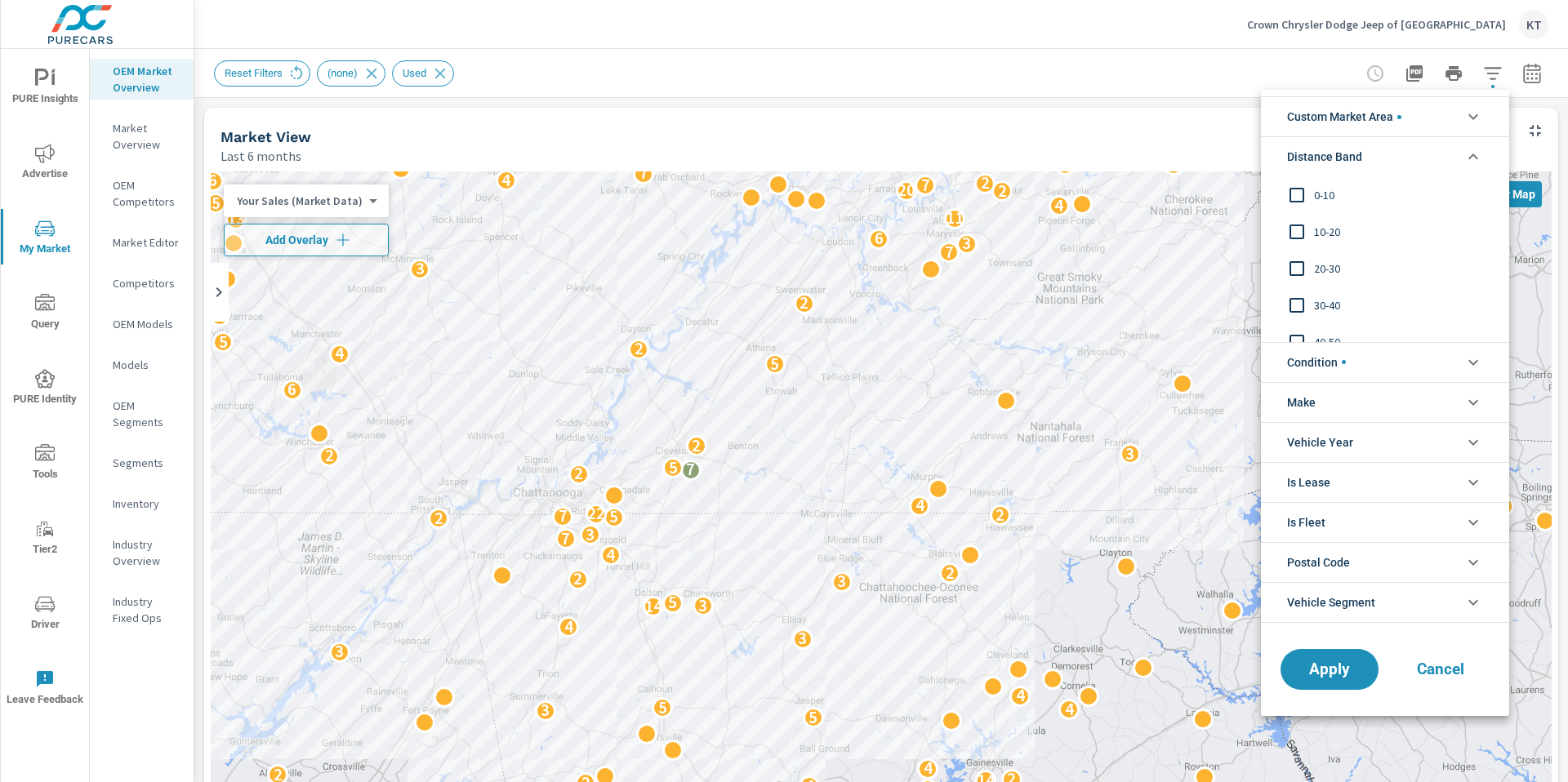
click at [1299, 267] on input "filter options" at bounding box center [1297, 268] width 34 height 34
click at [1298, 229] on input "filter options" at bounding box center [1297, 232] width 34 height 34
click at [1295, 195] on input "filter options" at bounding box center [1297, 195] width 34 height 34
click at [1326, 674] on span "Apply" at bounding box center [1330, 669] width 67 height 15
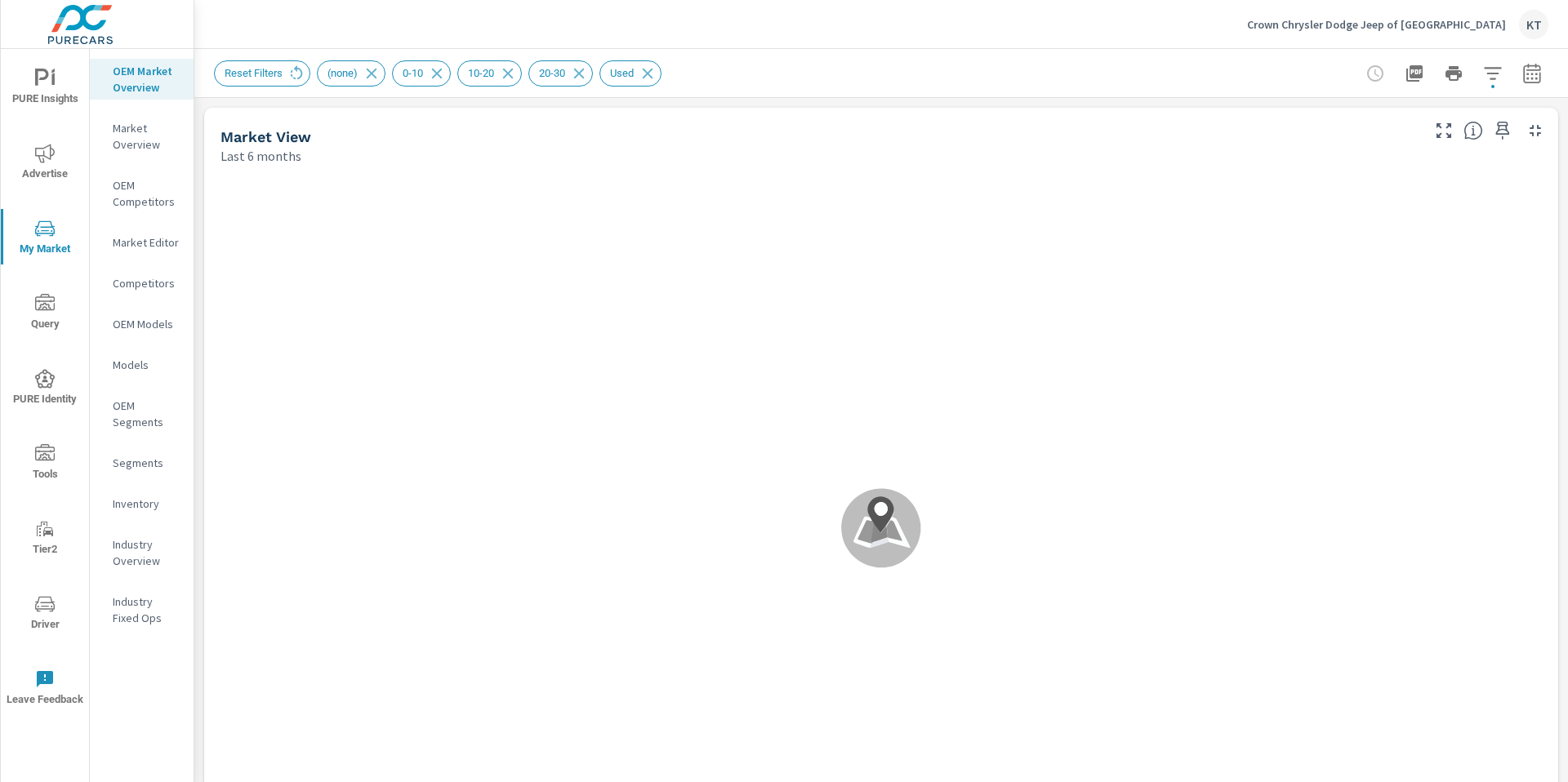
scroll to position [1, 0]
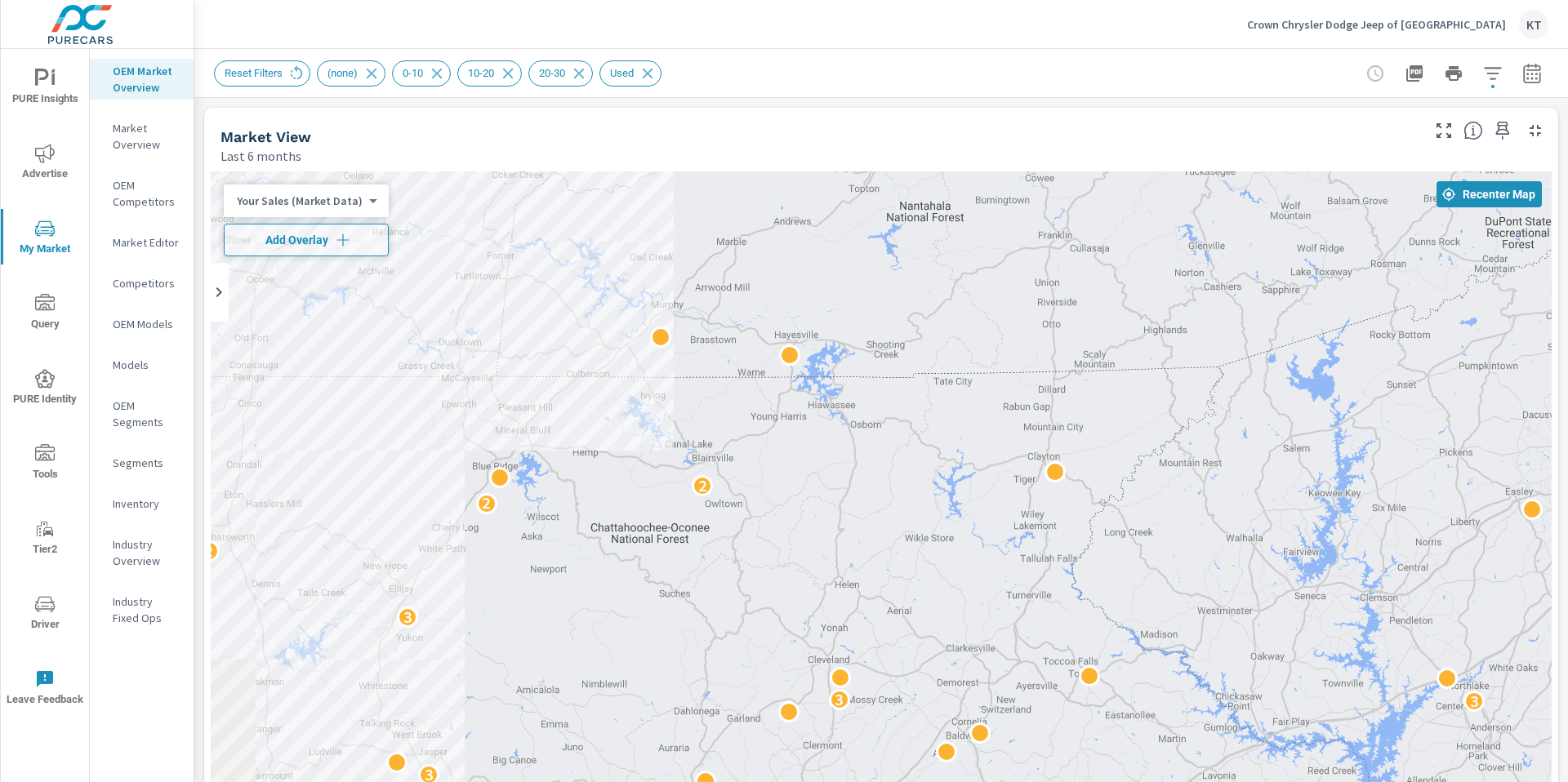
drag, startPoint x: 677, startPoint y: 567, endPoint x: 1000, endPoint y: 582, distance: 323.3
click at [1000, 582] on div "8 4 2 2 6 2 3 2 2 3 20 2 19 4 3 2 7 7 4 2 2 2 7 12 4 7 3 17 7 3 2 4 6 2 2 13 2 …" at bounding box center [882, 503] width 1342 height 663
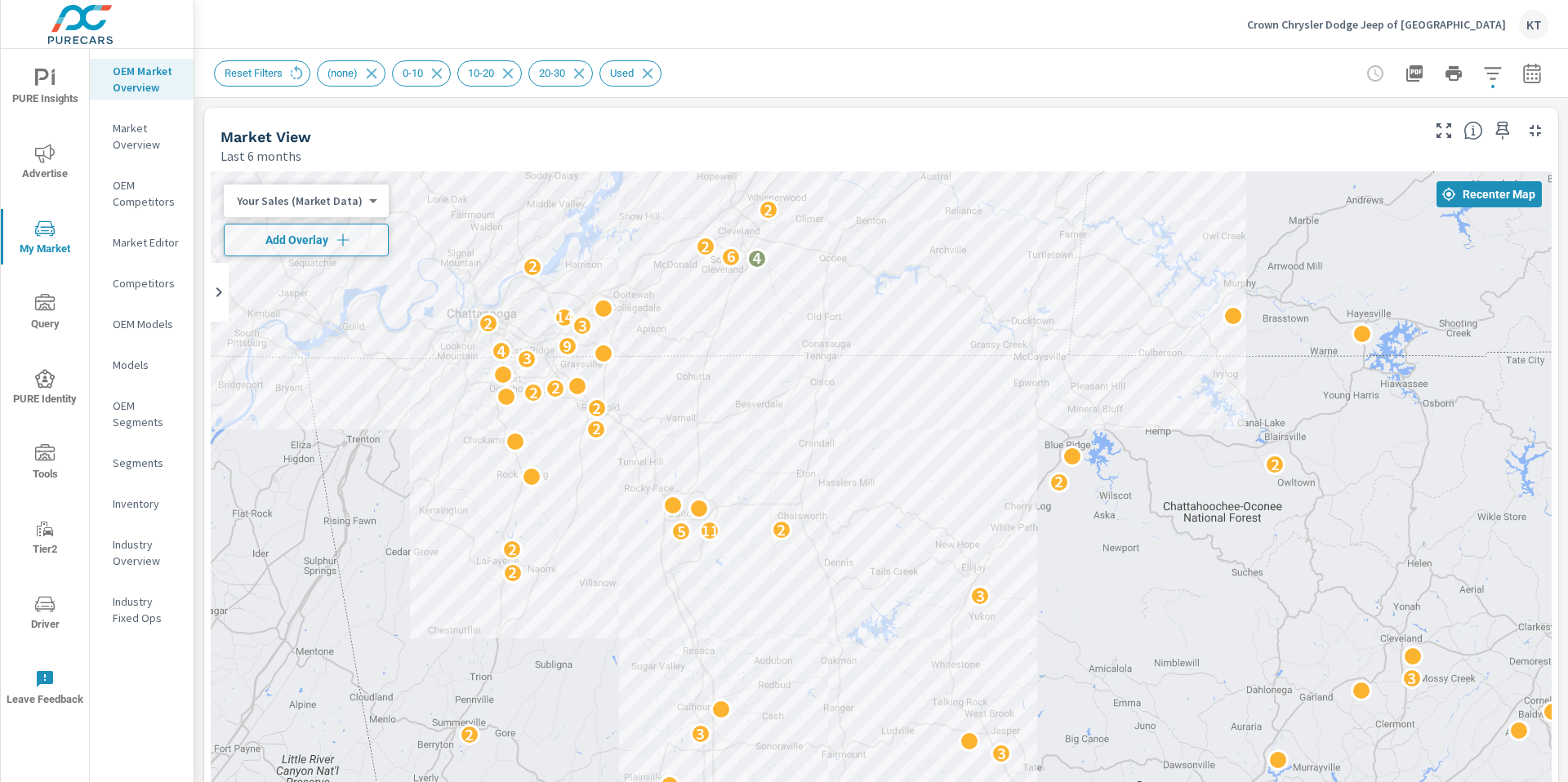
drag, startPoint x: 871, startPoint y: 537, endPoint x: 1421, endPoint y: 514, distance: 550.5
click at [1421, 514] on div "4 2 4 2 6 2 3 2 2 3 20 2 19 4 3 2 7 7 4 2 2 2 7 12 4 7 3 17 7 3 2 4 6 2 2 13 2 …" at bounding box center [882, 503] width 1342 height 663
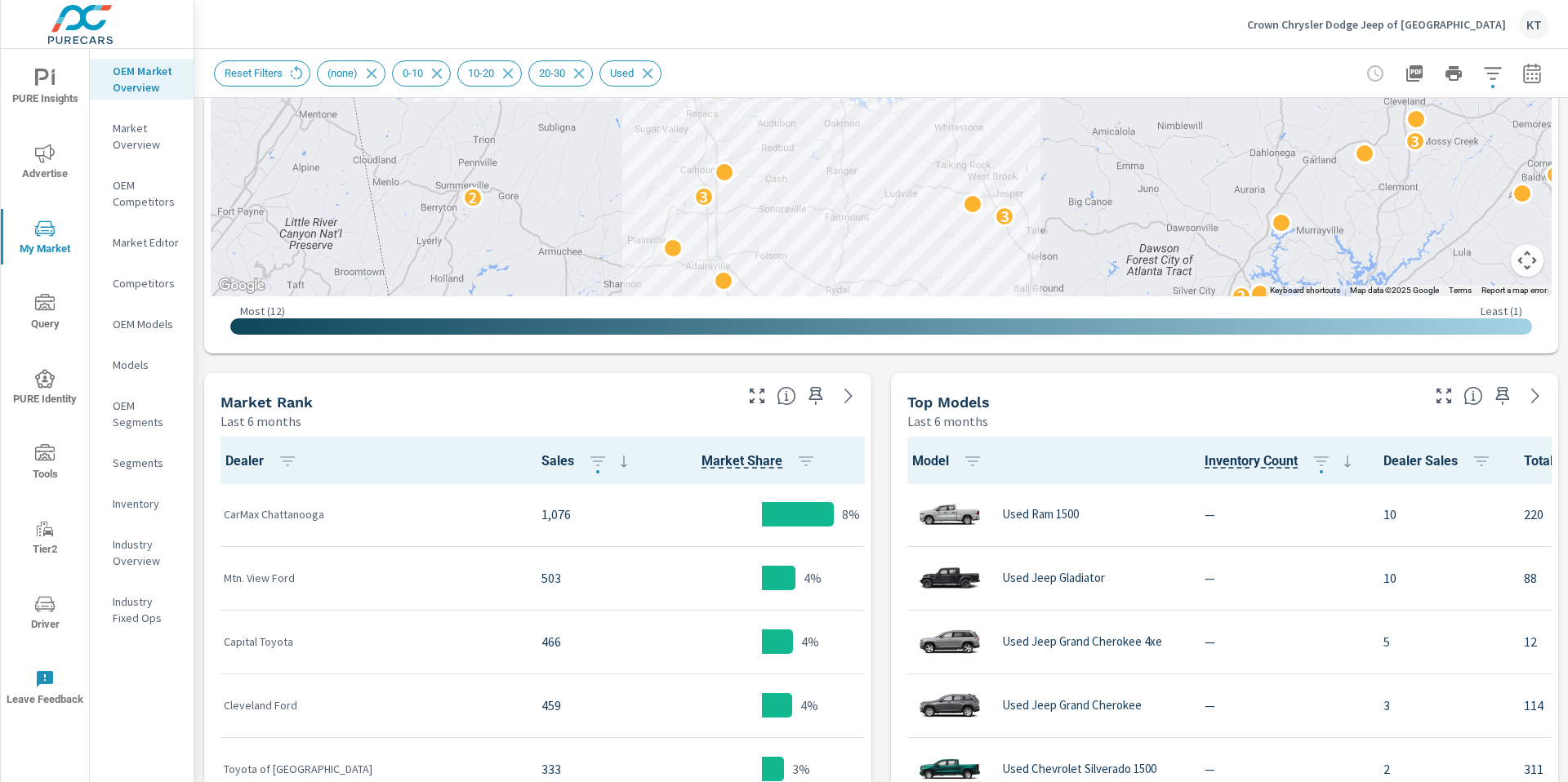
scroll to position [565, 0]
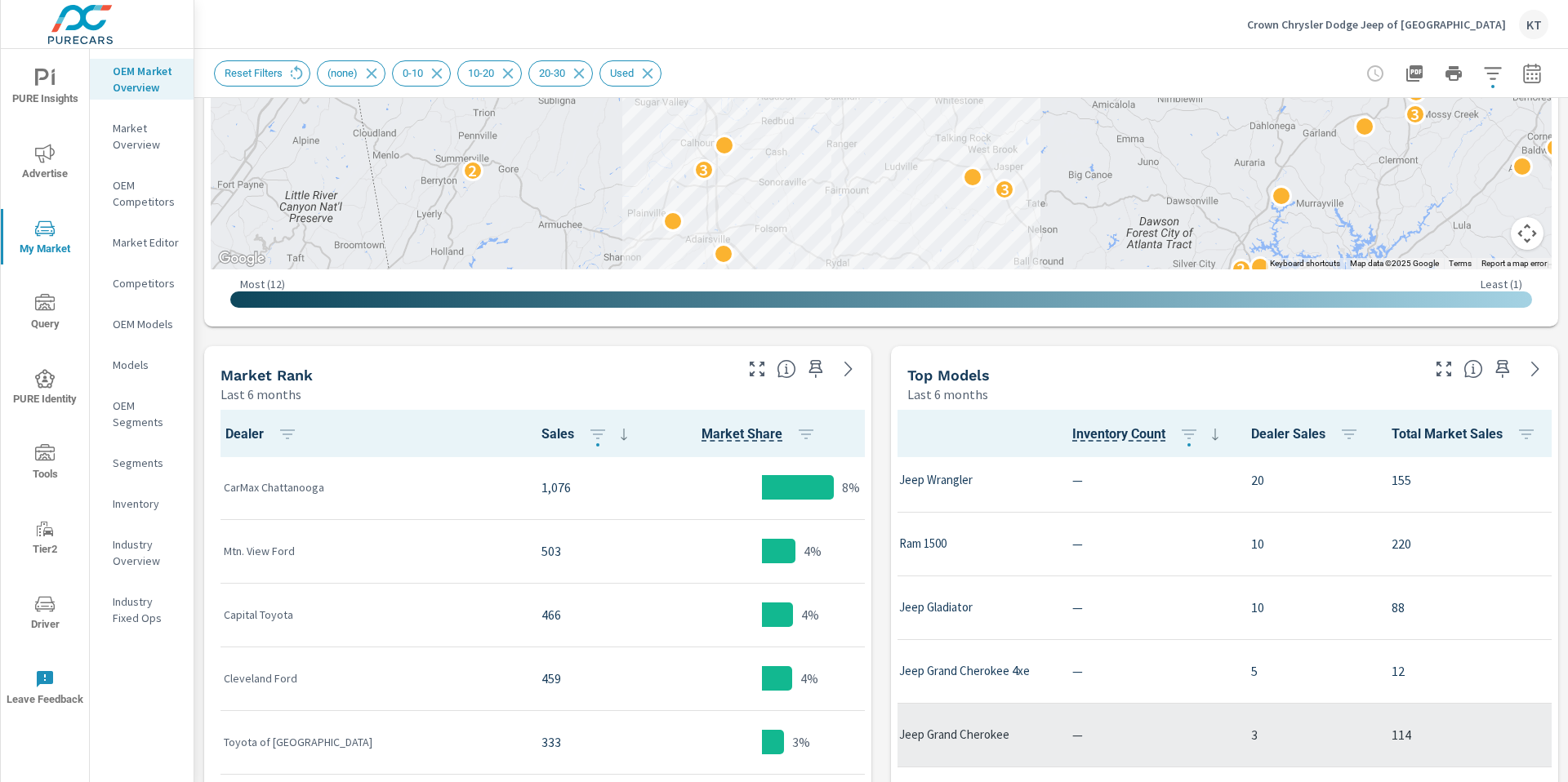
scroll to position [9, 132]
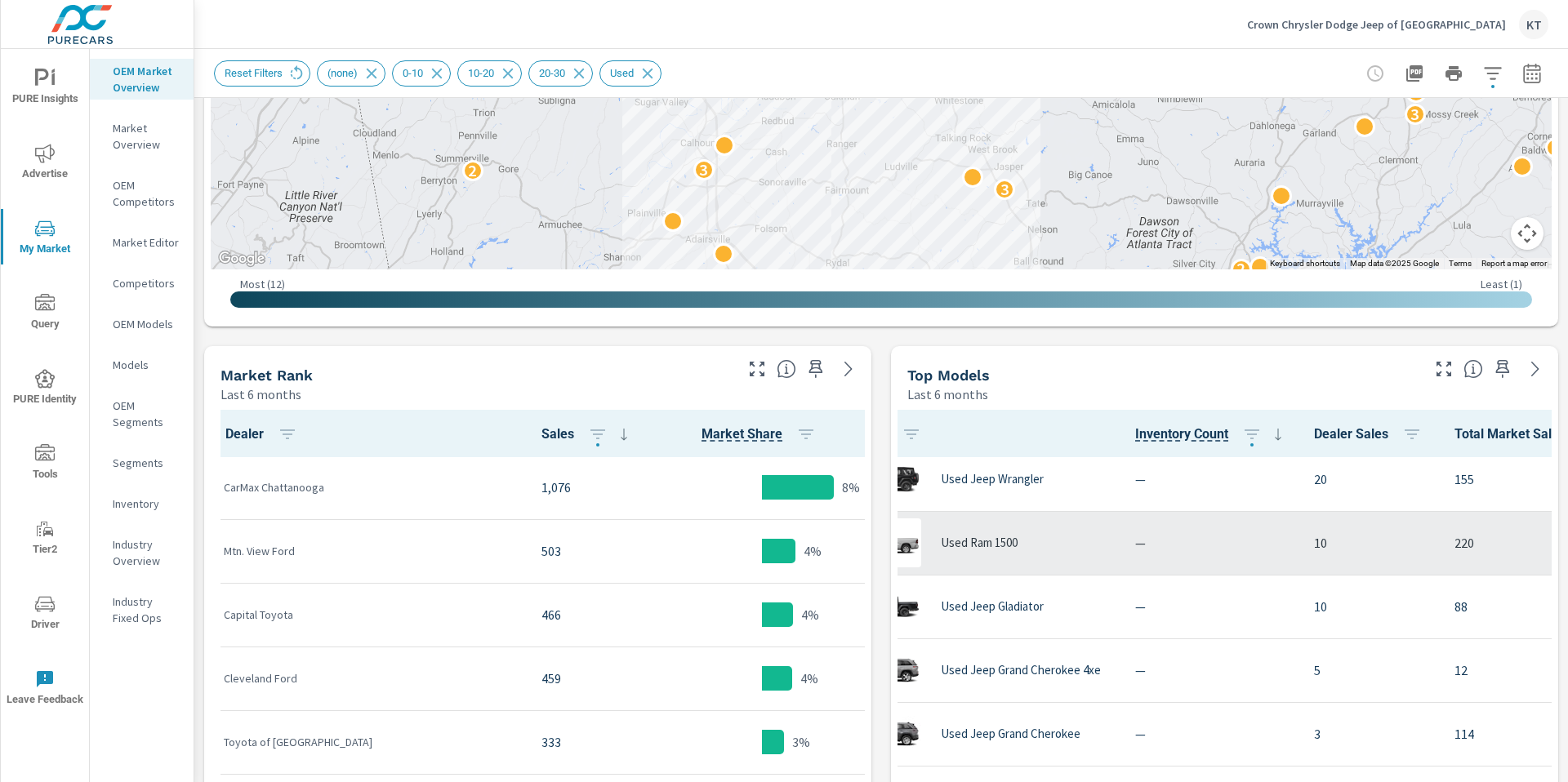
scroll to position [0, 61]
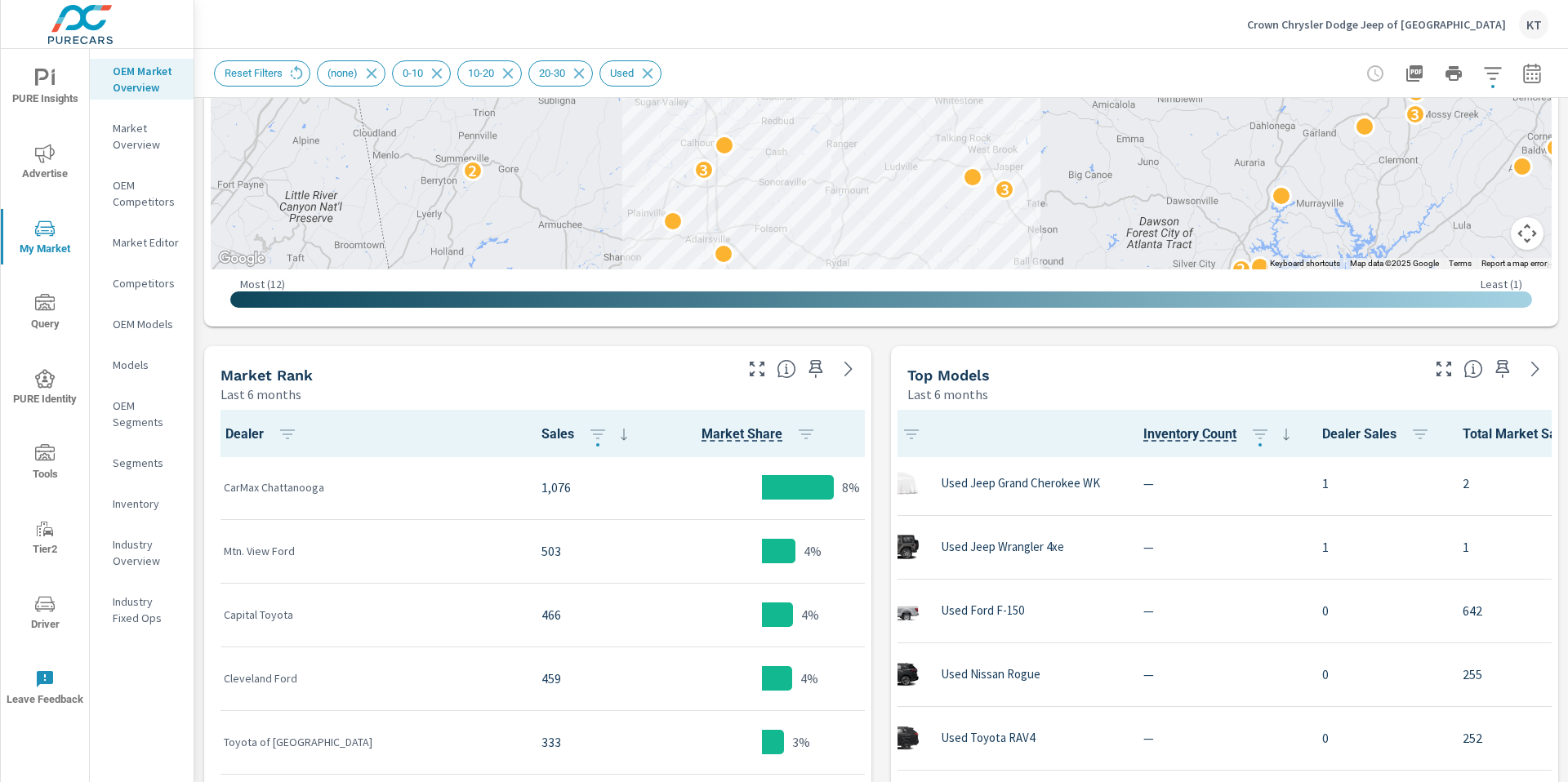
scroll to position [1485, 61]
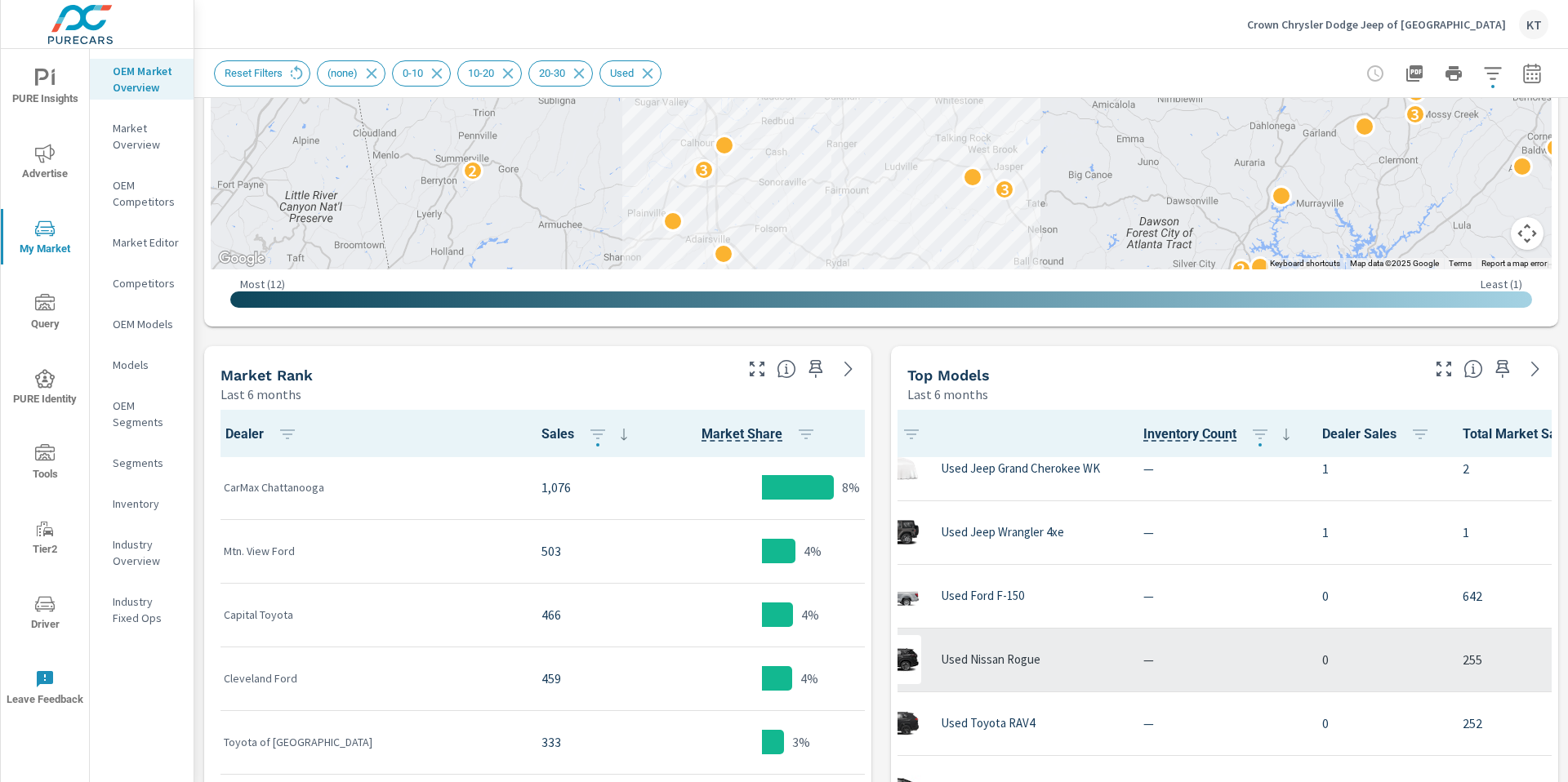
scroll to position [1506, 61]
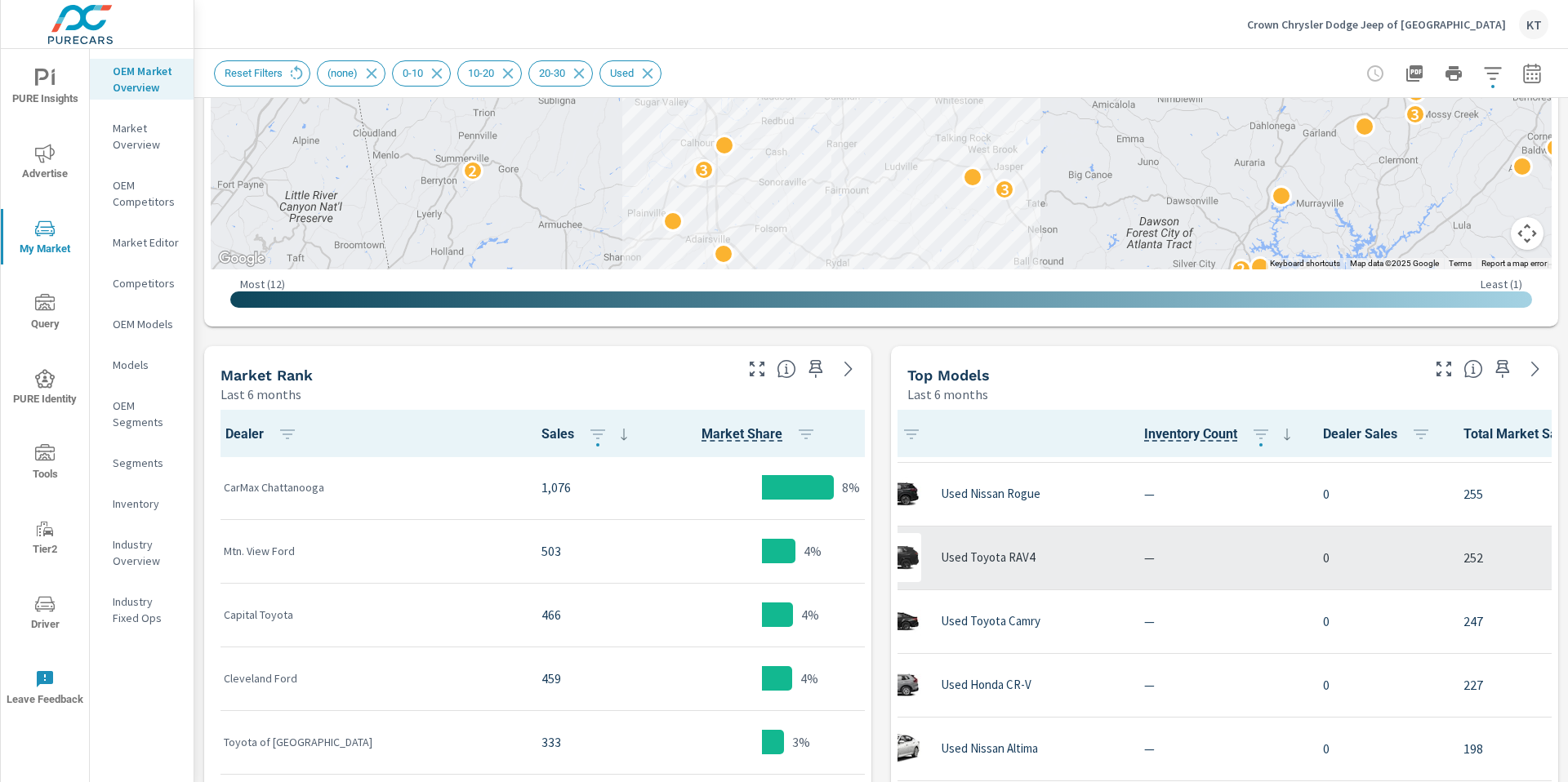
scroll to position [1651, 61]
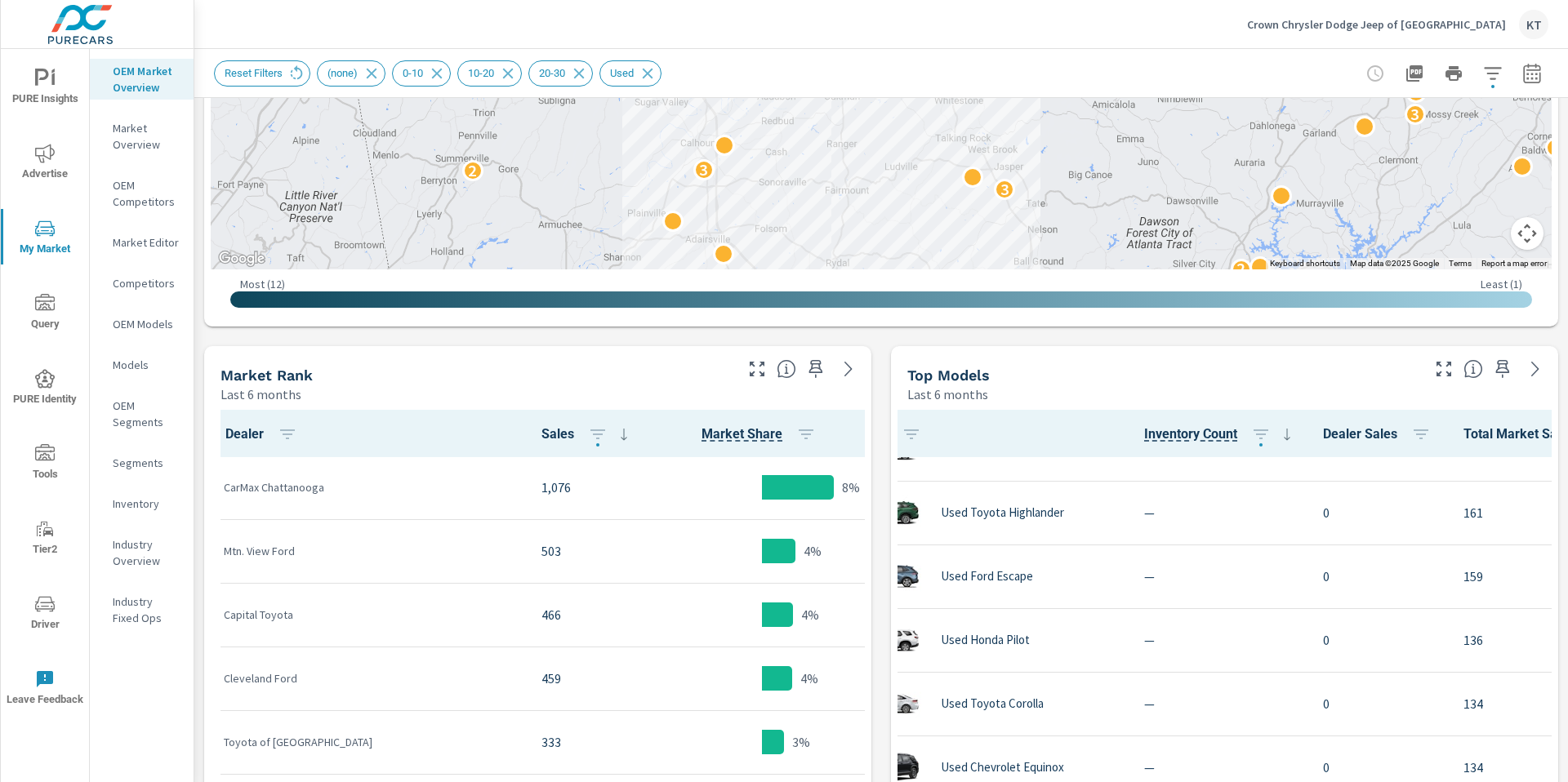
scroll to position [2043, 61]
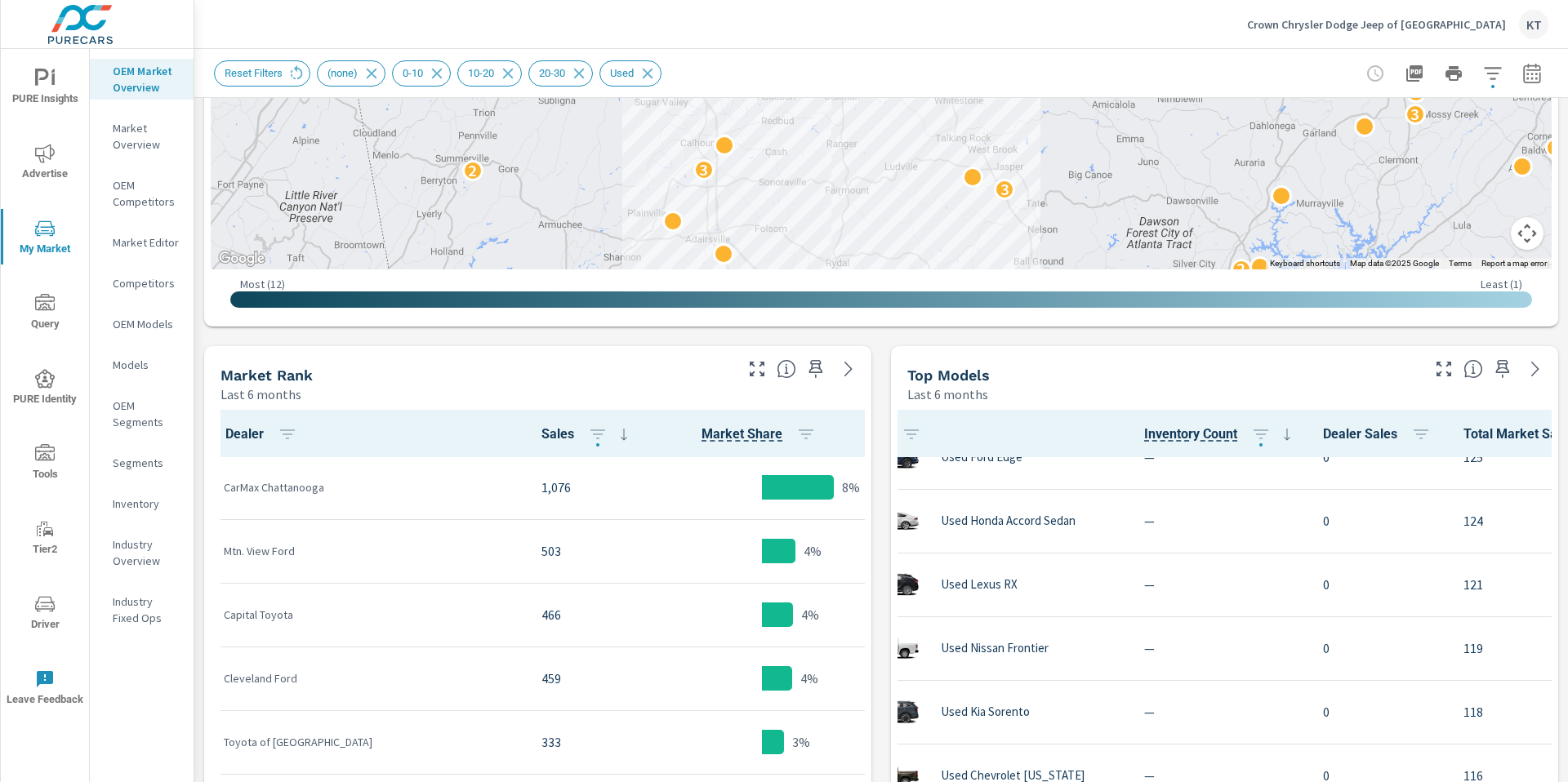
scroll to position [2496, 61]
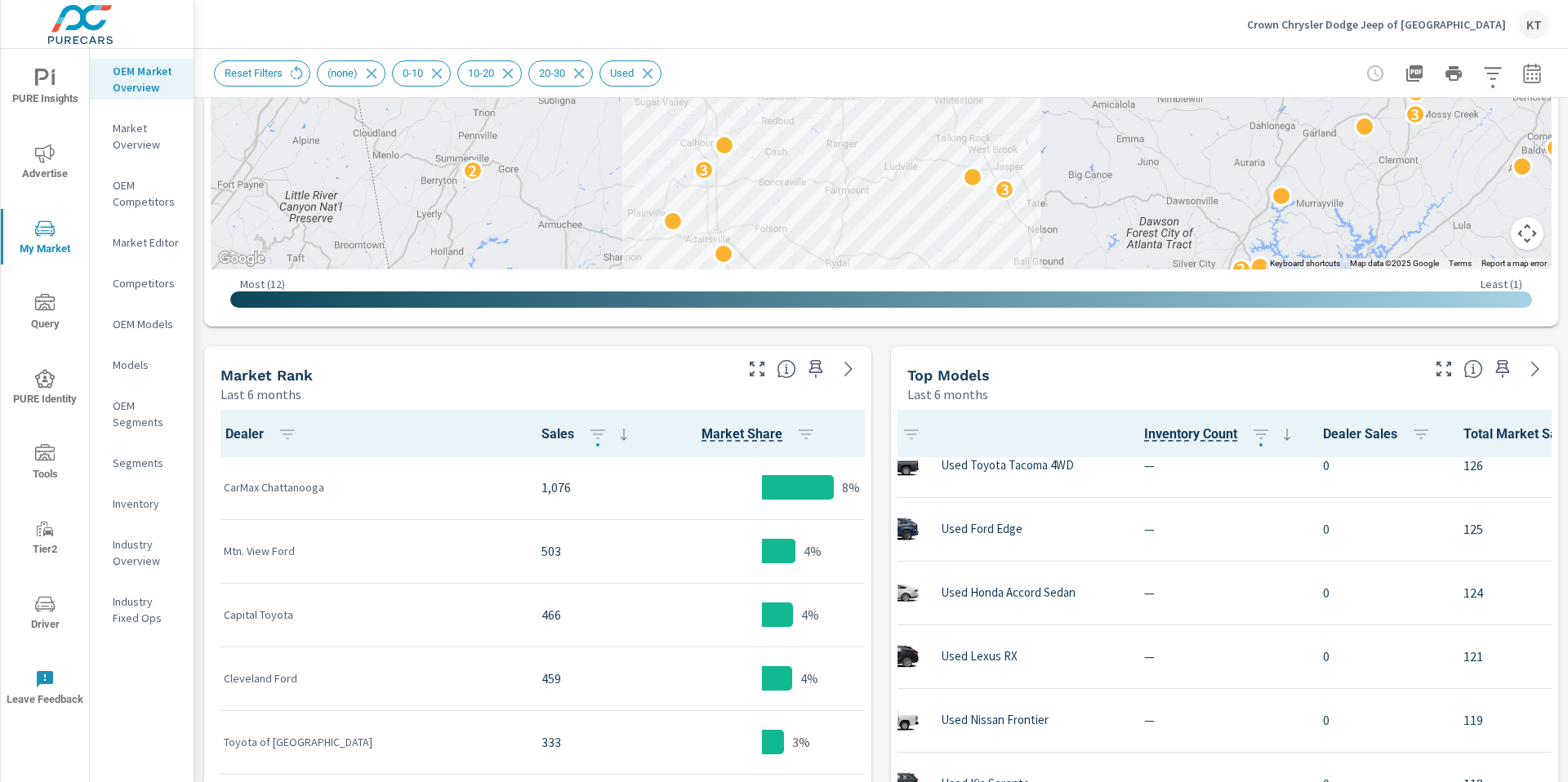
scroll to position [2436, 61]
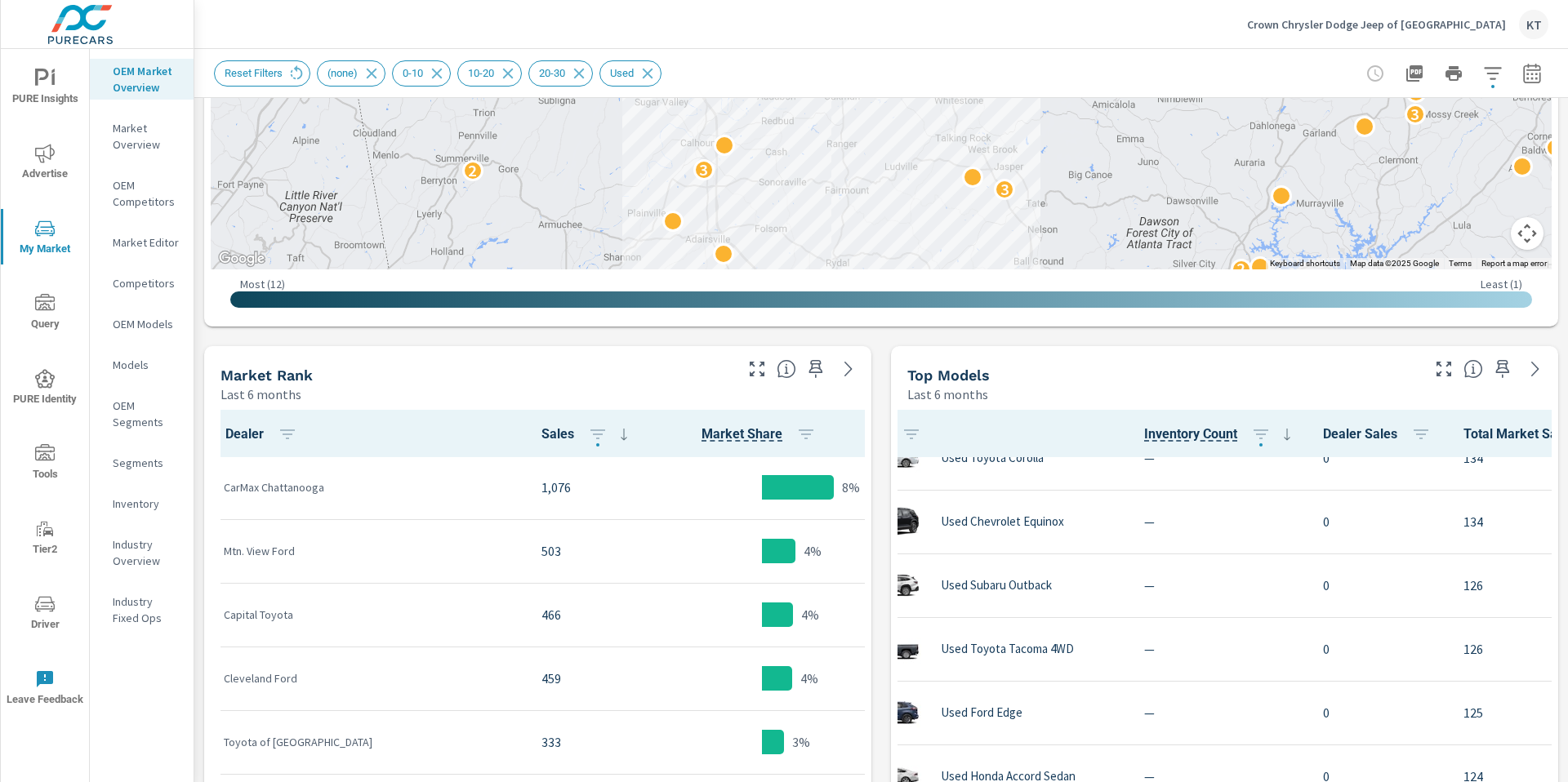
scroll to position [2254, 61]
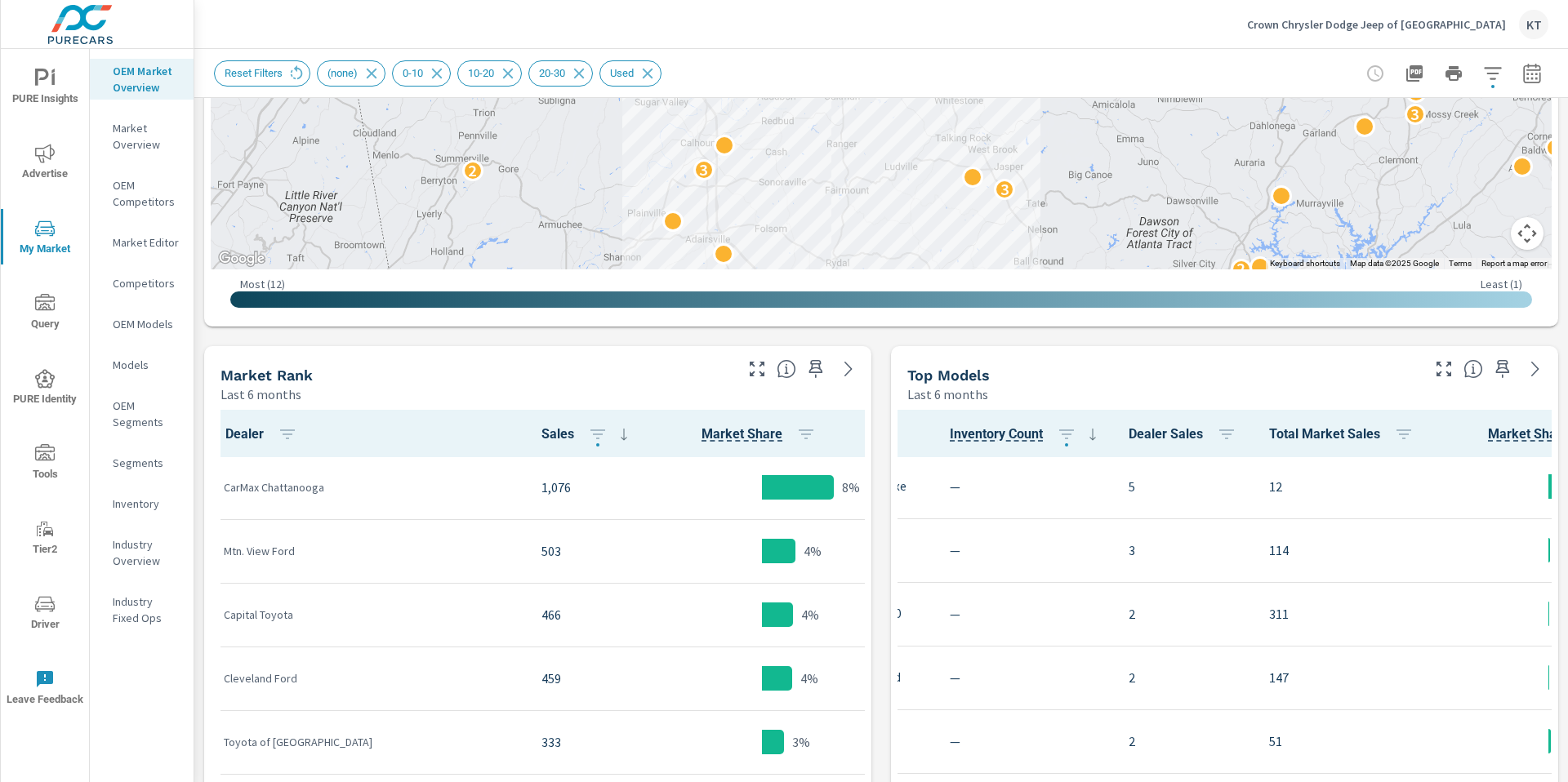
scroll to position [191, 256]
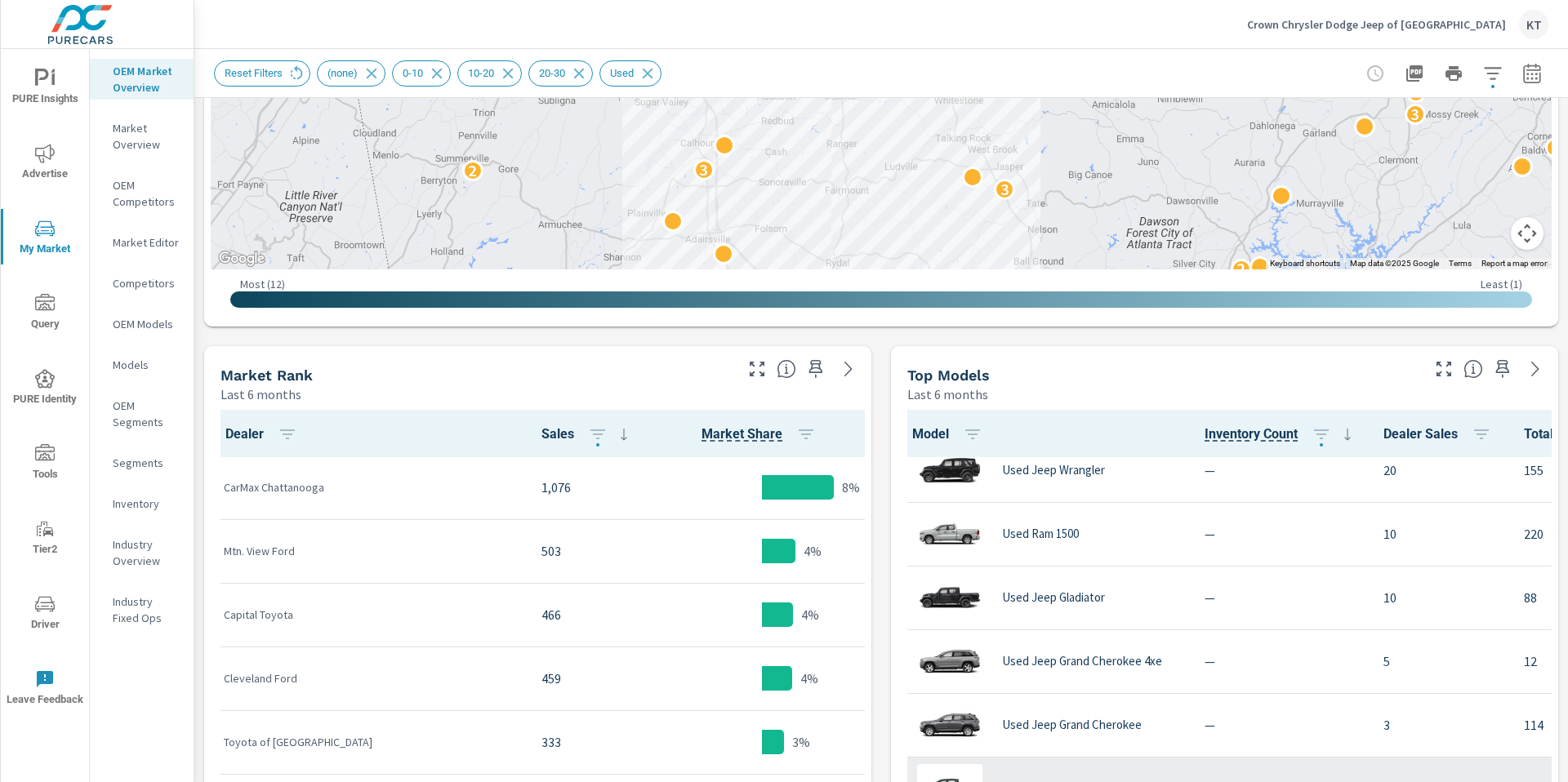
scroll to position [13, 0]
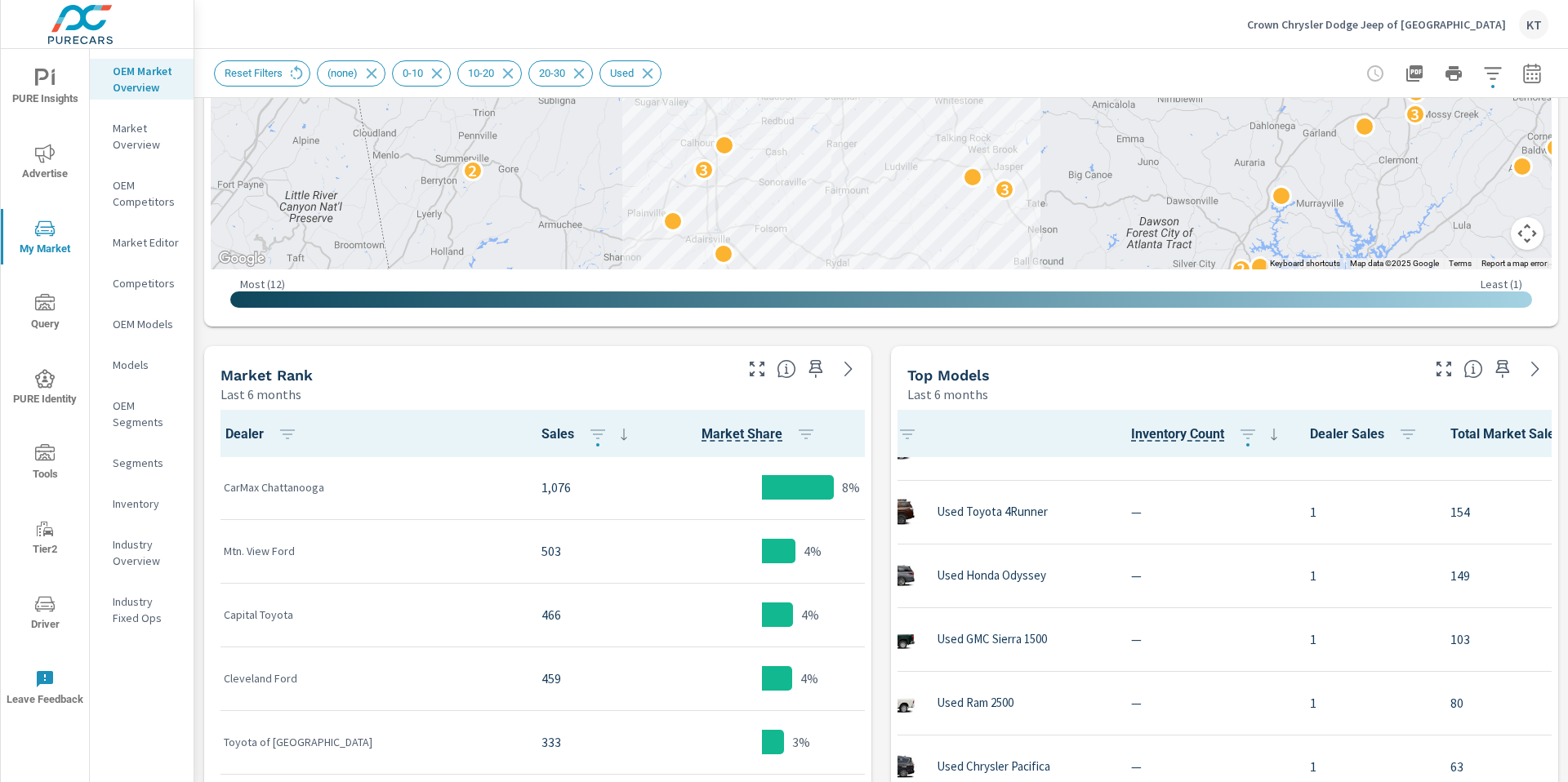
scroll to position [551, 66]
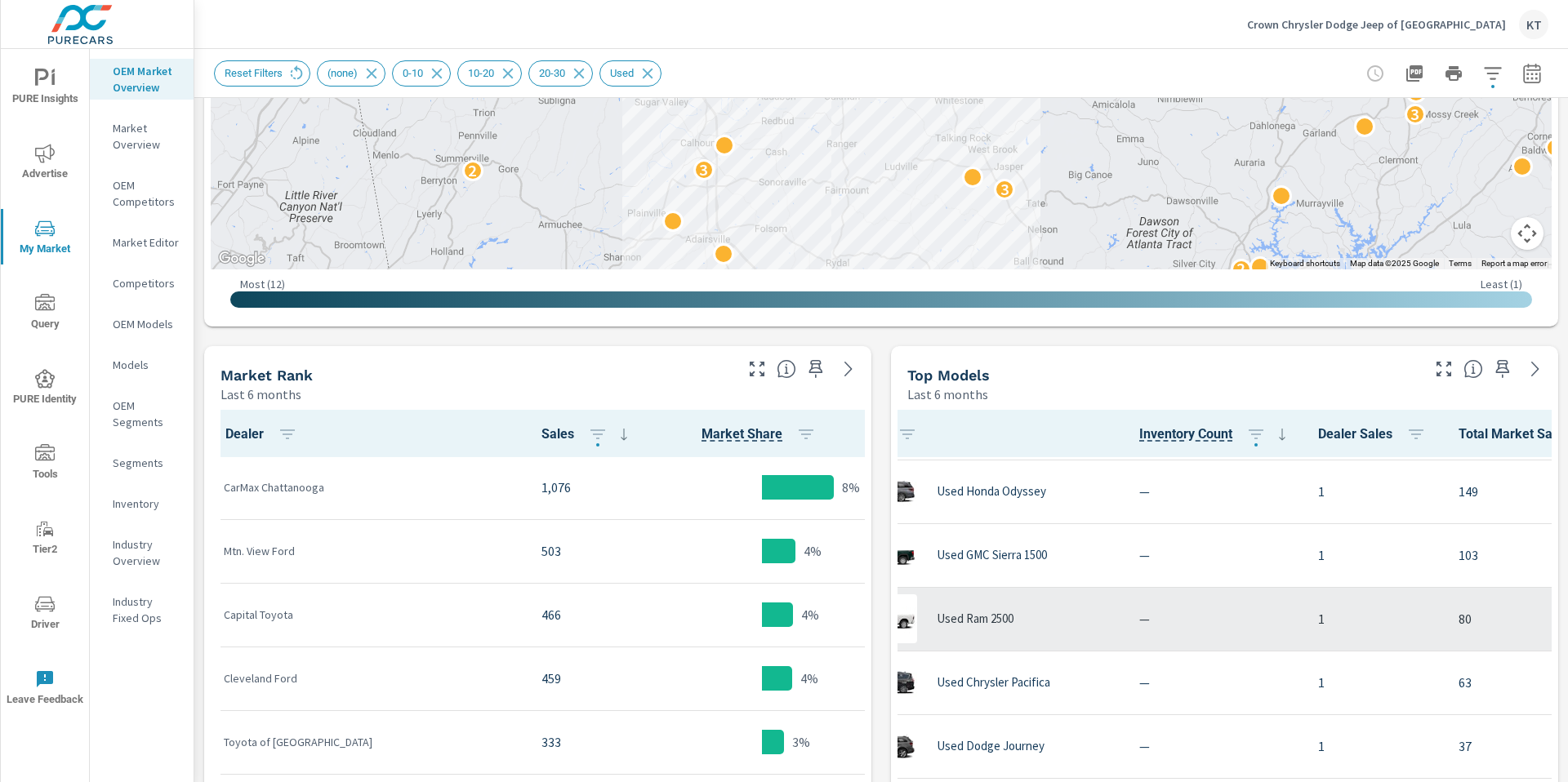
scroll to position [699, 66]
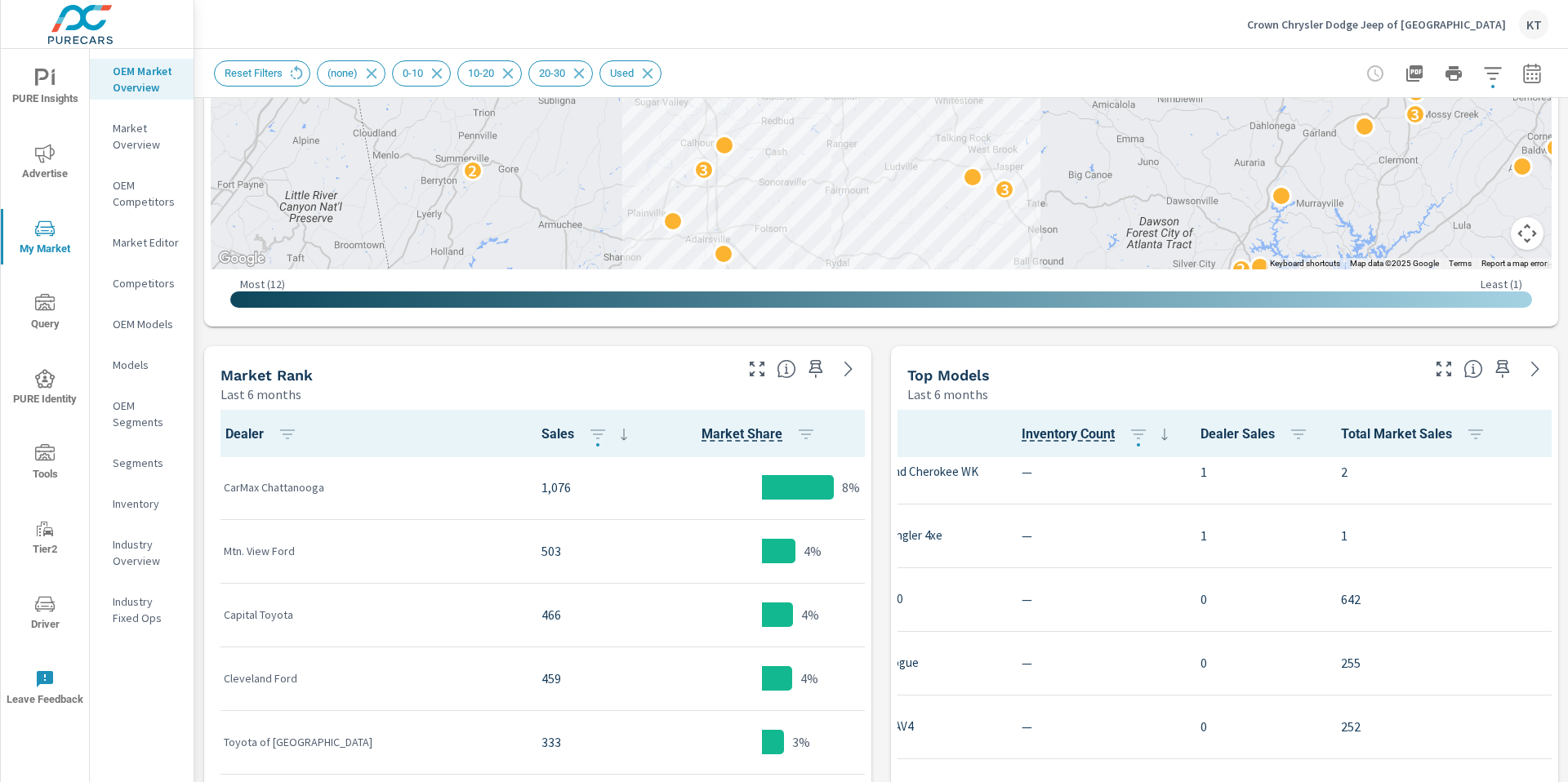
scroll to position [1481, 183]
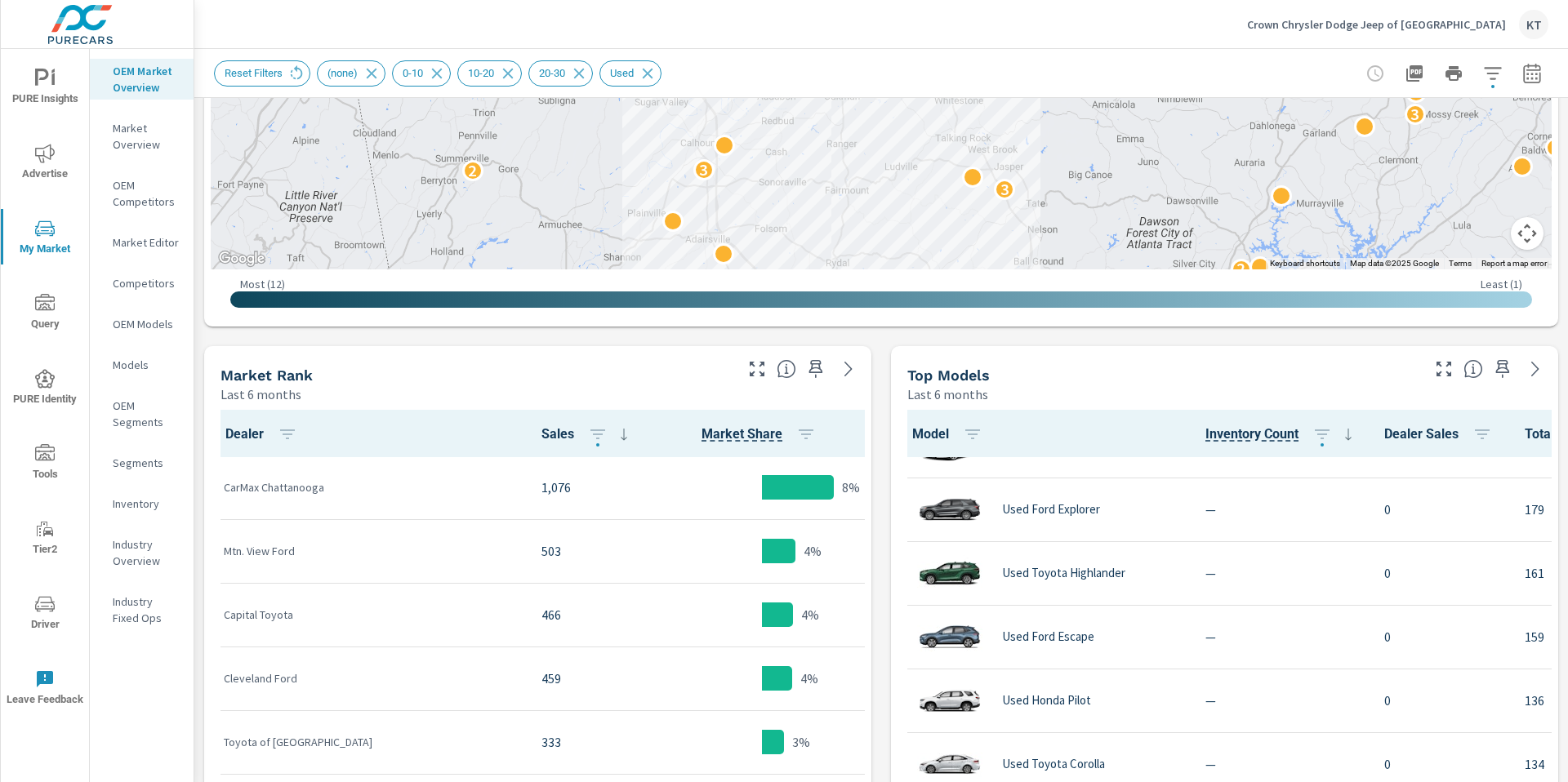
scroll to position [1955, 0]
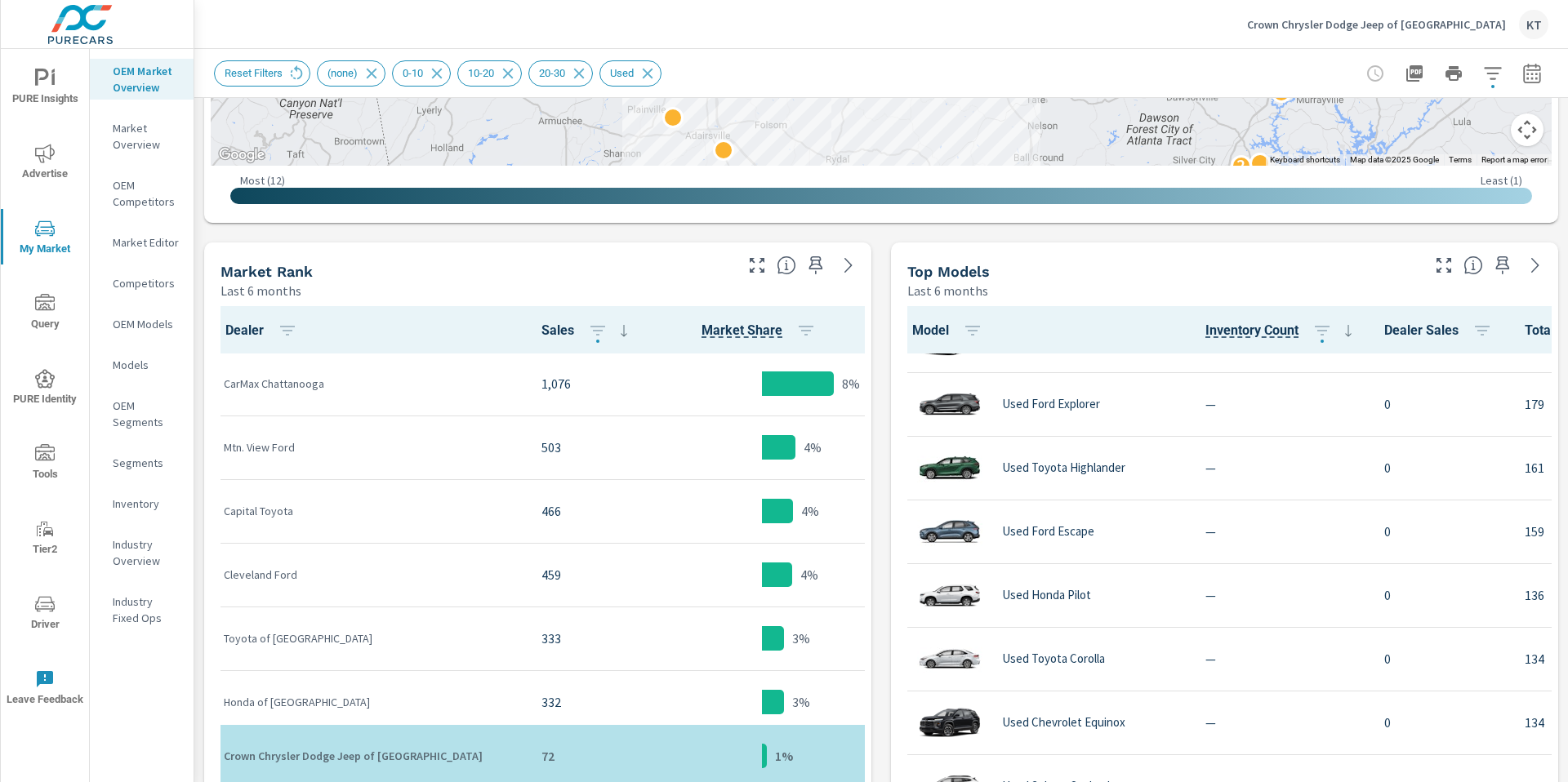
scroll to position [621, 0]
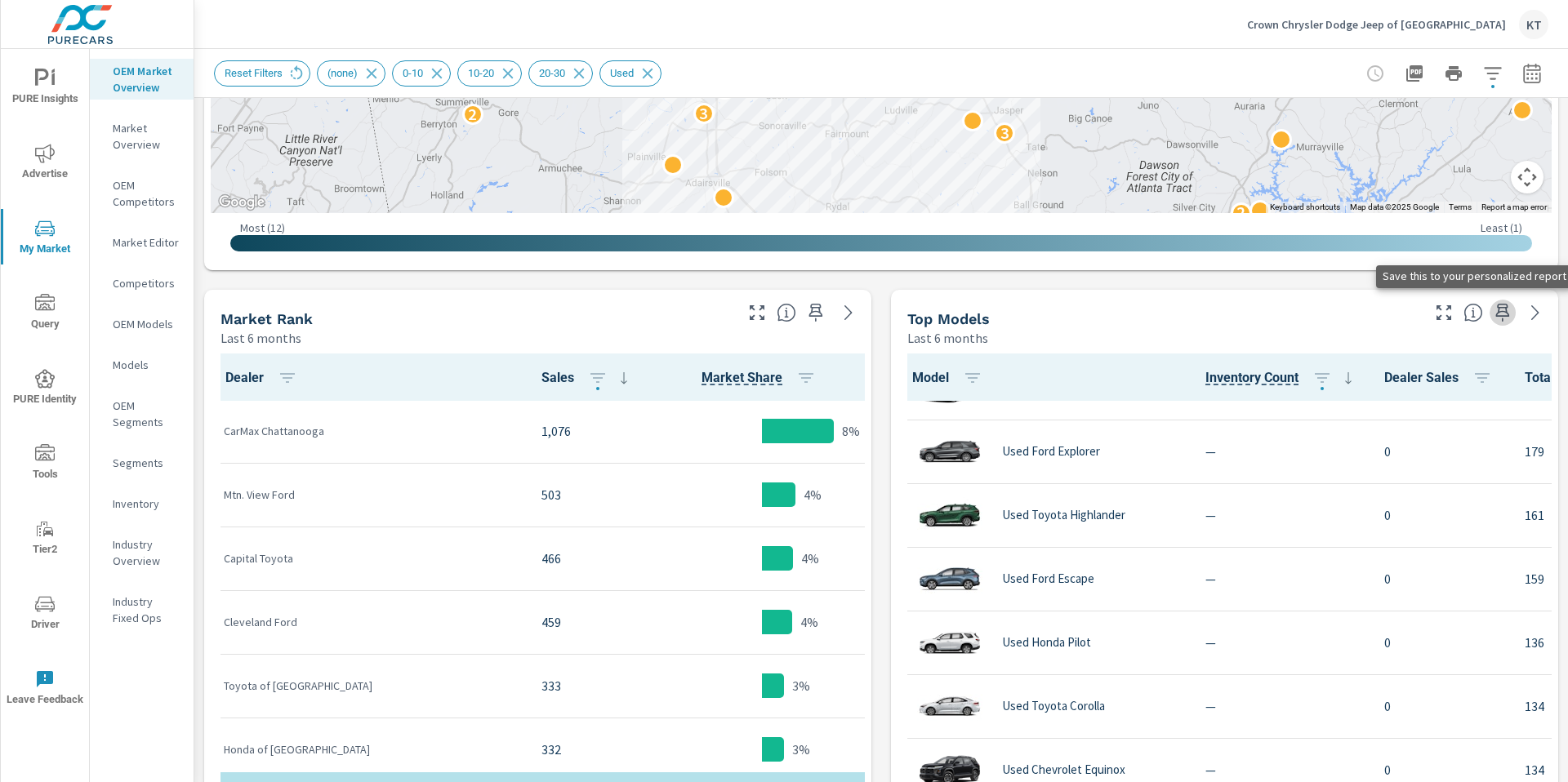
click at [1504, 308] on icon "button" at bounding box center [1503, 312] width 20 height 20
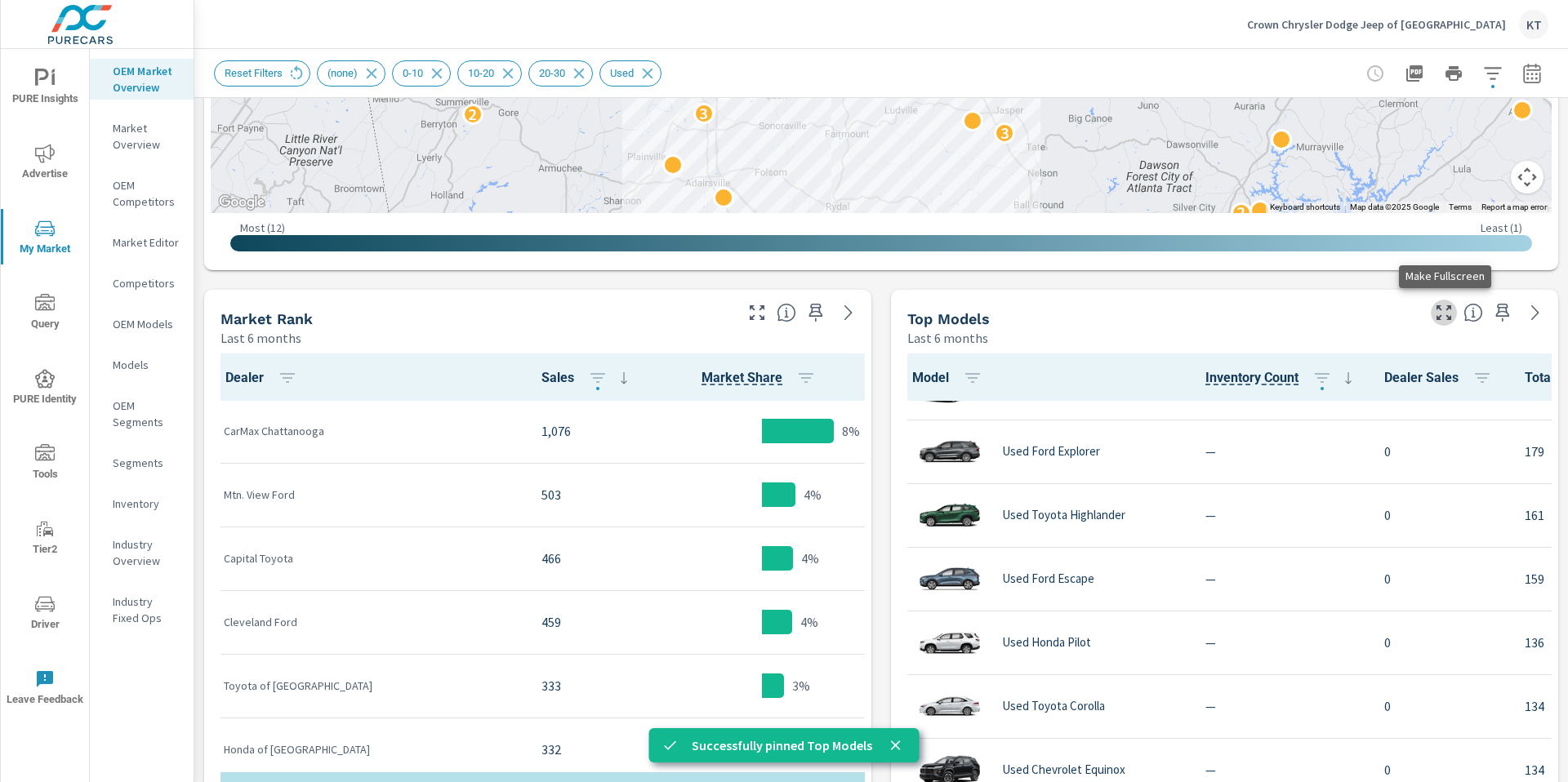
click at [1449, 315] on icon "button" at bounding box center [1444, 312] width 20 height 20
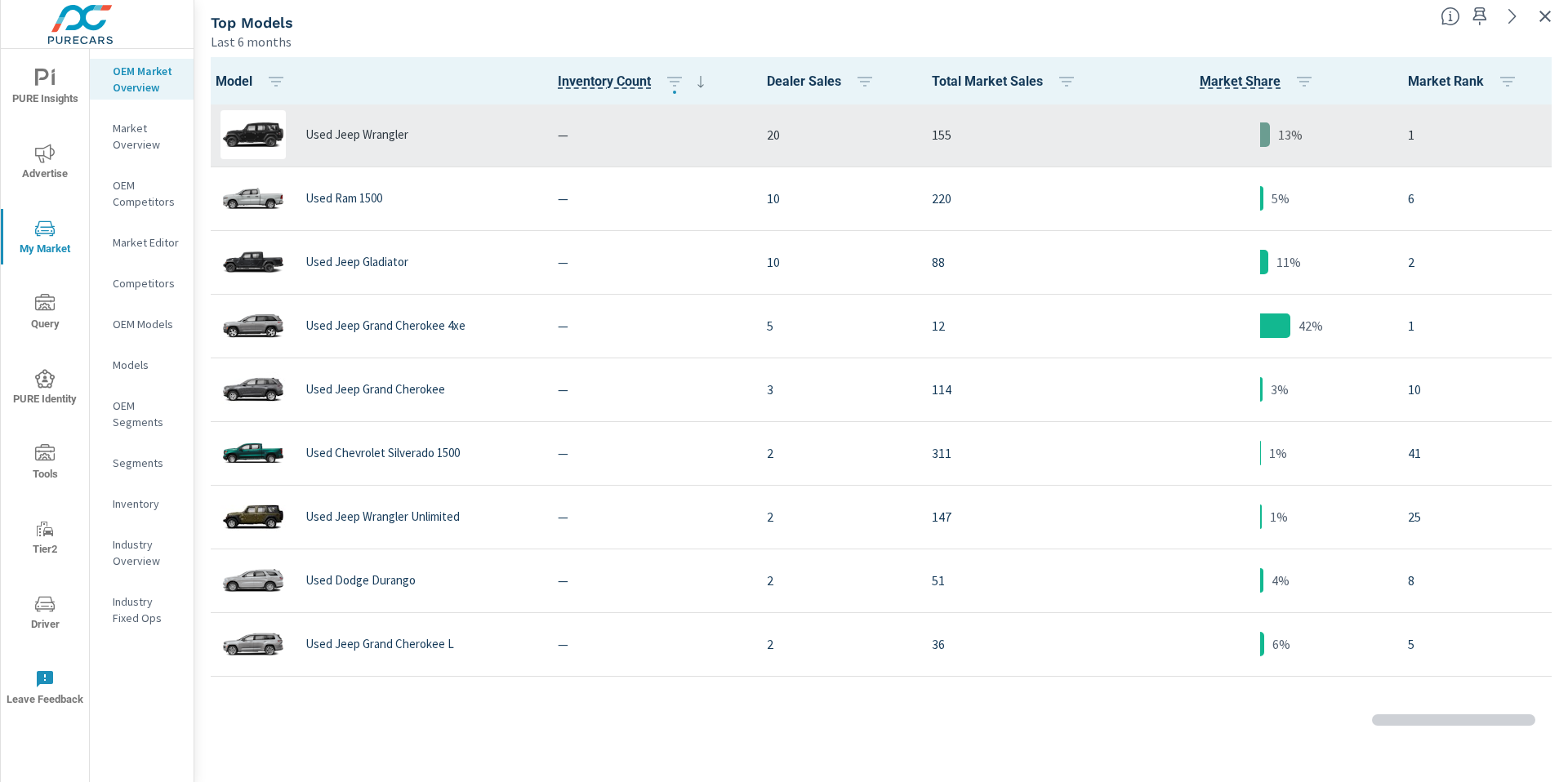
scroll to position [56, 0]
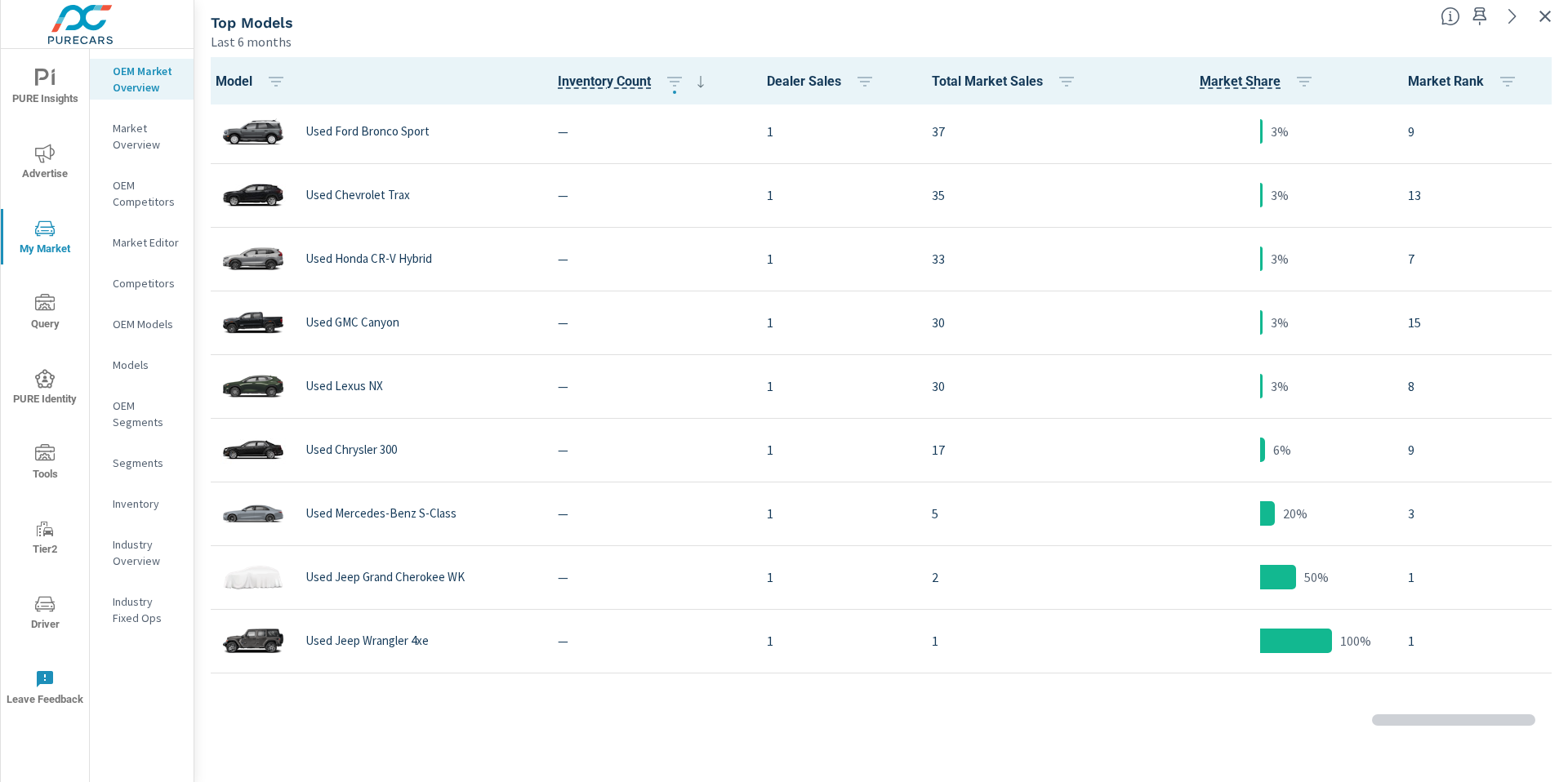
scroll to position [1027, 0]
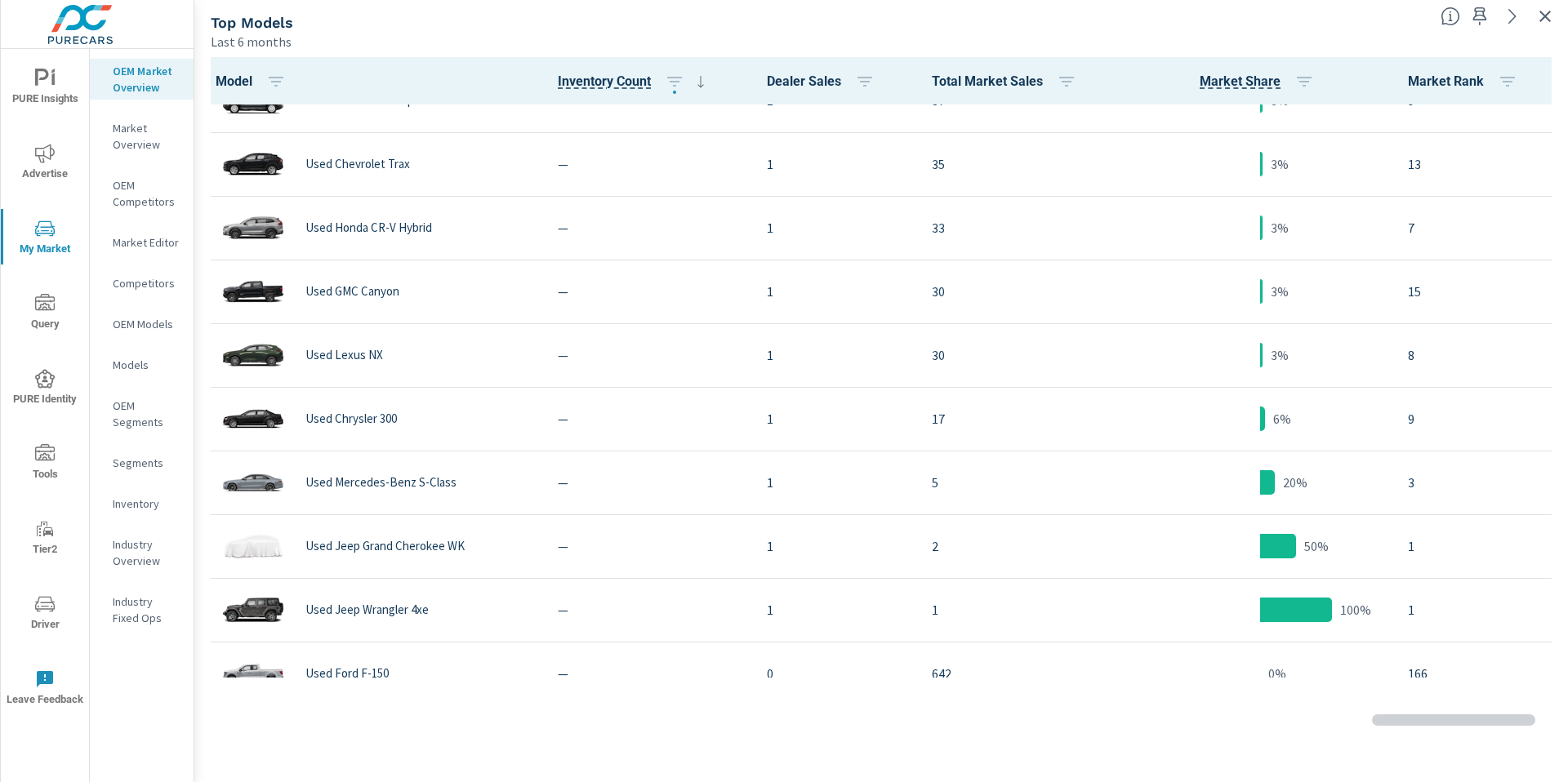
scroll to position [1056, 0]
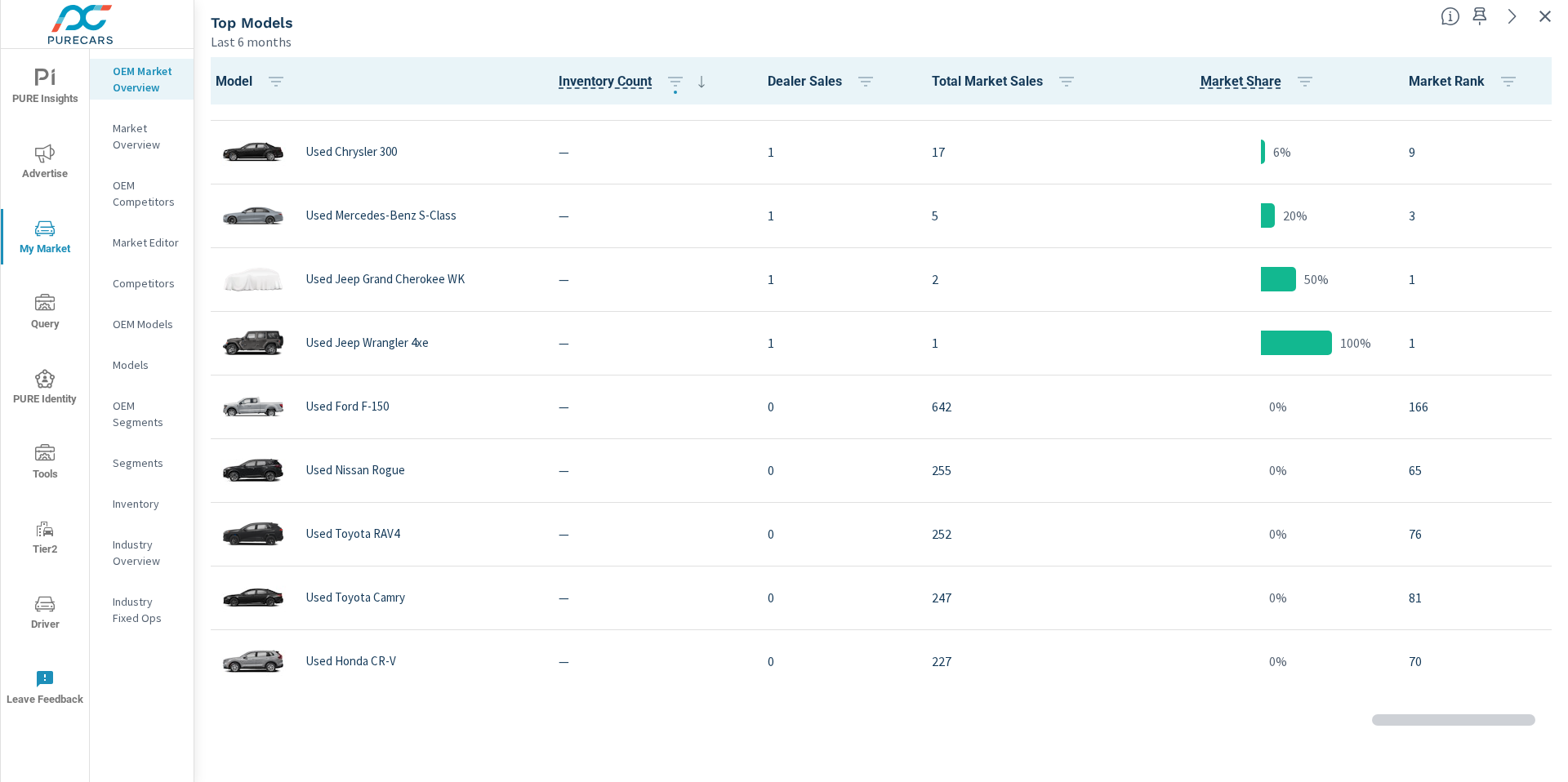
scroll to position [1324, 0]
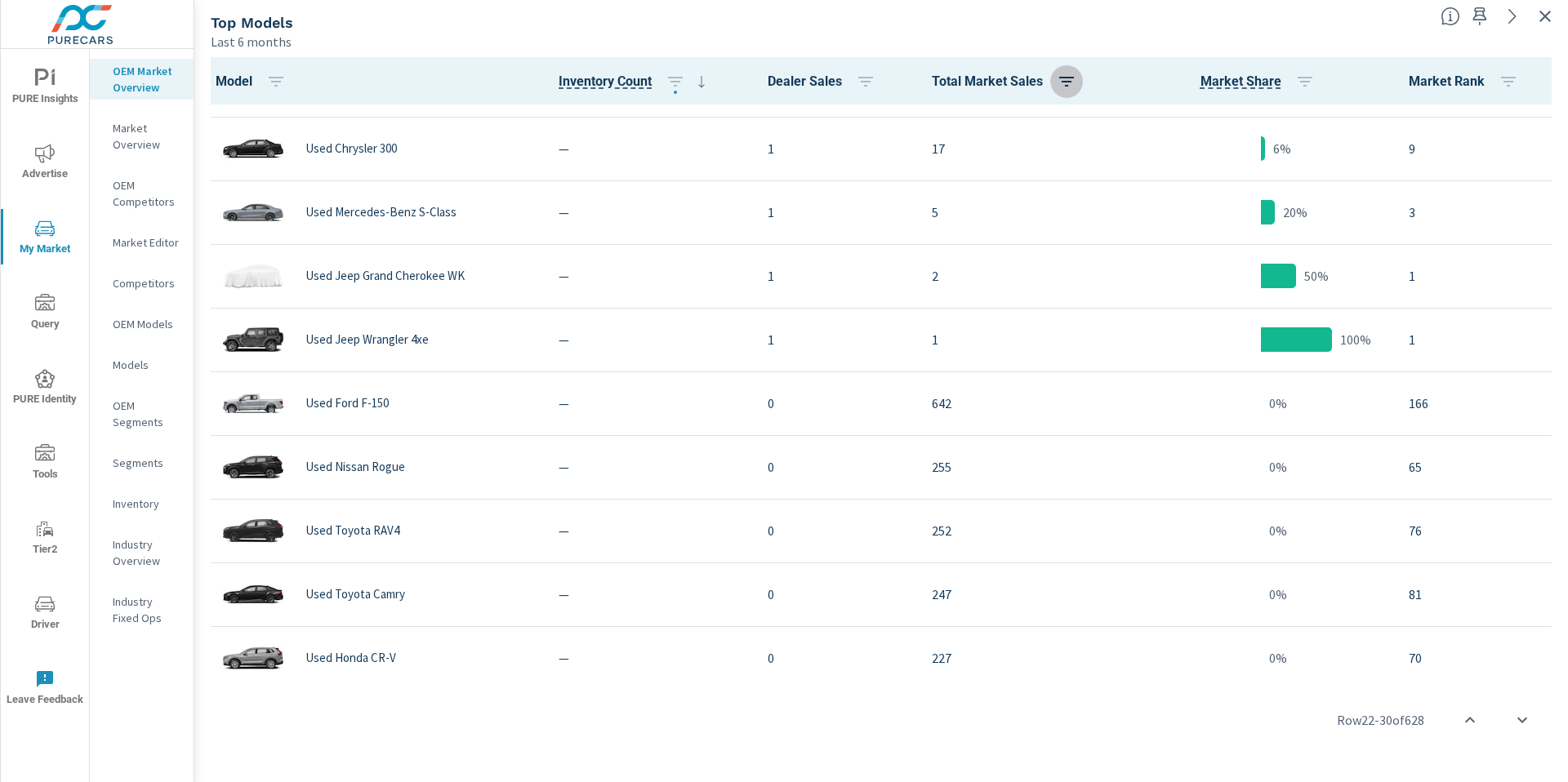
click at [1062, 79] on icon "button" at bounding box center [1067, 82] width 20 height 20
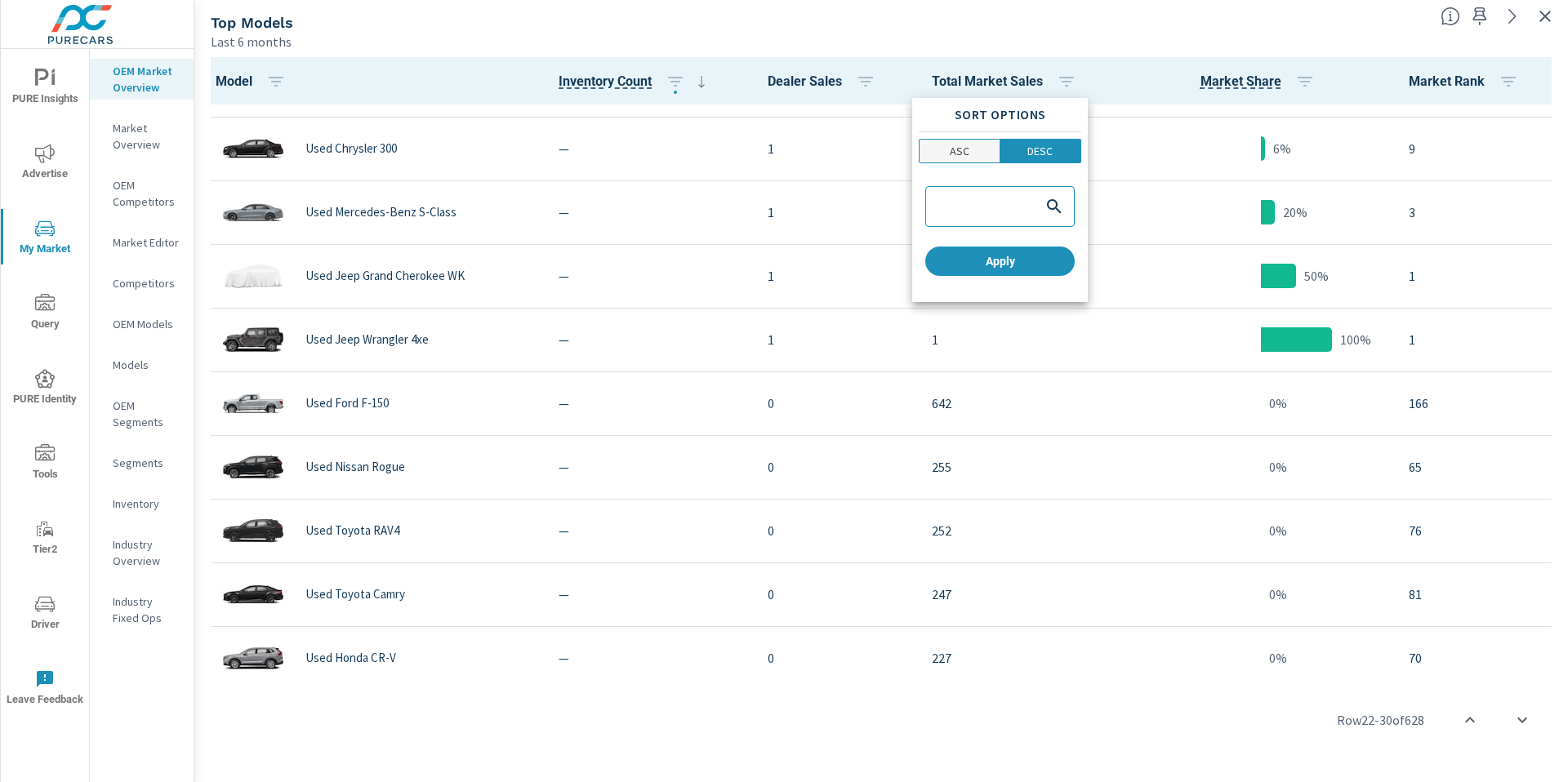
click at [965, 150] on p "ASC" at bounding box center [960, 151] width 20 height 16
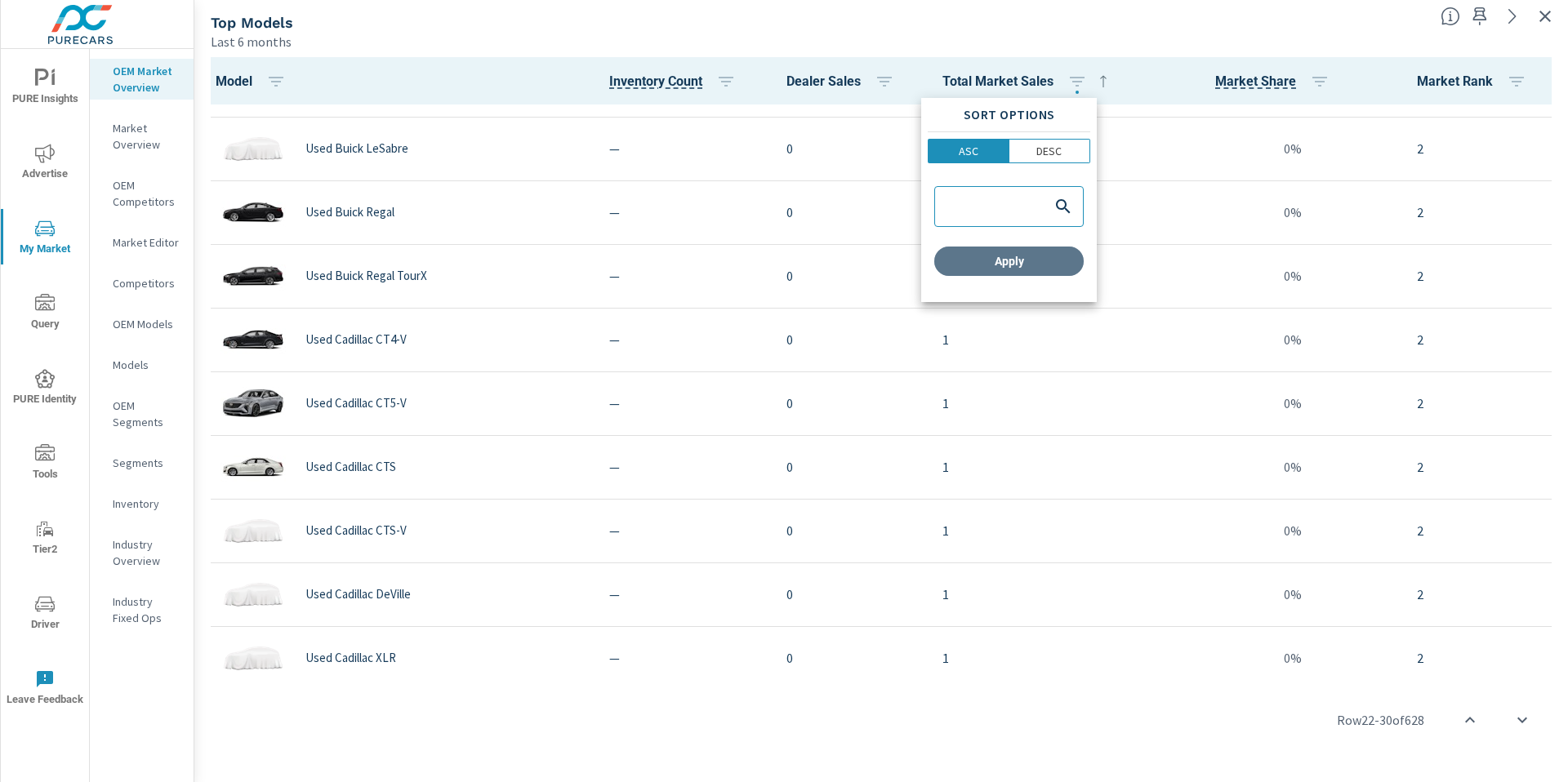
click at [1017, 271] on button "Apply" at bounding box center [1009, 261] width 149 height 30
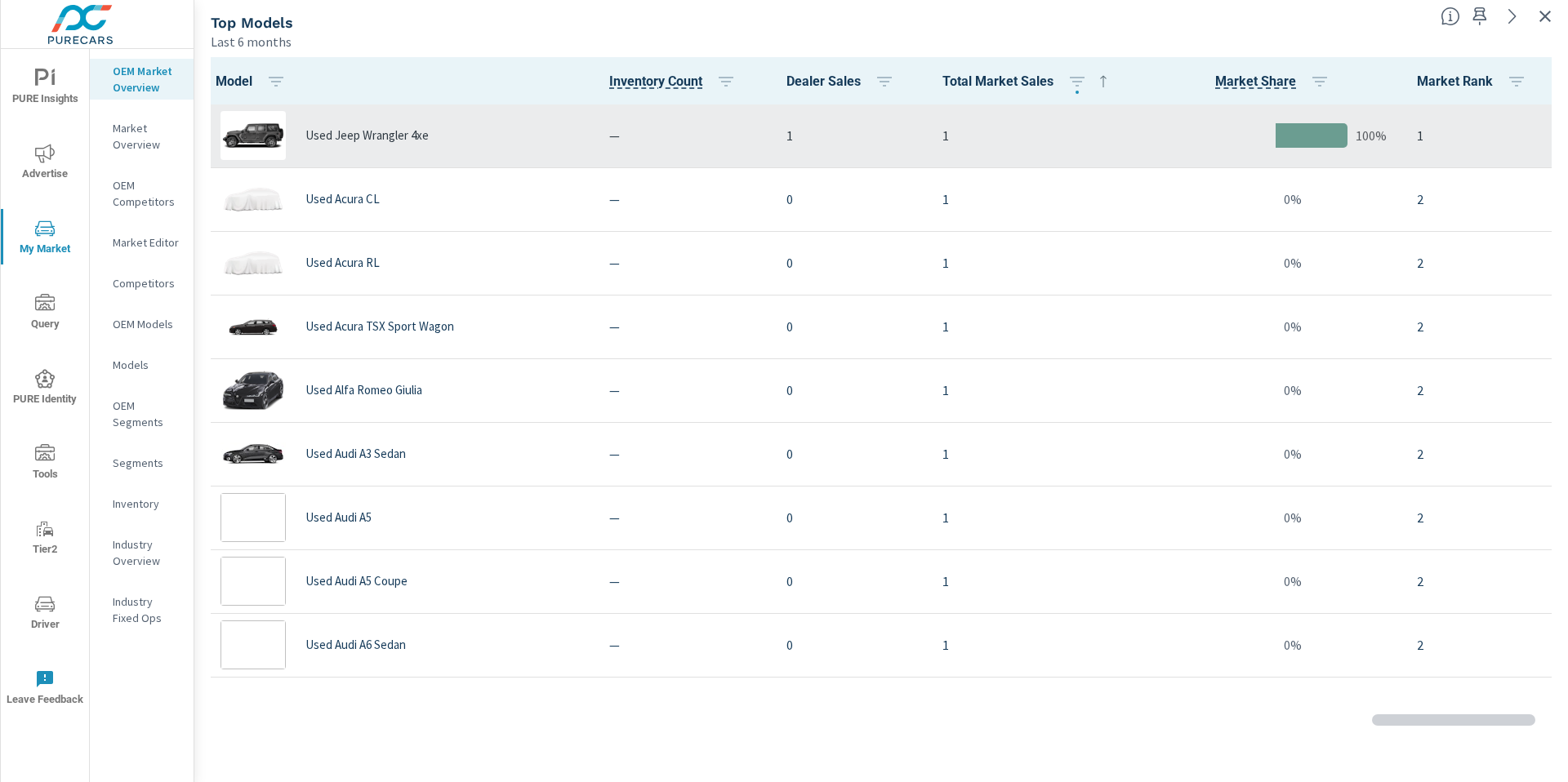
scroll to position [1, 0]
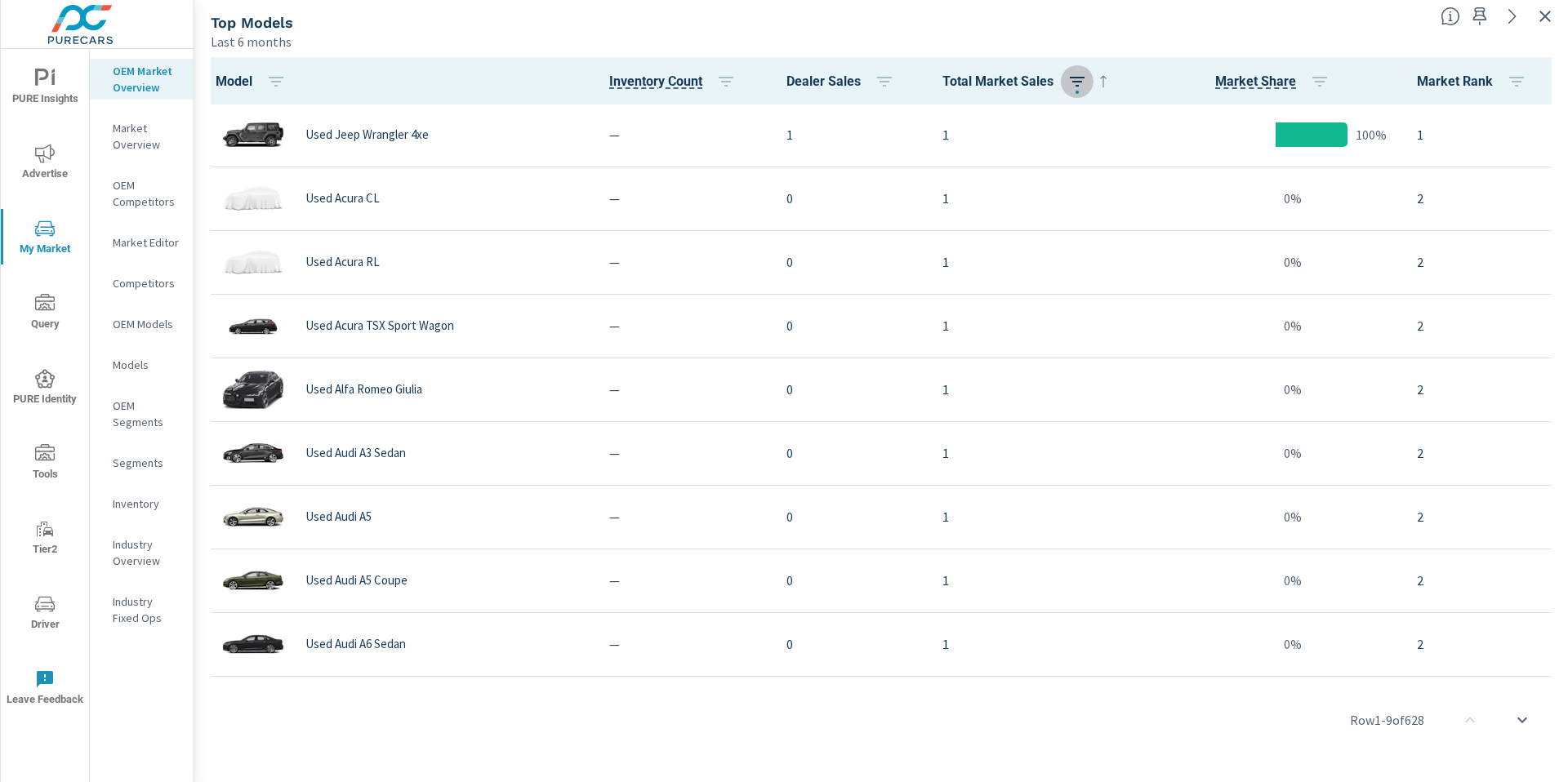
click at [1080, 80] on icon "button" at bounding box center [1078, 82] width 20 height 20
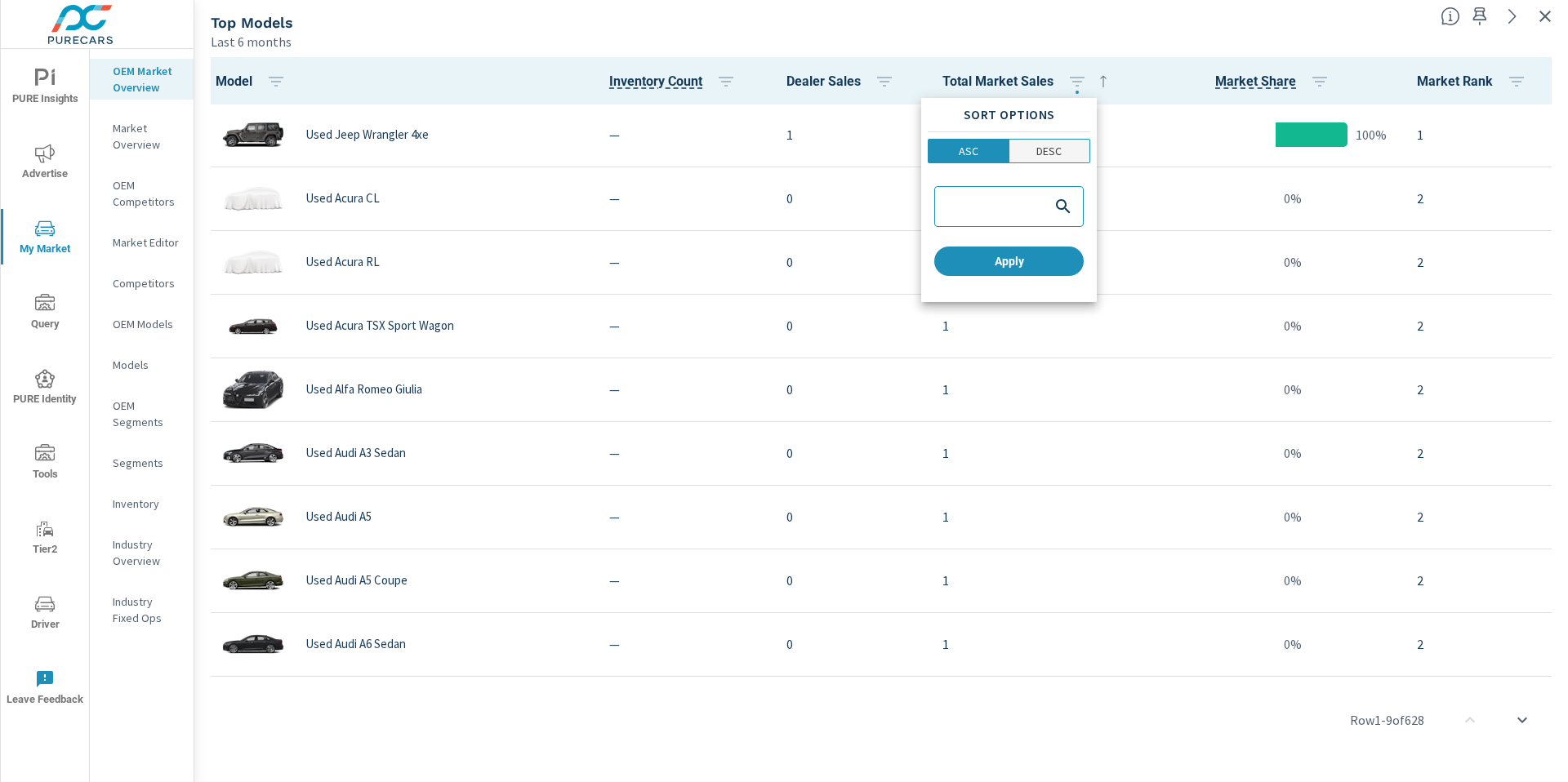
click at [1055, 147] on p "DESC" at bounding box center [1049, 151] width 25 height 16
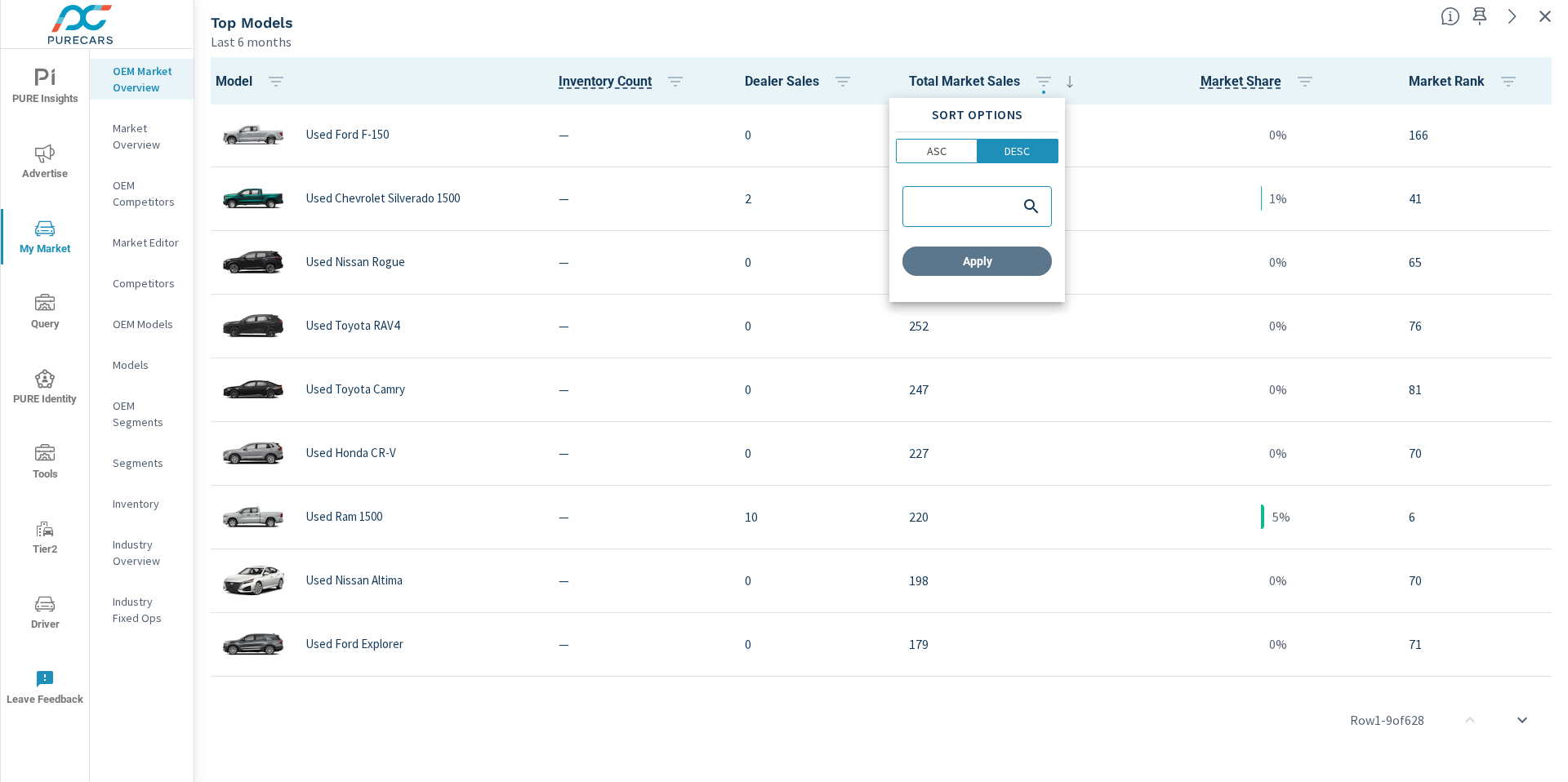
click at [1016, 264] on span "Apply" at bounding box center [977, 261] width 137 height 14
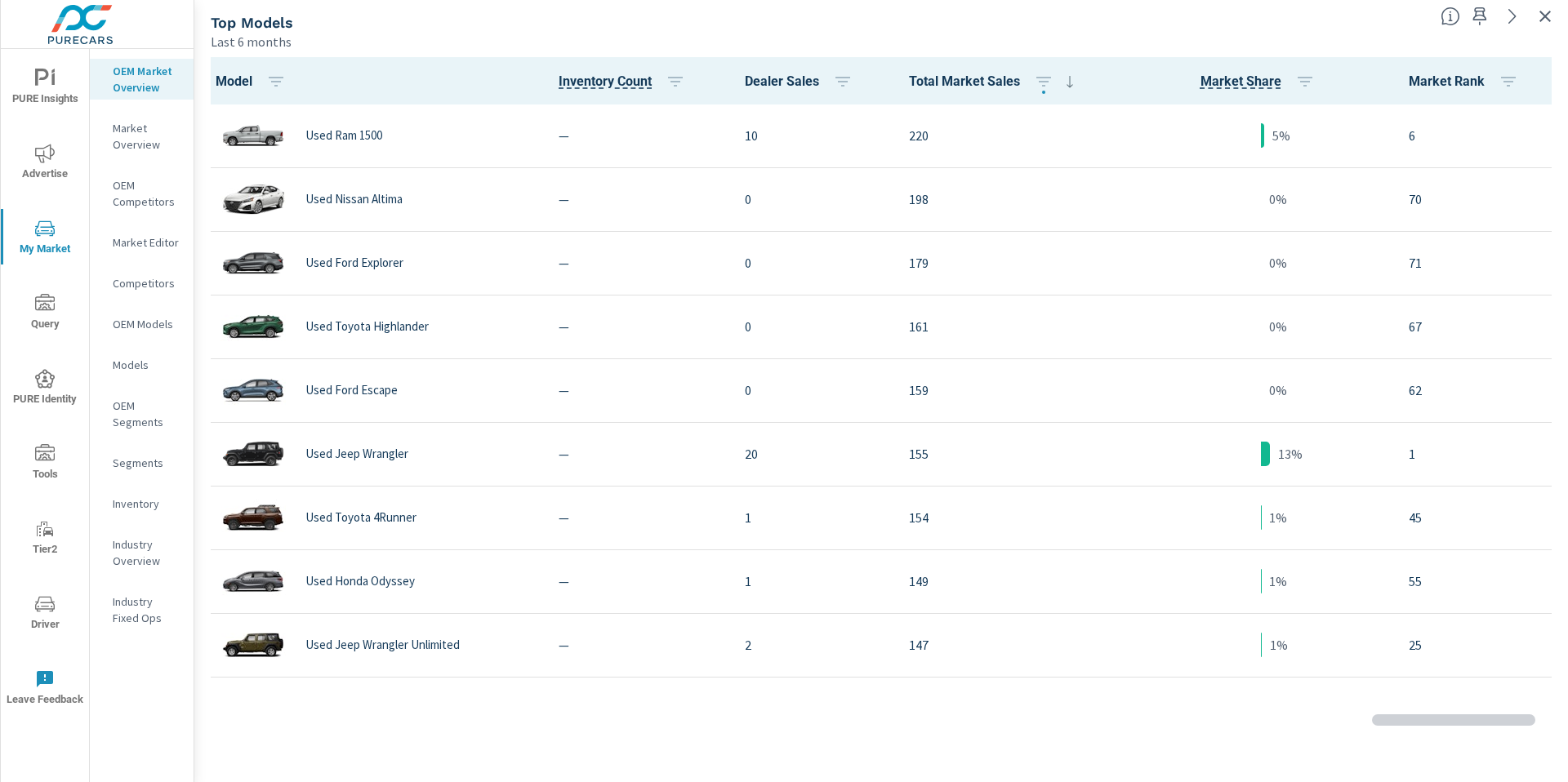
scroll to position [387, 0]
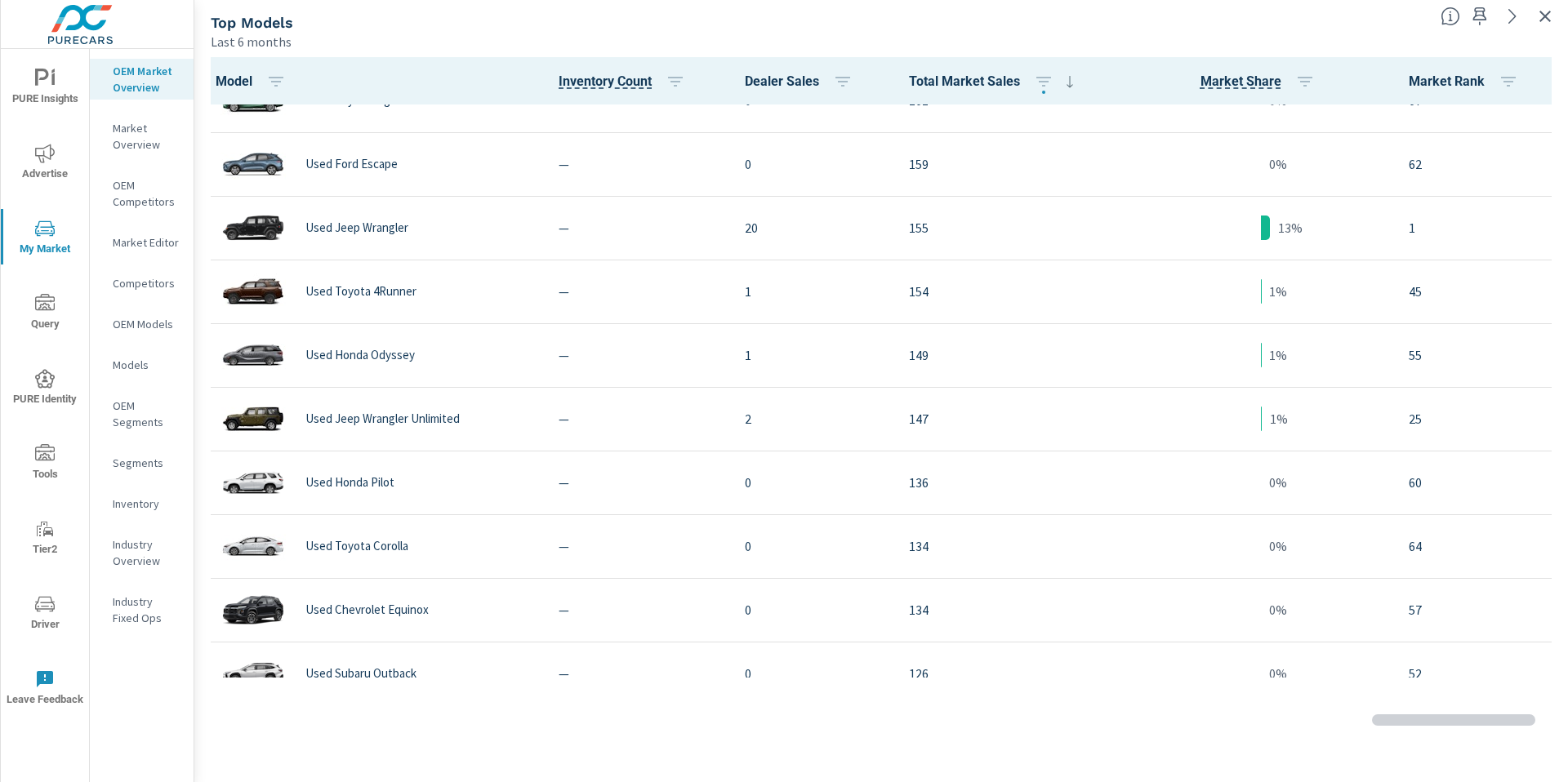
scroll to position [619, 0]
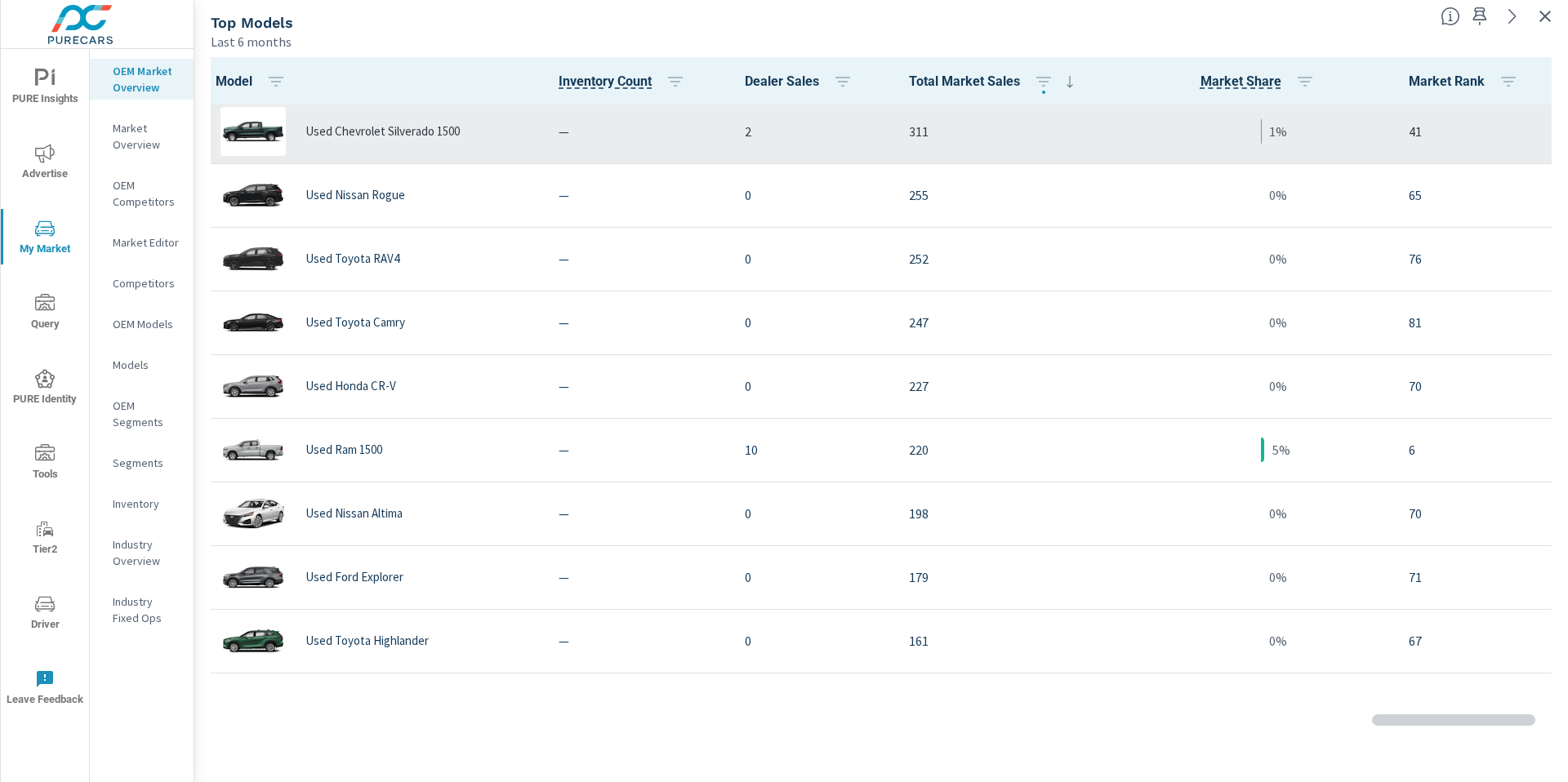
scroll to position [74, 0]
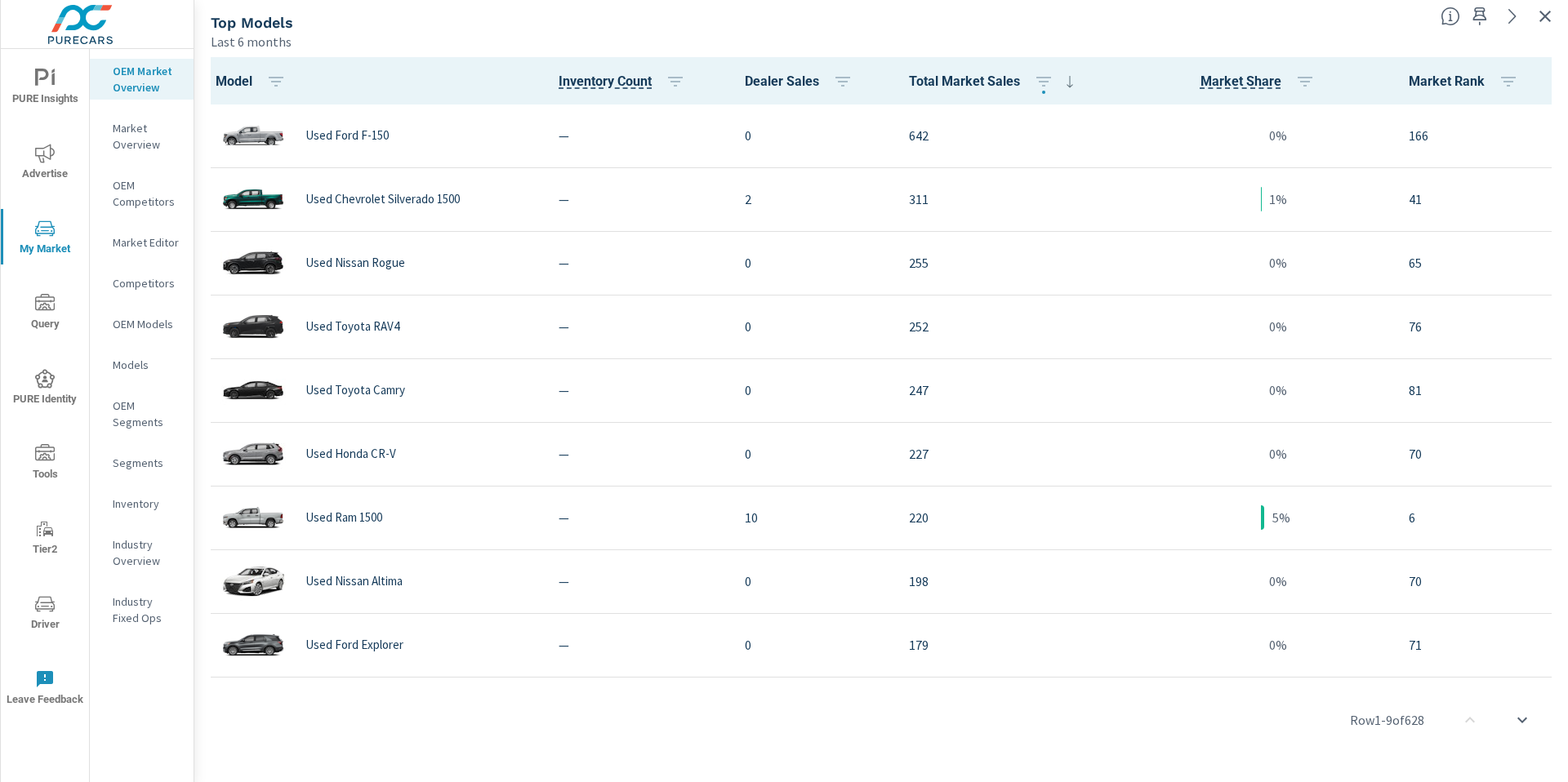
drag, startPoint x: 69, startPoint y: 10, endPoint x: 1197, endPoint y: 680, distance: 1312.0
click at [1140, 782] on div at bounding box center [1140, 782] width 0 height 0
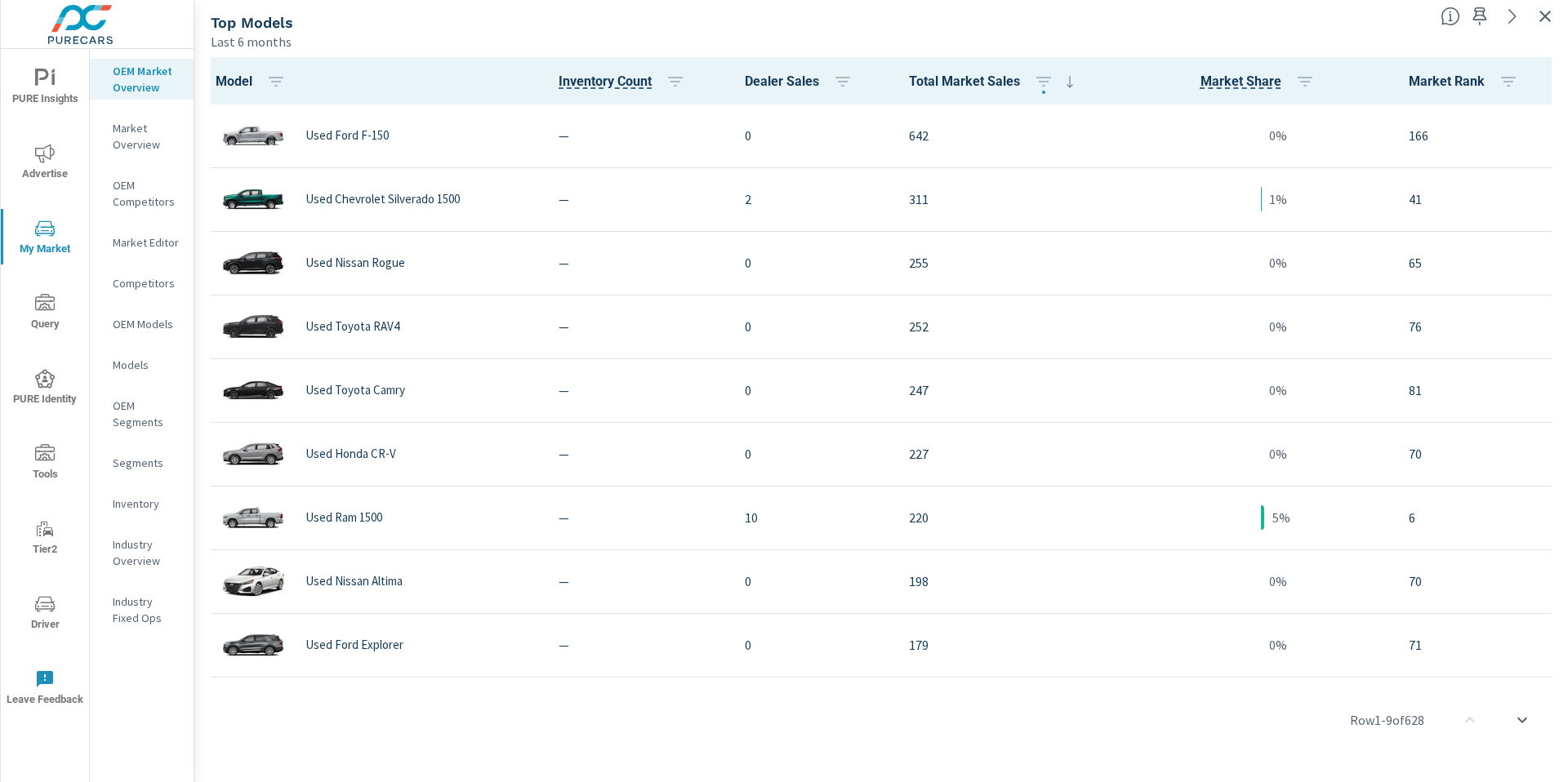
drag, startPoint x: 94, startPoint y: 90, endPoint x: 1129, endPoint y: 701, distance: 1201.9
click at [1058, 782] on div at bounding box center [1058, 782] width 0 height 0
